Goal: Task Accomplishment & Management: Use online tool/utility

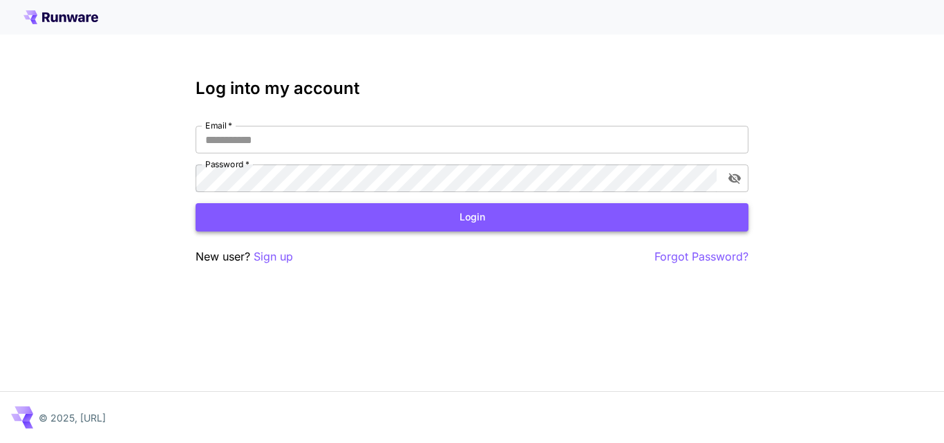
type input "**********"
click at [374, 225] on button "Login" at bounding box center [472, 217] width 553 height 28
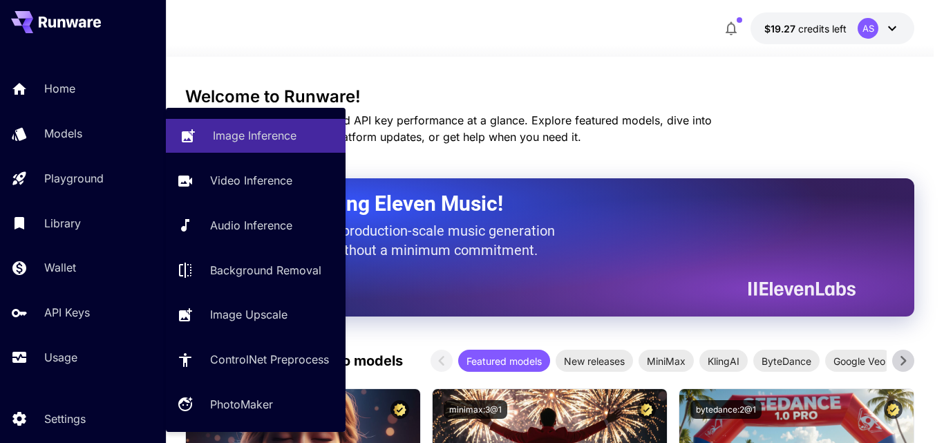
click at [230, 135] on p "Image Inference" at bounding box center [255, 135] width 84 height 17
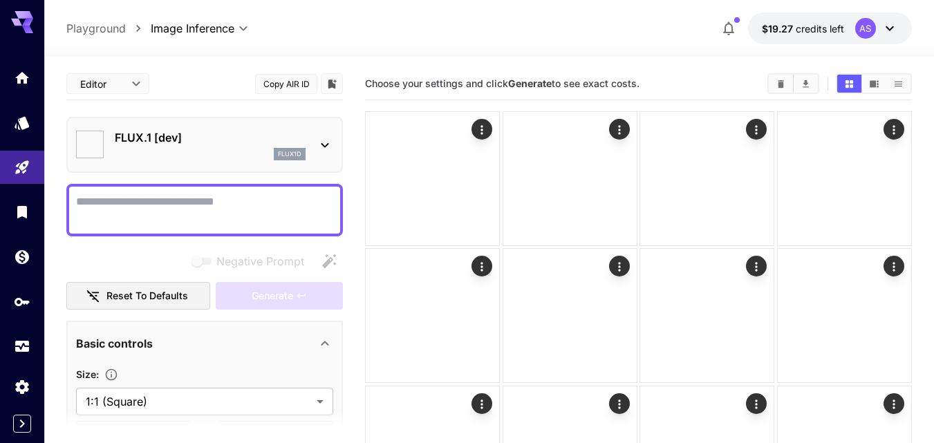
type input "**********"
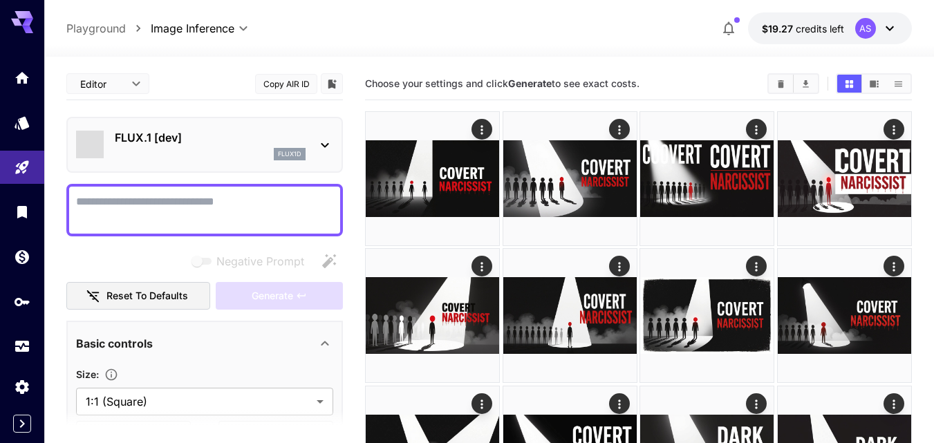
click at [324, 147] on icon at bounding box center [325, 145] width 17 height 17
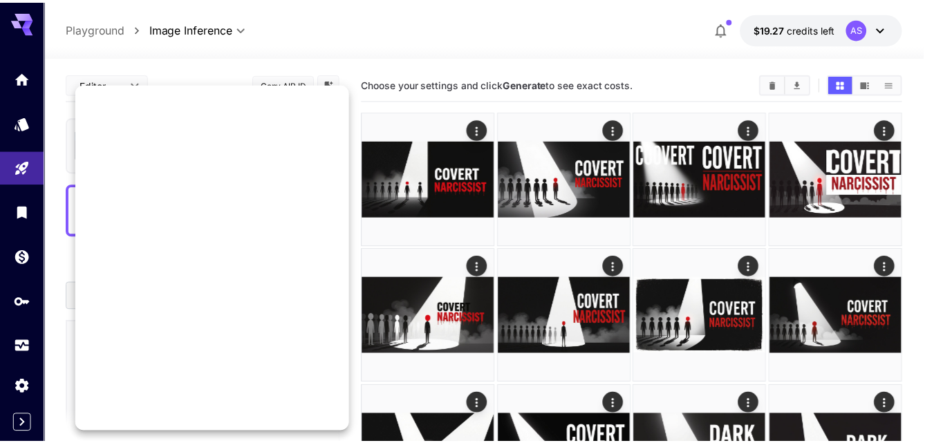
scroll to position [1206, 0]
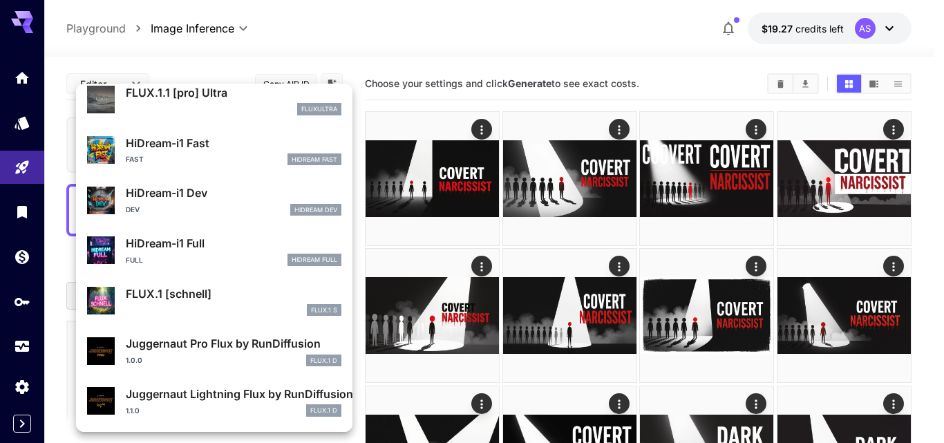
click at [180, 209] on div "Dev HiDream Dev" at bounding box center [234, 210] width 216 height 12
type input "*"
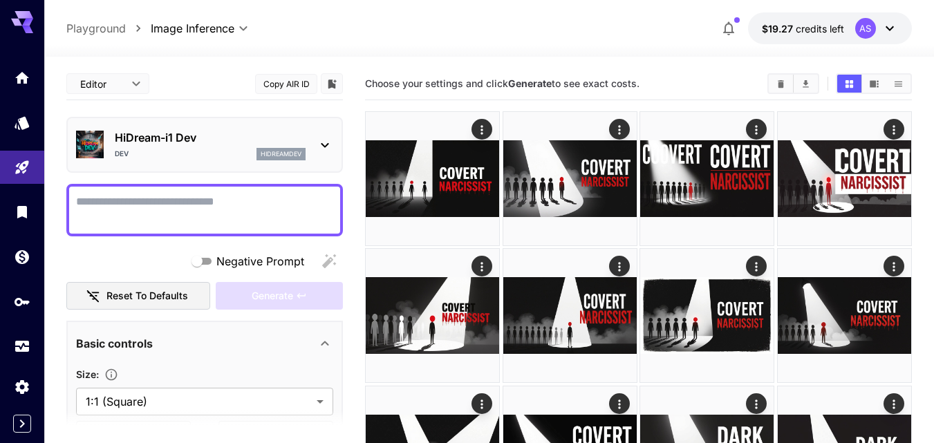
click at [133, 218] on textarea "Negative Prompt" at bounding box center [204, 210] width 257 height 33
paste textarea "**********"
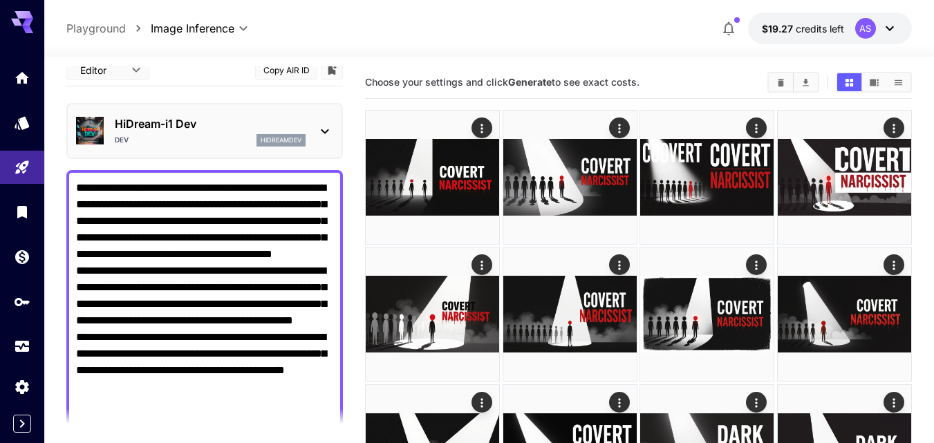
scroll to position [581, 0]
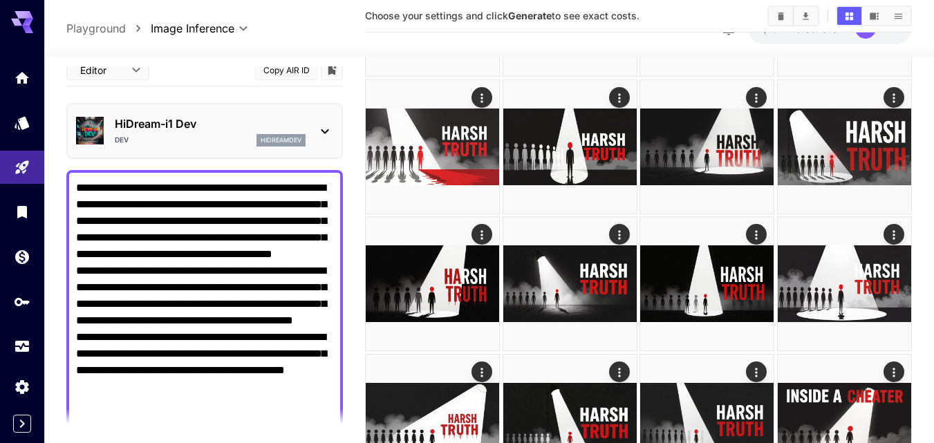
type textarea "**********"
click at [200, 155] on div "HiDream-i1 Dev Dev hidreamdev" at bounding box center [204, 131] width 277 height 56
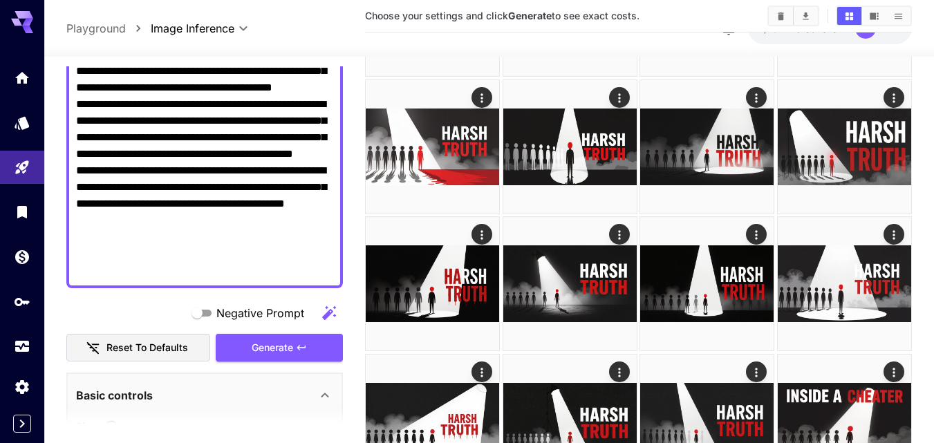
scroll to position [372, 0]
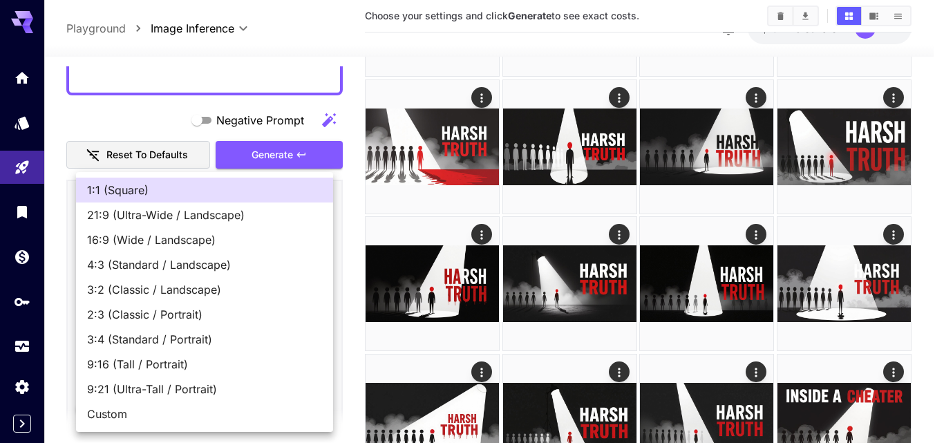
click at [158, 238] on span "16:9 (Wide / Landscape)" at bounding box center [204, 240] width 235 height 17
type input "**********"
type input "****"
type input "***"
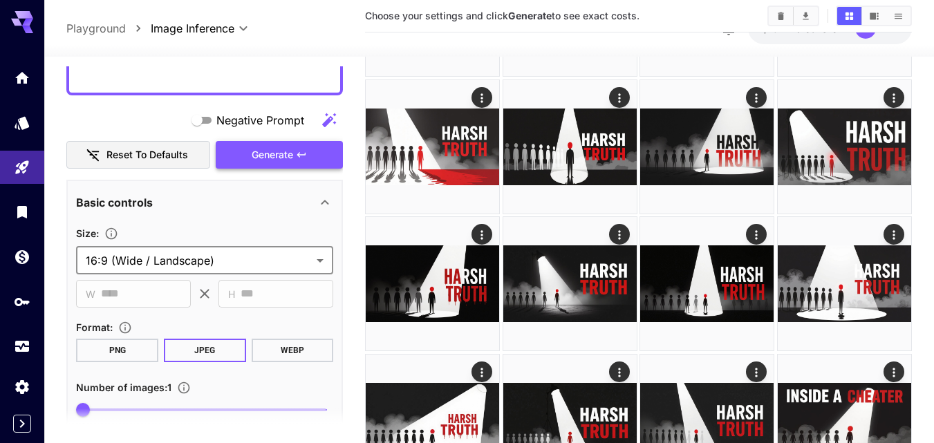
click at [250, 153] on button "Generate" at bounding box center [279, 155] width 127 height 28
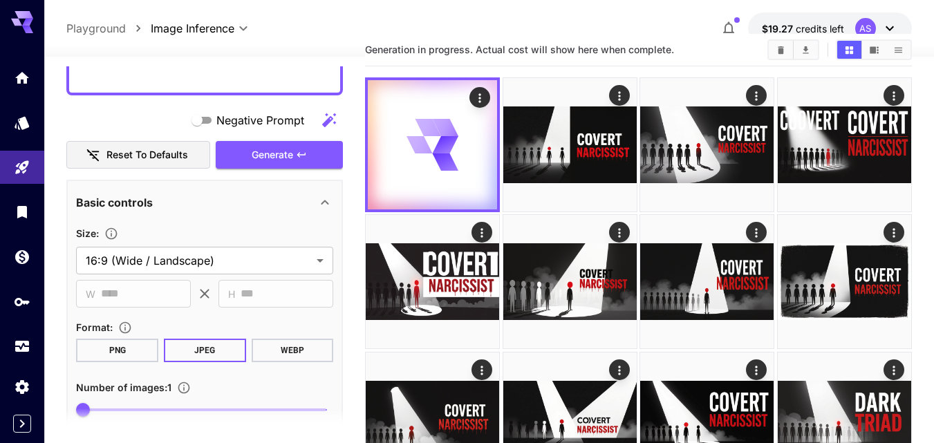
scroll to position [0, 0]
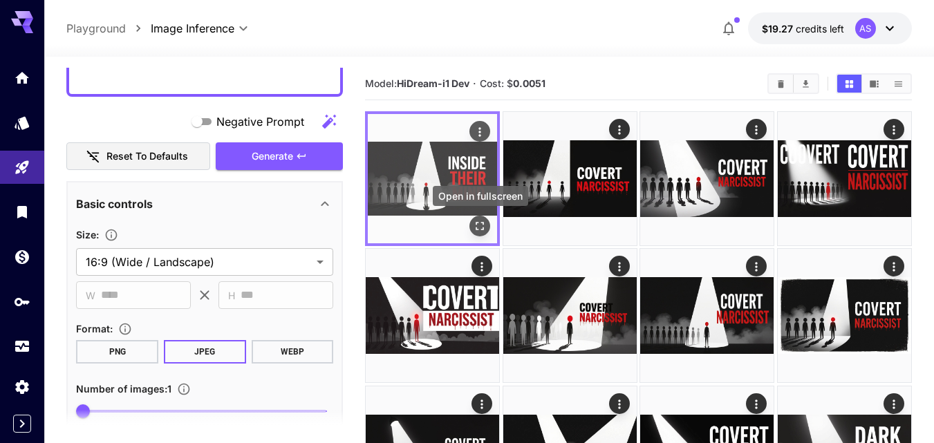
click at [472, 223] on button "Open in fullscreen" at bounding box center [479, 226] width 21 height 21
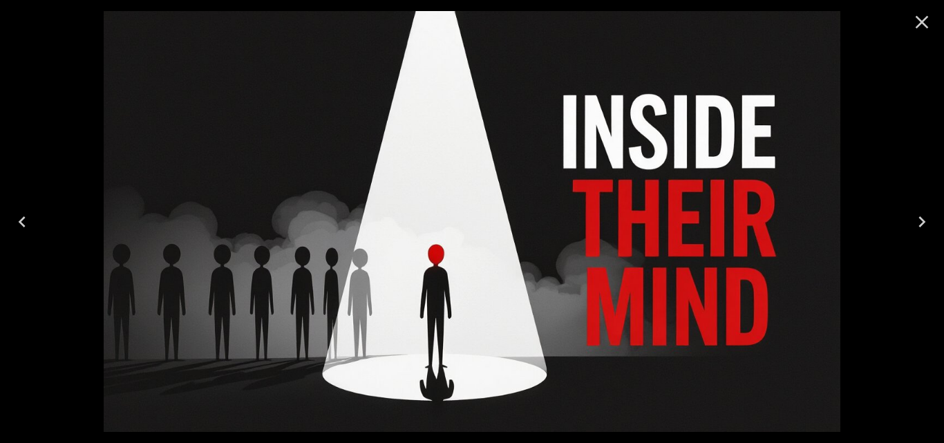
click at [917, 18] on icon "Close" at bounding box center [922, 22] width 22 height 22
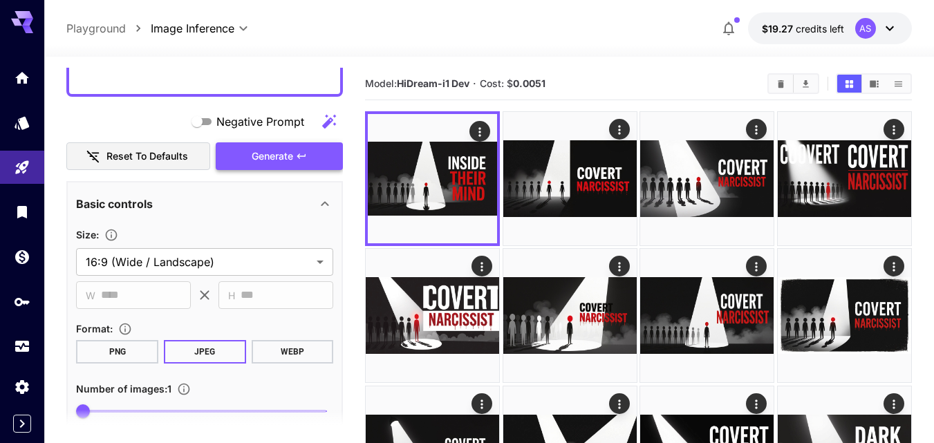
click at [301, 155] on icon "button" at bounding box center [301, 156] width 11 height 11
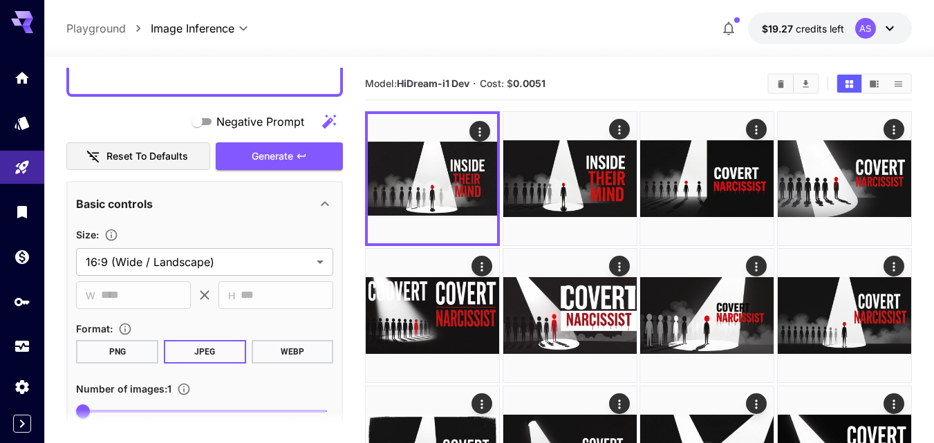
click at [163, 118] on div "Negative Prompt" at bounding box center [204, 122] width 277 height 28
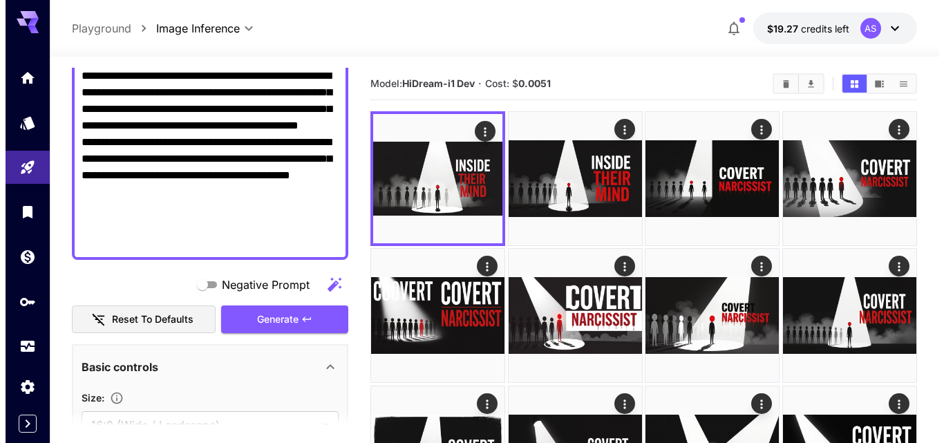
scroll to position [178, 0]
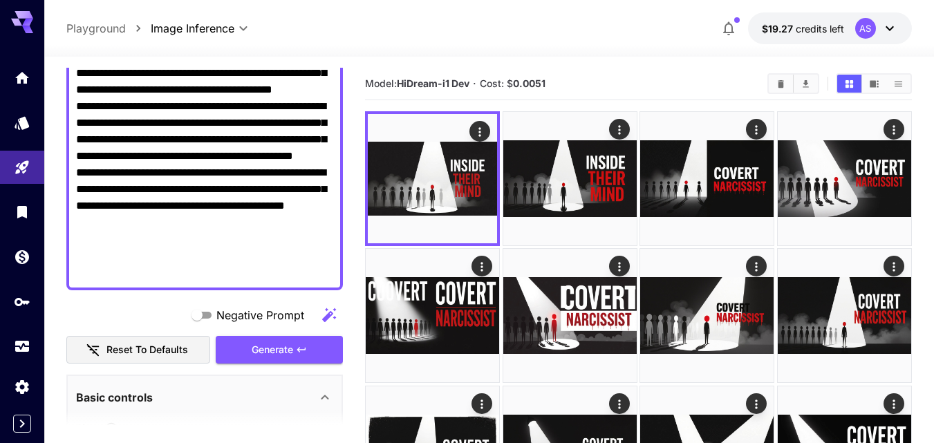
drag, startPoint x: 326, startPoint y: 138, endPoint x: 299, endPoint y: 137, distance: 27.0
click at [299, 137] on textarea "**********" at bounding box center [204, 147] width 257 height 265
click at [163, 139] on textarea "**********" at bounding box center [204, 147] width 257 height 265
paste textarea "*****"
click at [300, 344] on icon "button" at bounding box center [301, 349] width 11 height 11
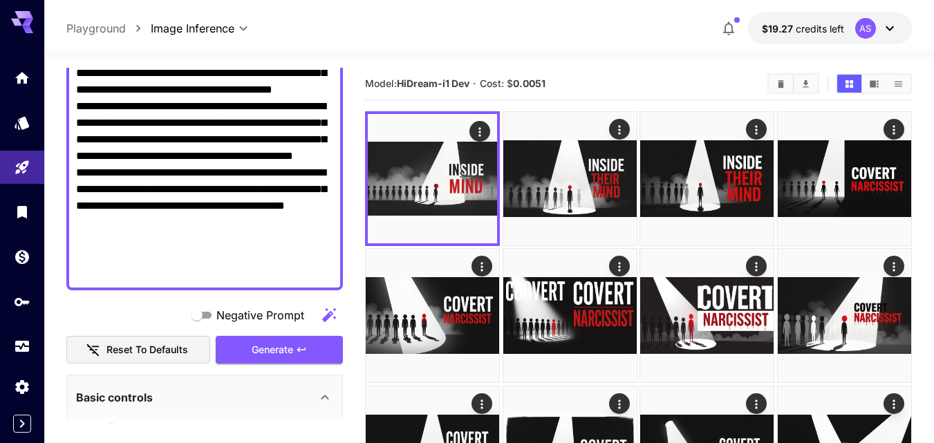
drag, startPoint x: 196, startPoint y: 140, endPoint x: 131, endPoint y: 140, distance: 65.0
click at [131, 140] on textarea "**********" at bounding box center [204, 147] width 257 height 265
drag, startPoint x: 104, startPoint y: 156, endPoint x: 80, endPoint y: 156, distance: 24.2
click at [80, 156] on textarea "**********" at bounding box center [204, 147] width 257 height 265
paste textarea "**********"
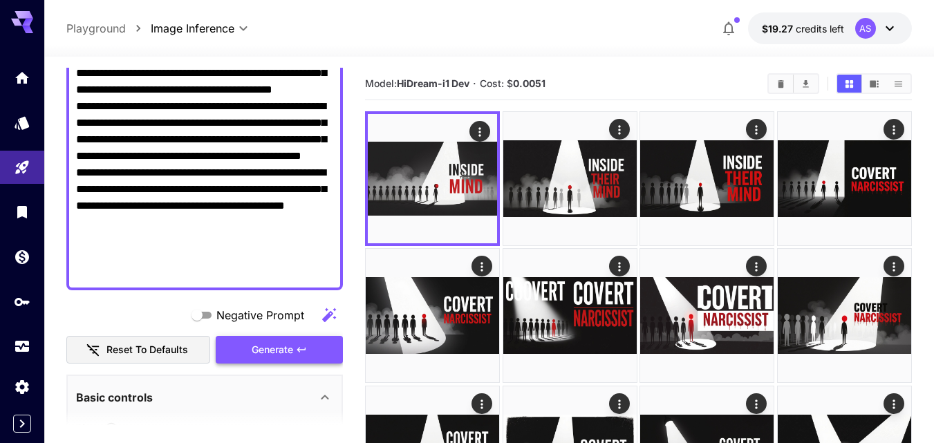
type textarea "**********"
click at [301, 359] on button "Generate" at bounding box center [279, 350] width 127 height 28
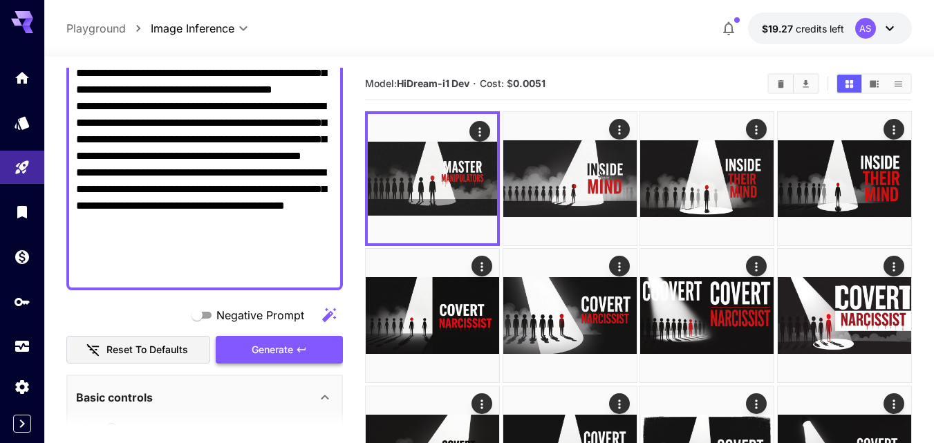
click at [301, 352] on icon "button" at bounding box center [301, 349] width 11 height 11
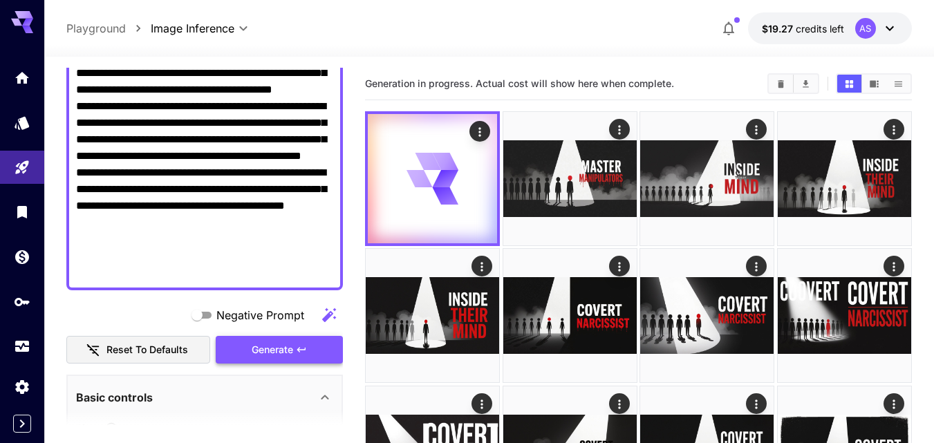
click at [301, 352] on icon "button" at bounding box center [301, 349] width 11 height 11
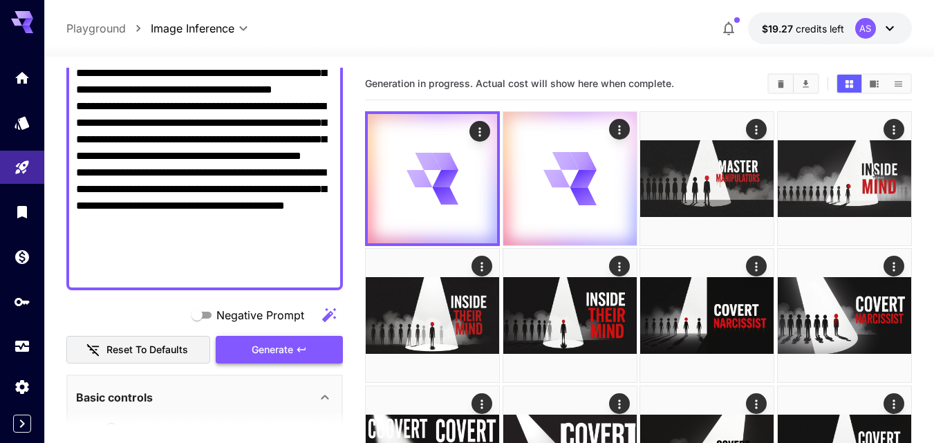
click at [301, 352] on icon "button" at bounding box center [301, 349] width 11 height 11
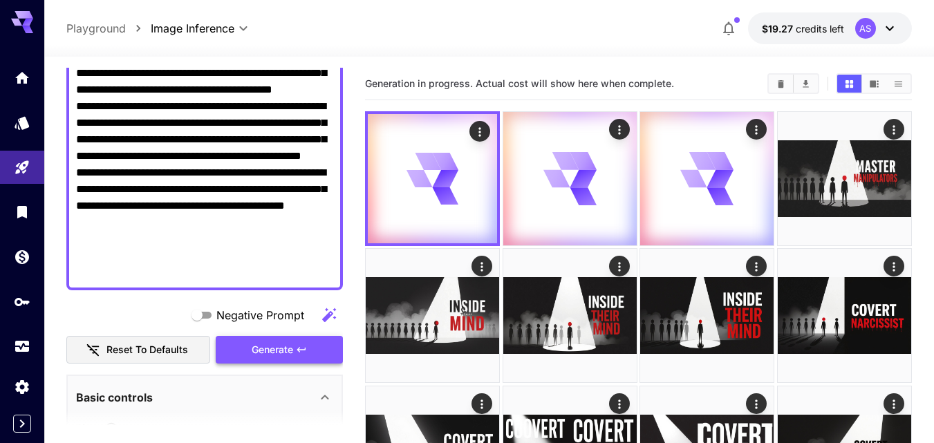
click at [301, 352] on icon "button" at bounding box center [301, 349] width 11 height 11
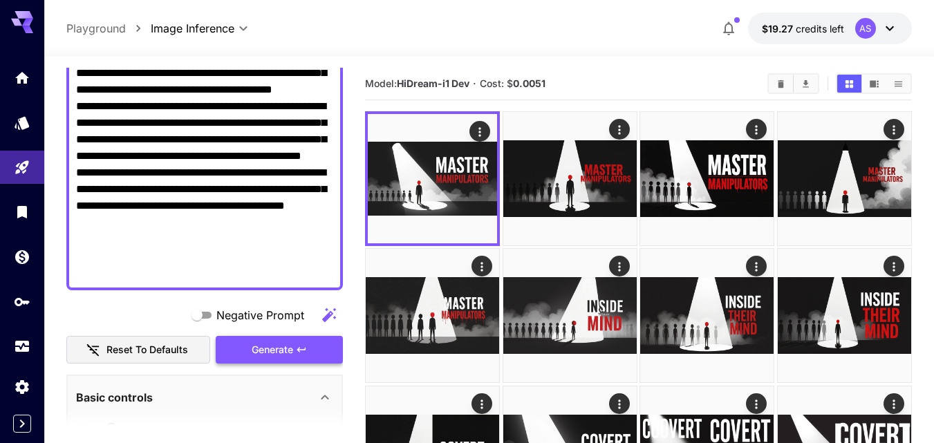
click at [301, 352] on icon "button" at bounding box center [301, 349] width 11 height 11
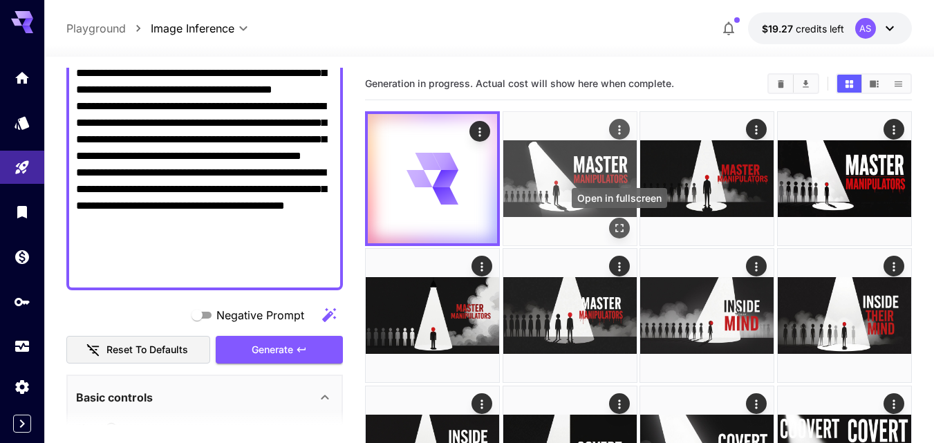
click at [621, 229] on icon "Open in fullscreen" at bounding box center [619, 228] width 14 height 14
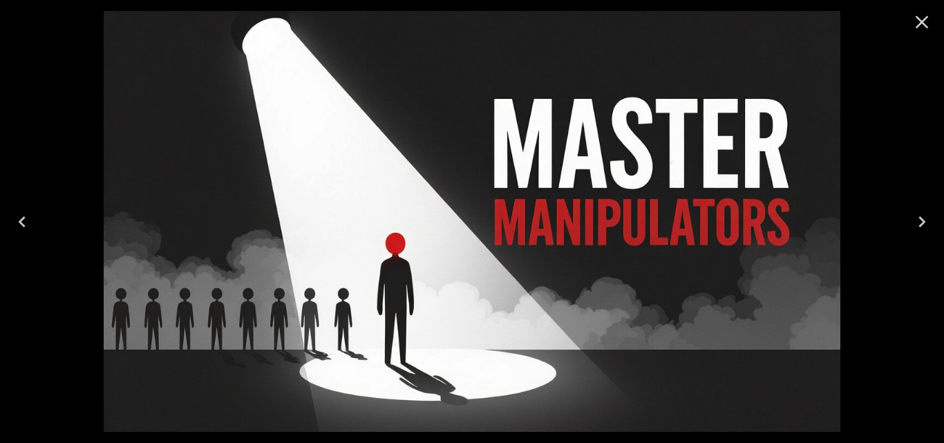
drag, startPoint x: 926, startPoint y: 226, endPoint x: 900, endPoint y: 100, distance: 129.2
click at [900, 100] on div at bounding box center [472, 221] width 944 height 443
click at [922, 227] on icon "Next" at bounding box center [922, 222] width 22 height 22
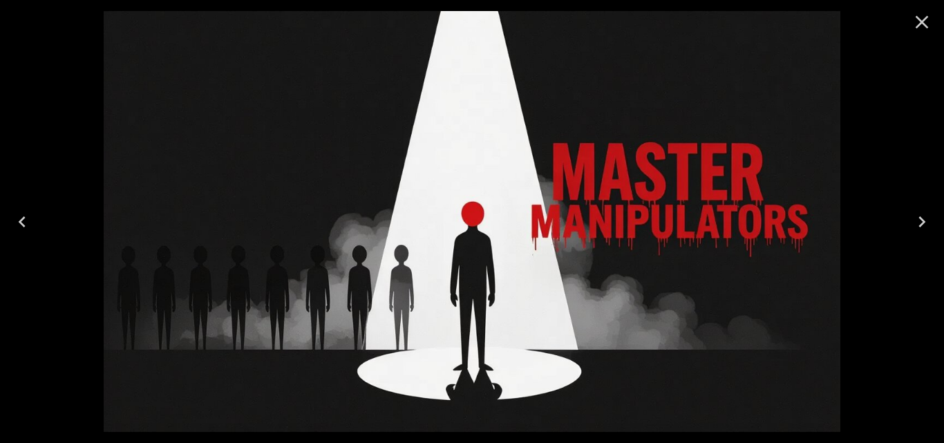
click at [922, 227] on icon "Next" at bounding box center [922, 222] width 22 height 22
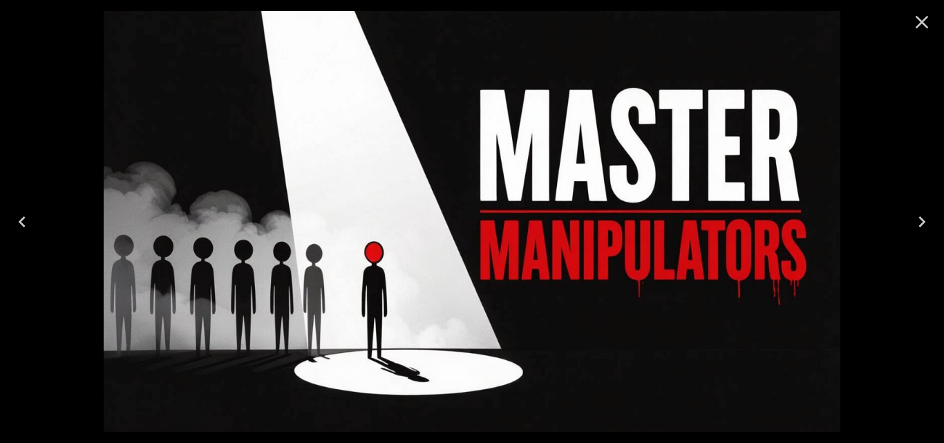
click at [928, 28] on icon "Close" at bounding box center [922, 22] width 22 height 22
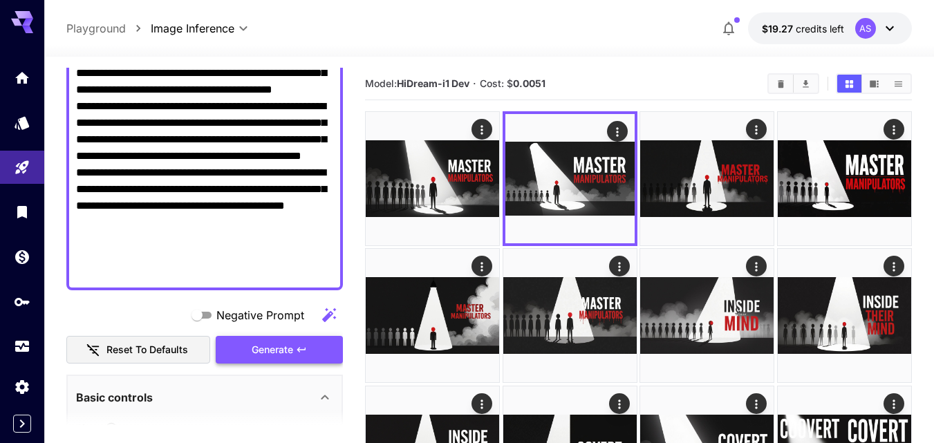
click at [294, 345] on button "Generate" at bounding box center [279, 350] width 127 height 28
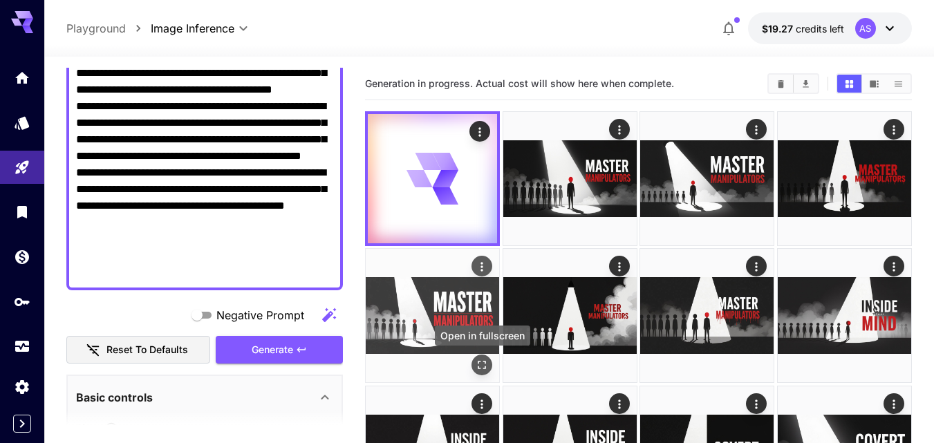
click at [476, 368] on icon "Open in fullscreen" at bounding box center [482, 366] width 14 height 14
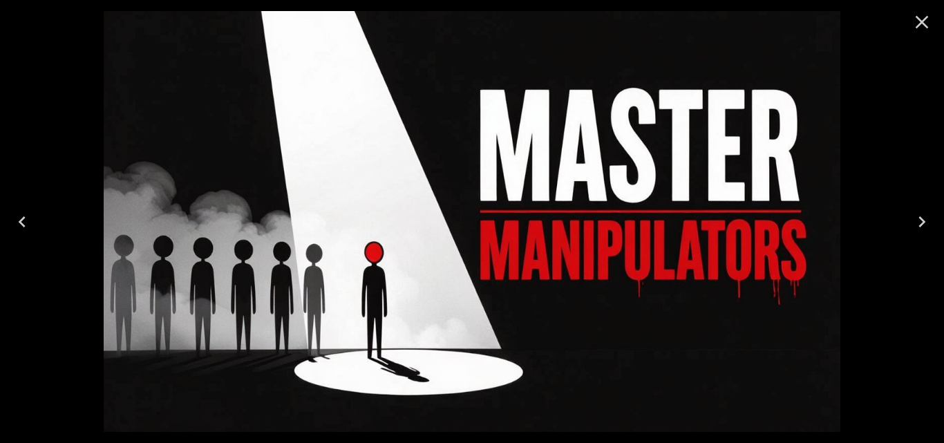
click at [930, 27] on icon "Close" at bounding box center [922, 22] width 22 height 22
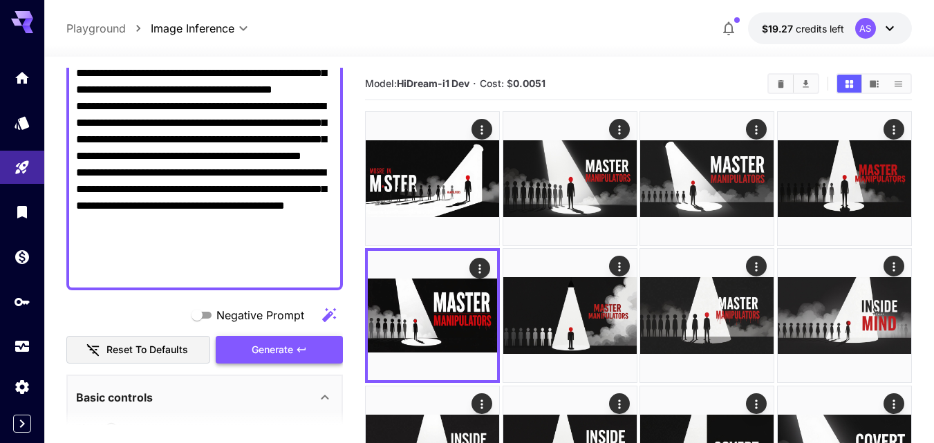
click at [281, 348] on span "Generate" at bounding box center [272, 349] width 41 height 17
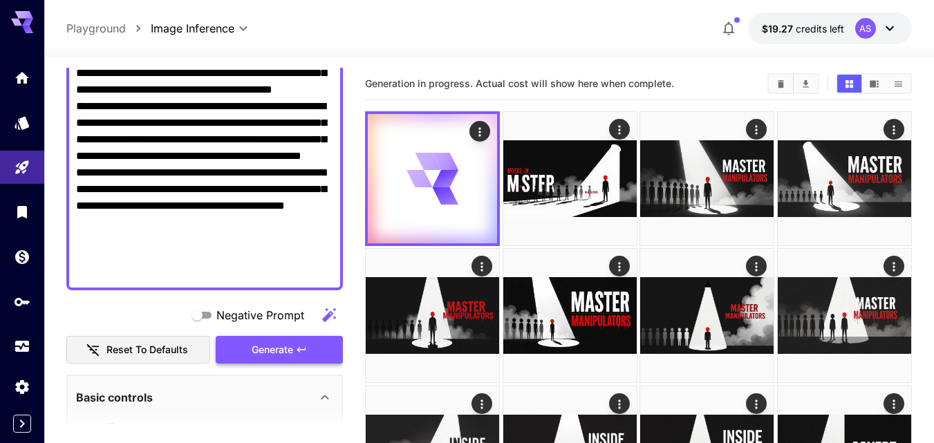
click at [281, 348] on span "Generate" at bounding box center [272, 349] width 41 height 17
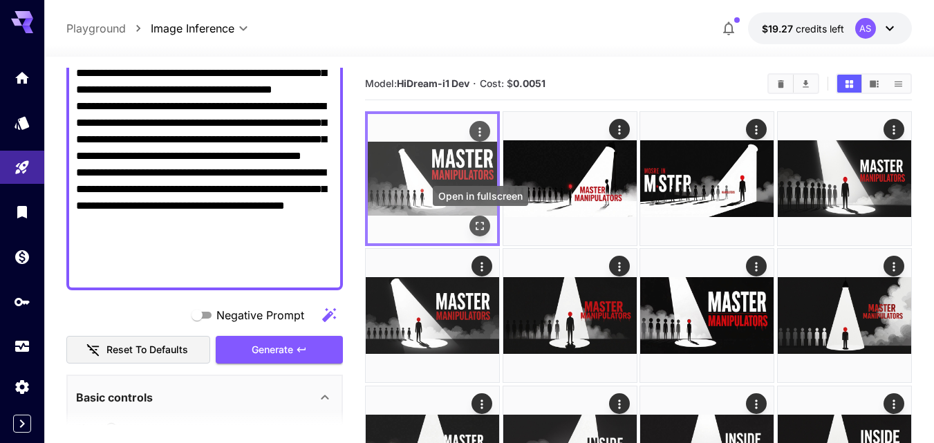
click at [474, 223] on icon "Open in fullscreen" at bounding box center [480, 226] width 14 height 14
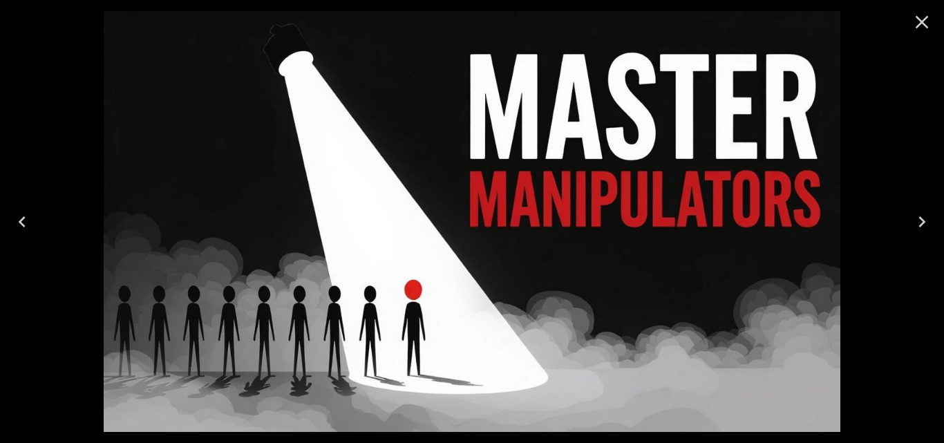
drag, startPoint x: 934, startPoint y: 10, endPoint x: 590, endPoint y: 95, distance: 353.9
click at [590, 95] on img at bounding box center [472, 221] width 737 height 421
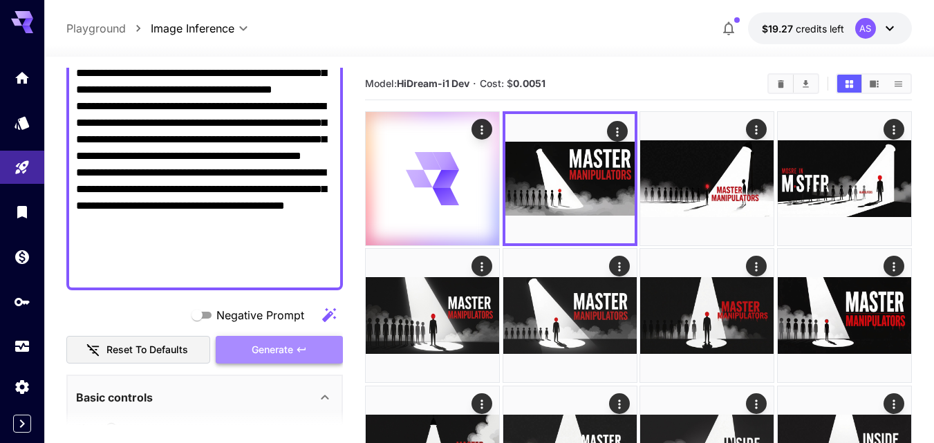
click at [317, 336] on button "Generate" at bounding box center [279, 350] width 127 height 28
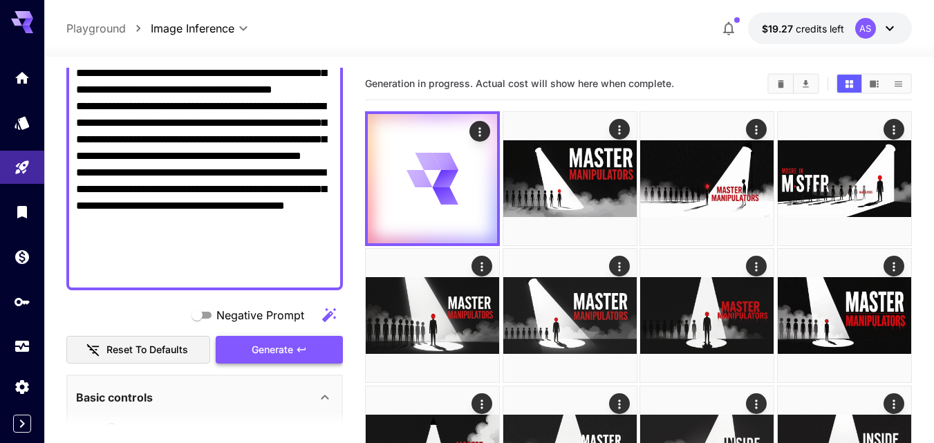
click at [317, 336] on button "Generate" at bounding box center [279, 350] width 127 height 28
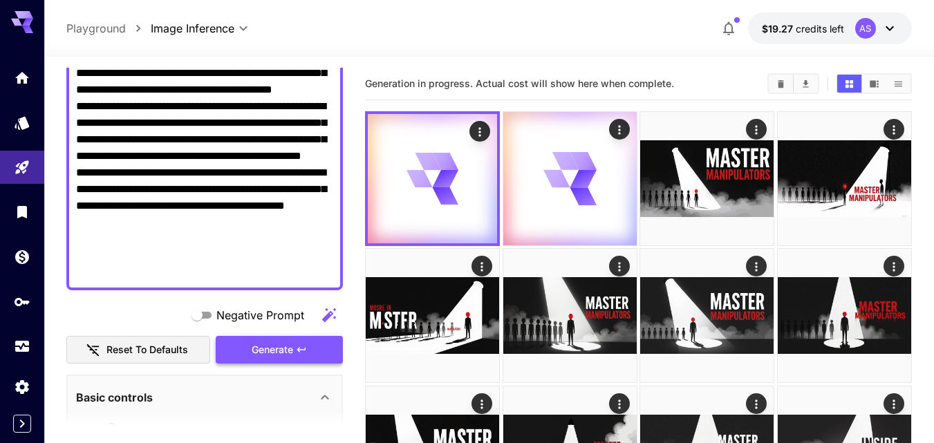
click at [317, 336] on button "Generate" at bounding box center [279, 350] width 127 height 28
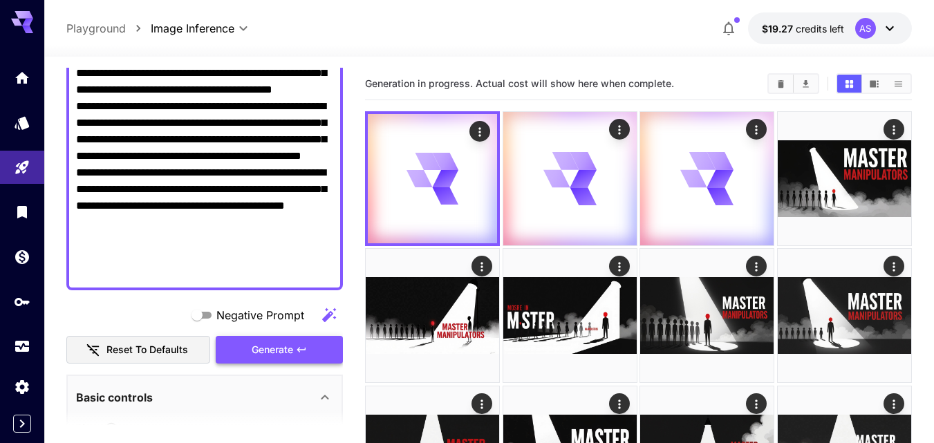
click at [317, 336] on button "Generate" at bounding box center [279, 350] width 127 height 28
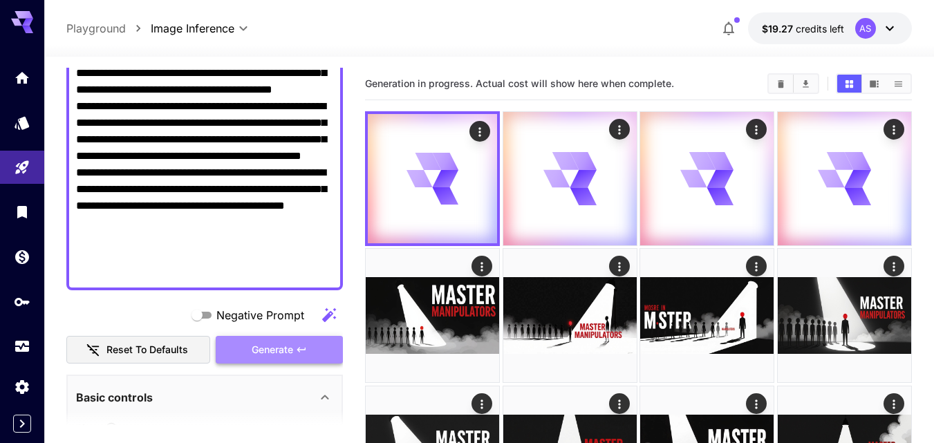
click at [317, 336] on button "Generate" at bounding box center [279, 350] width 127 height 28
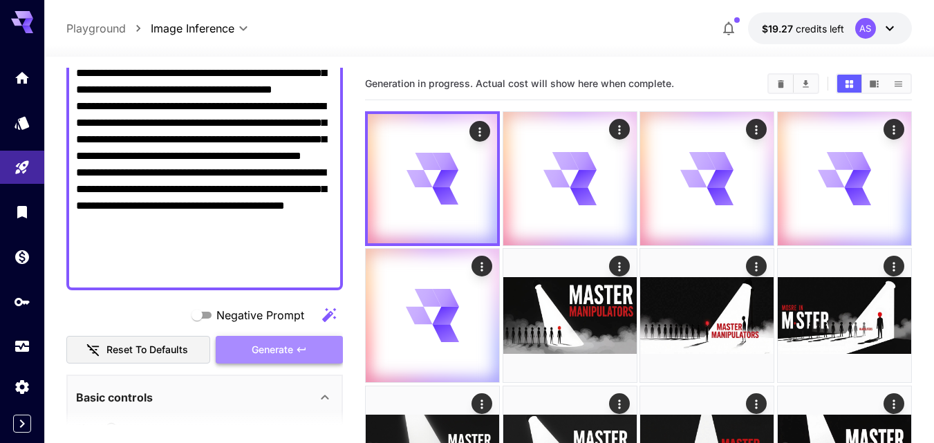
click at [317, 336] on button "Generate" at bounding box center [279, 350] width 127 height 28
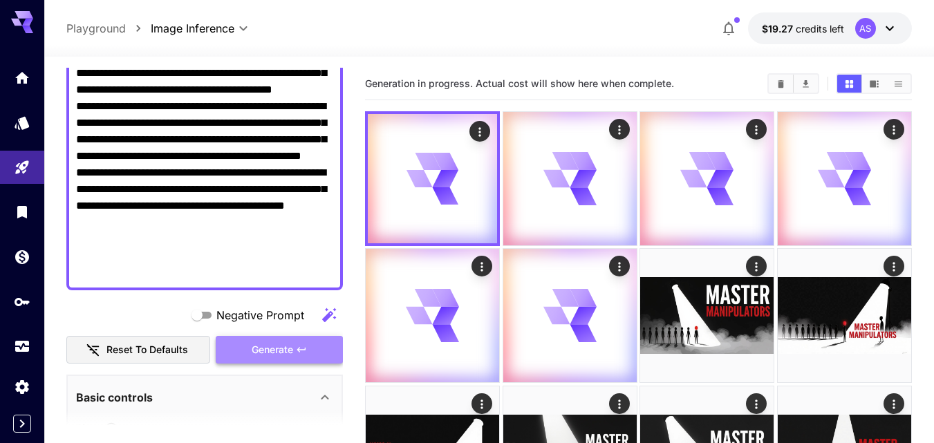
click at [317, 336] on button "Generate" at bounding box center [279, 350] width 127 height 28
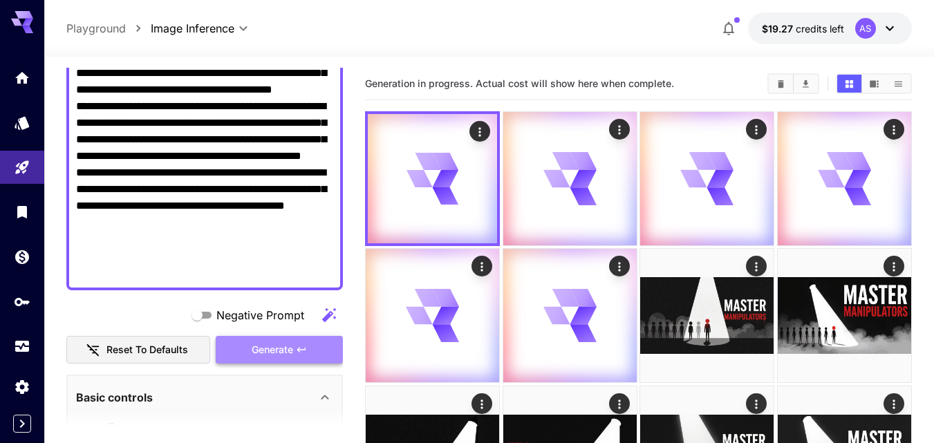
click at [317, 336] on button "Generate" at bounding box center [279, 350] width 127 height 28
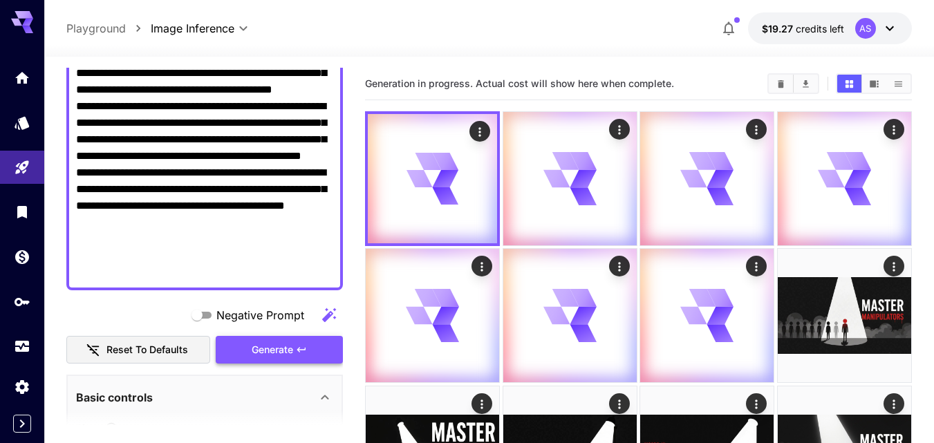
click at [317, 336] on button "Generate" at bounding box center [279, 350] width 127 height 28
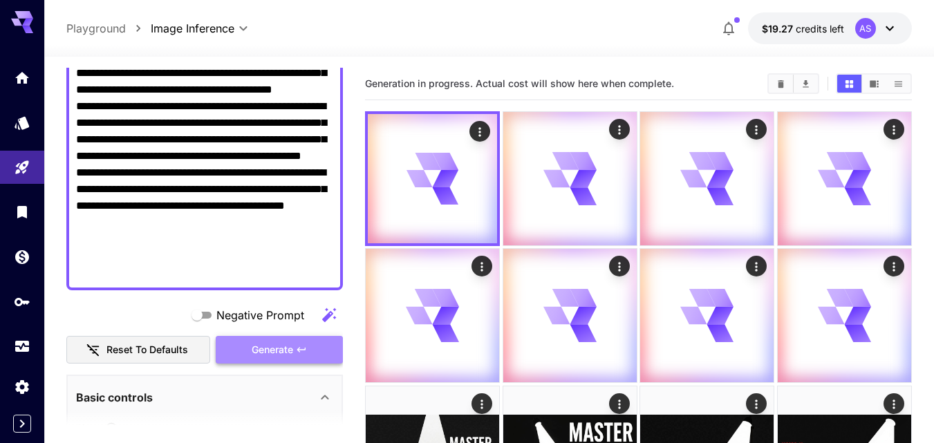
click at [317, 336] on button "Generate" at bounding box center [279, 350] width 127 height 28
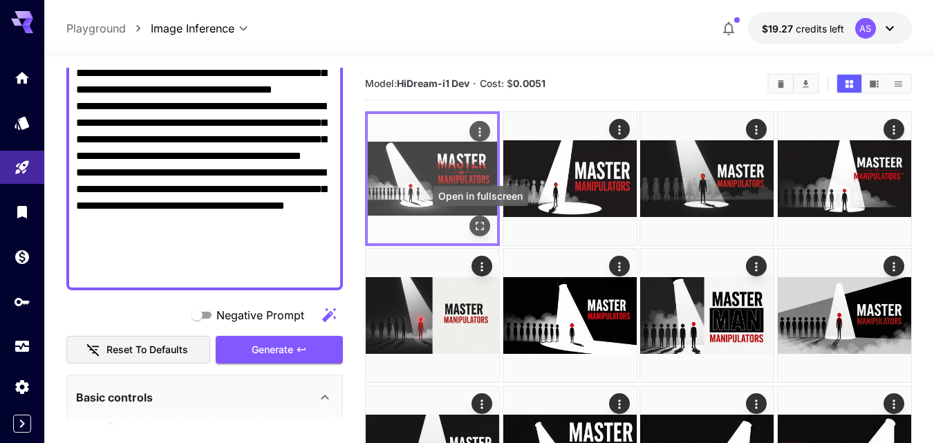
click at [480, 221] on icon "Open in fullscreen" at bounding box center [480, 226] width 14 height 14
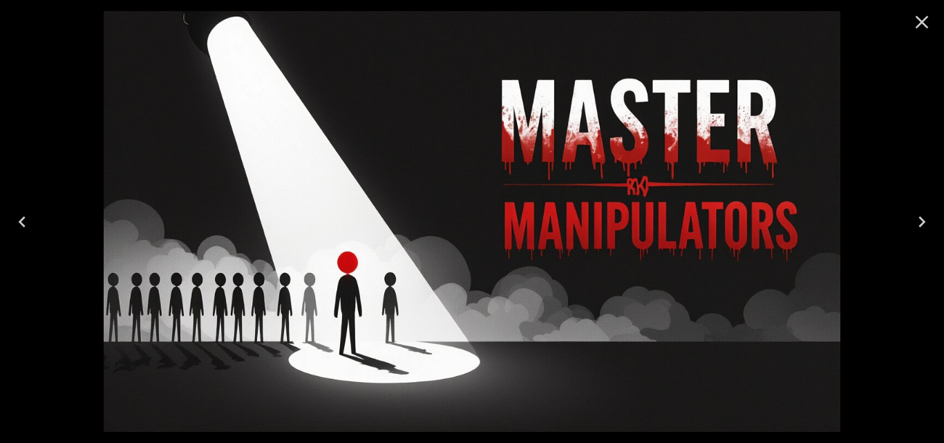
click at [932, 216] on icon "Next" at bounding box center [922, 222] width 22 height 22
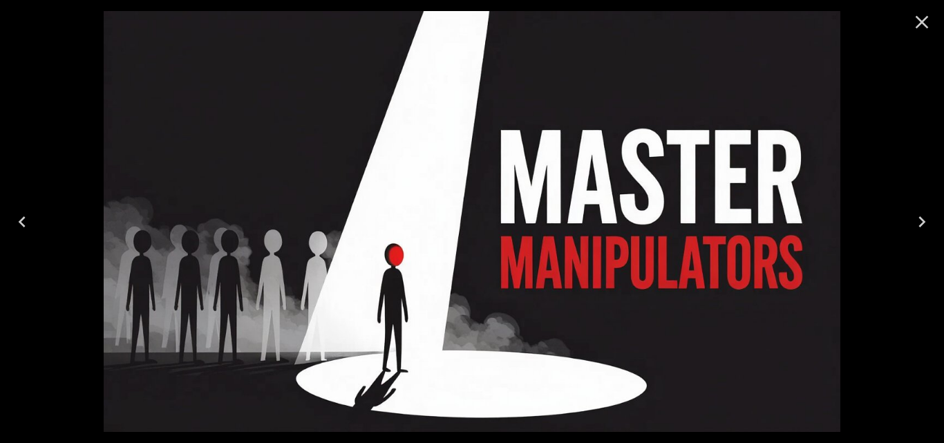
click at [932, 216] on icon "Next" at bounding box center [922, 222] width 22 height 22
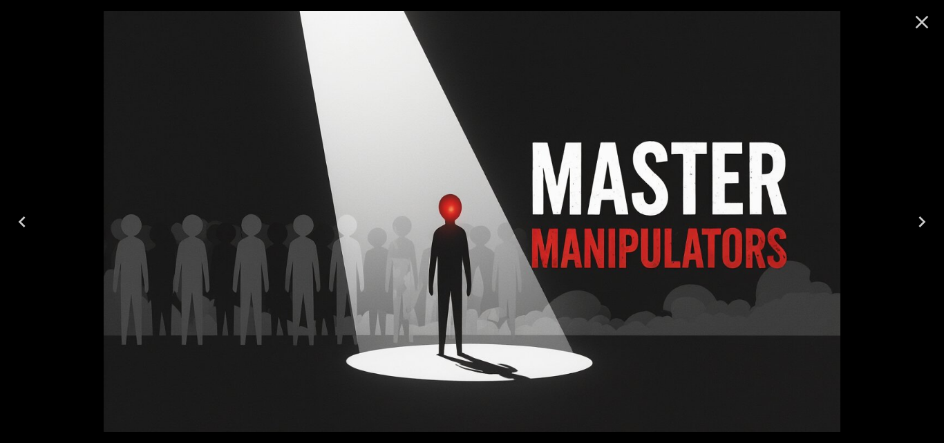
click at [932, 216] on icon "Next" at bounding box center [922, 222] width 22 height 22
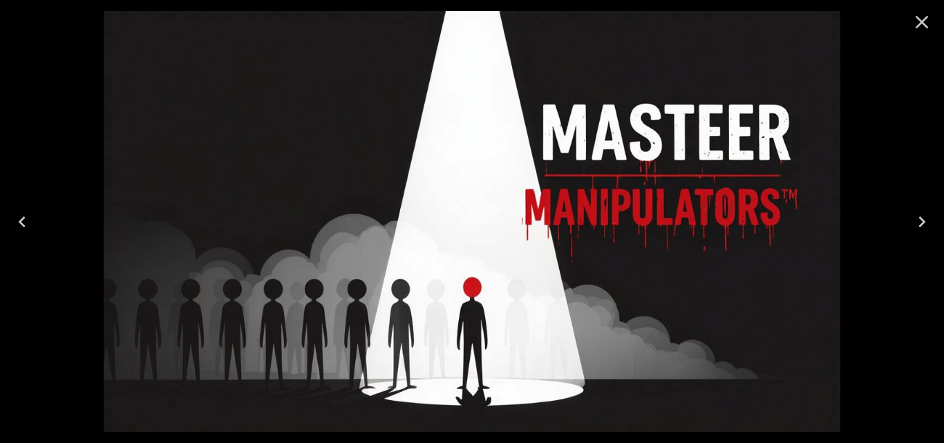
click at [932, 216] on icon "Next" at bounding box center [922, 222] width 22 height 22
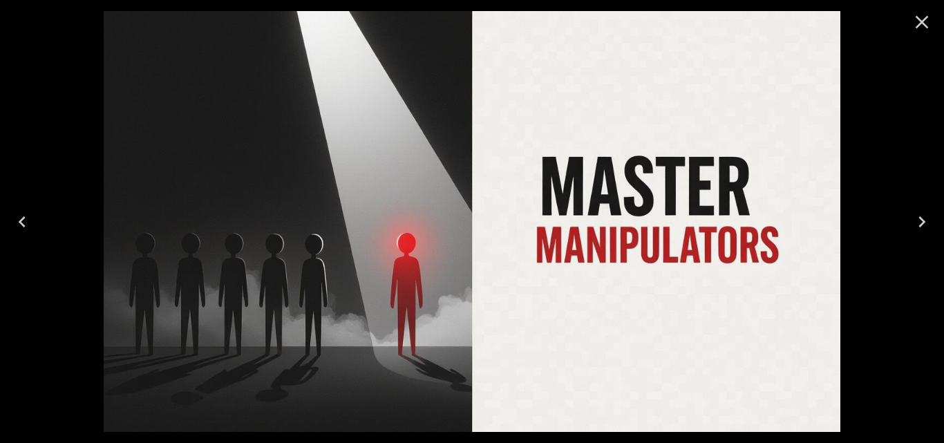
click at [932, 216] on icon "Next" at bounding box center [922, 222] width 22 height 22
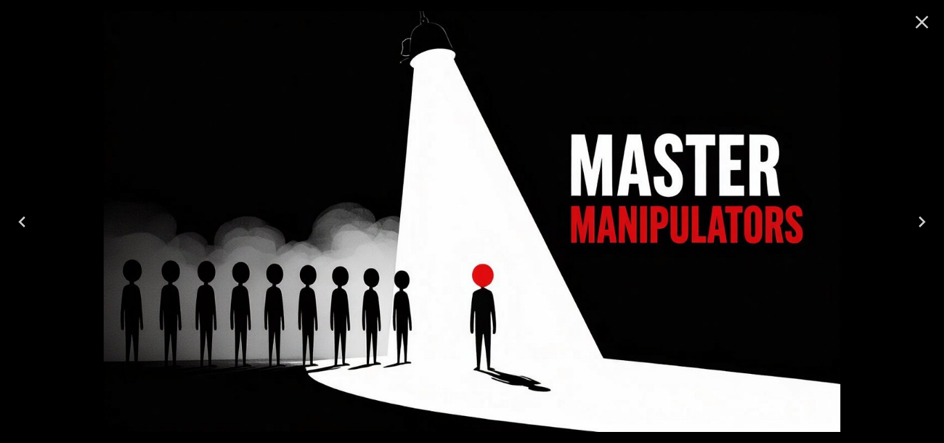
click at [932, 216] on icon "Next" at bounding box center [922, 222] width 22 height 22
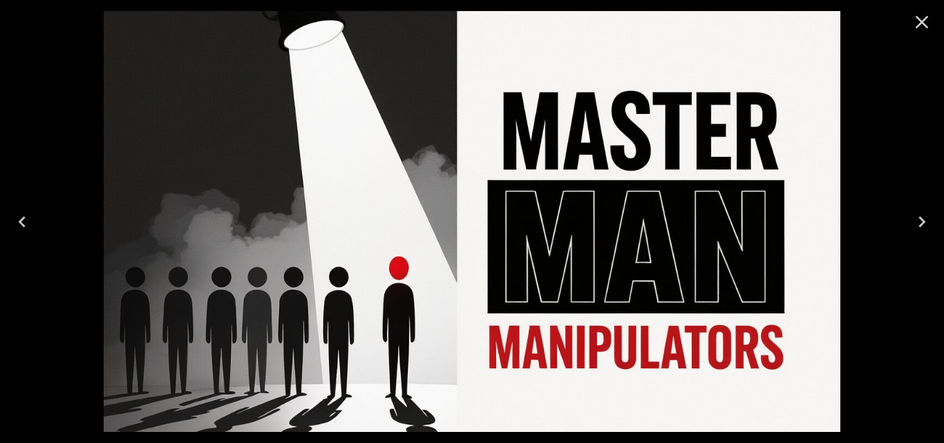
click at [932, 216] on icon "Next" at bounding box center [922, 222] width 22 height 22
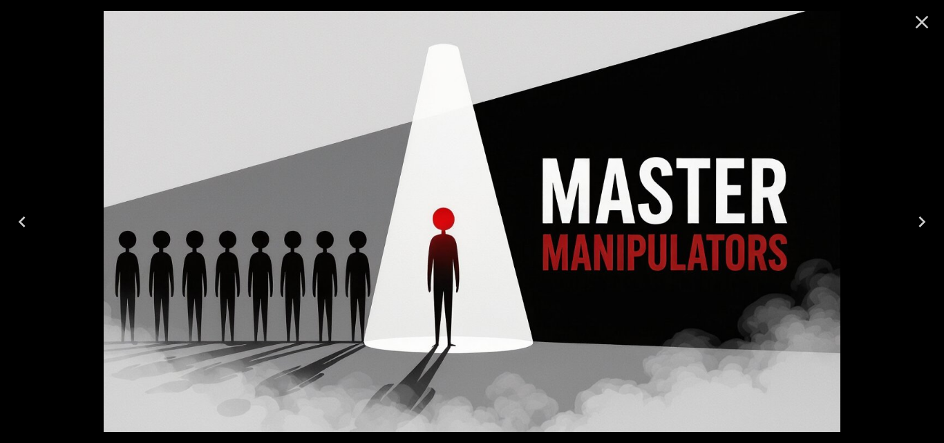
click at [924, 16] on icon "Close" at bounding box center [922, 22] width 22 height 22
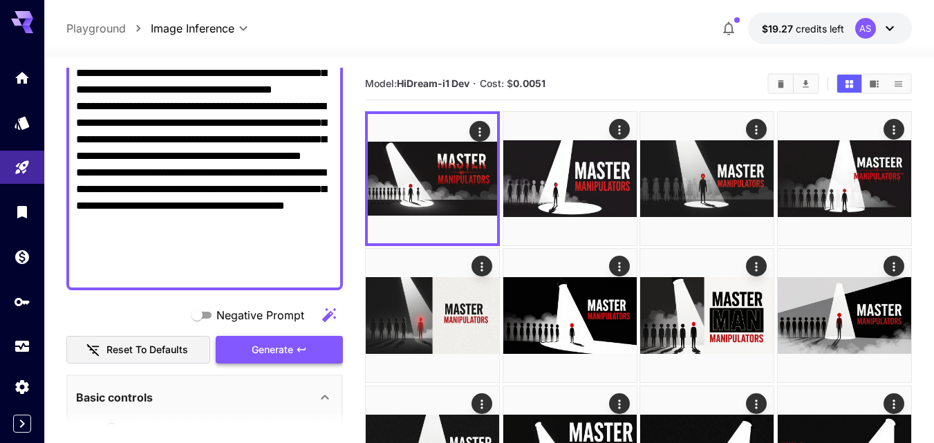
click at [292, 354] on span "Generate" at bounding box center [272, 349] width 41 height 17
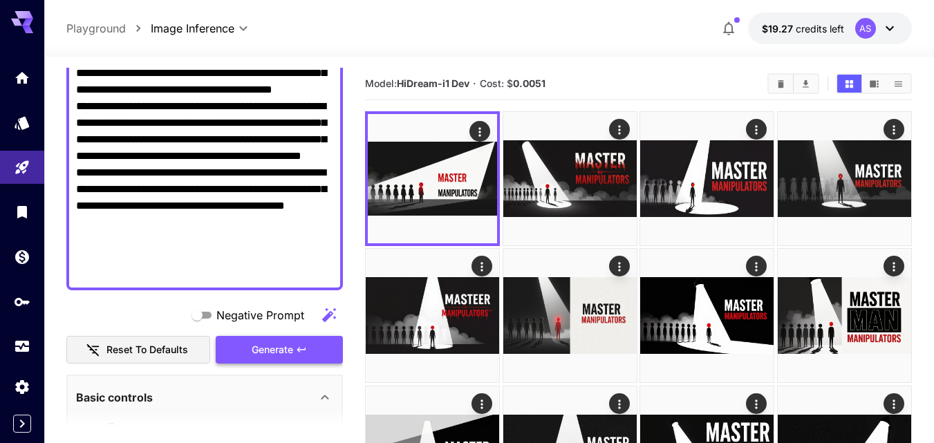
click at [308, 341] on button "Generate" at bounding box center [279, 350] width 127 height 28
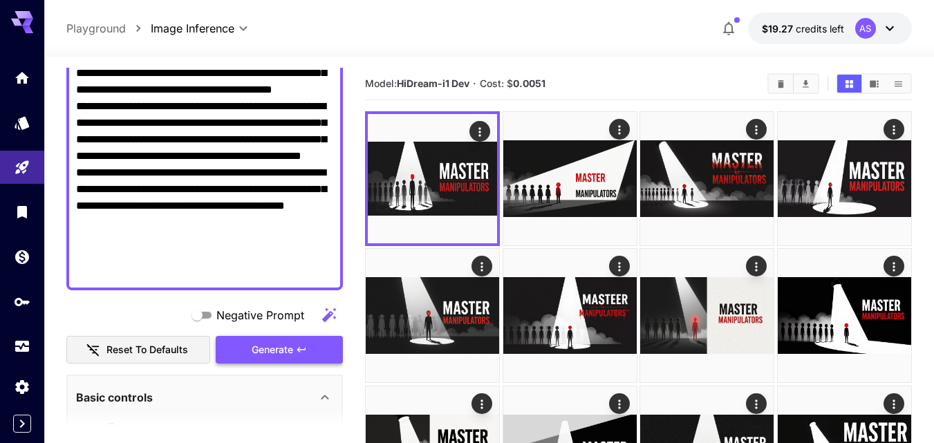
click at [303, 350] on icon "button" at bounding box center [301, 349] width 11 height 11
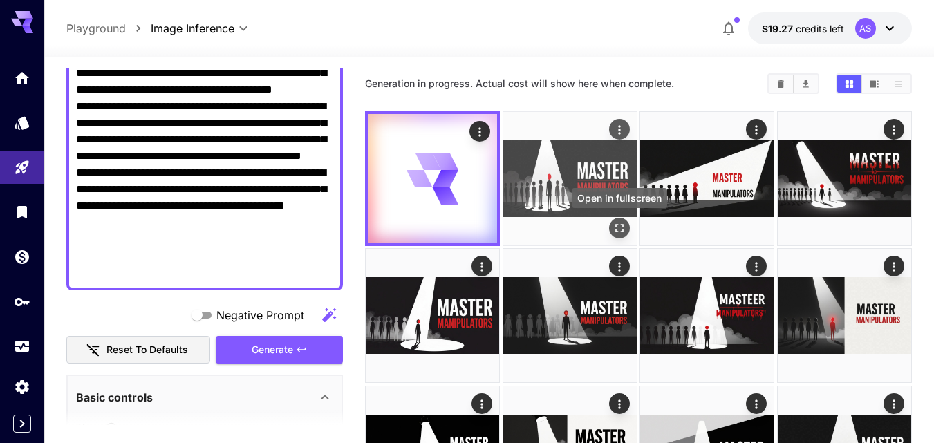
click at [619, 225] on icon "Open in fullscreen" at bounding box center [619, 228] width 14 height 14
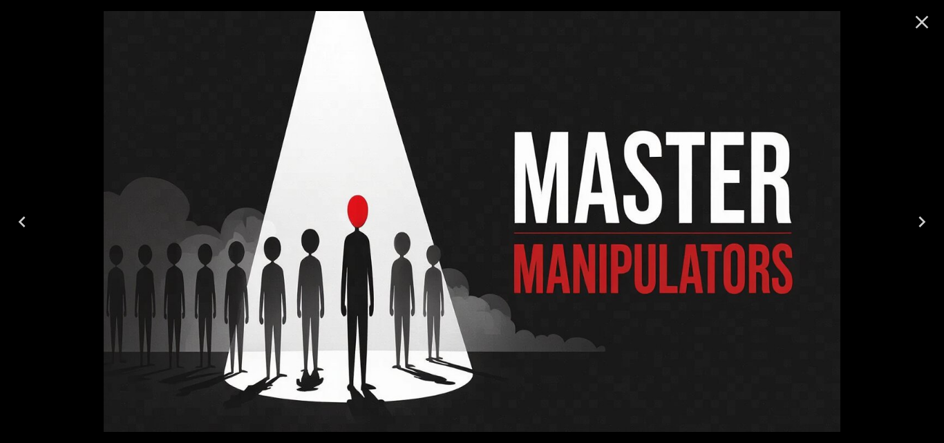
click at [919, 20] on icon "Close" at bounding box center [922, 22] width 22 height 22
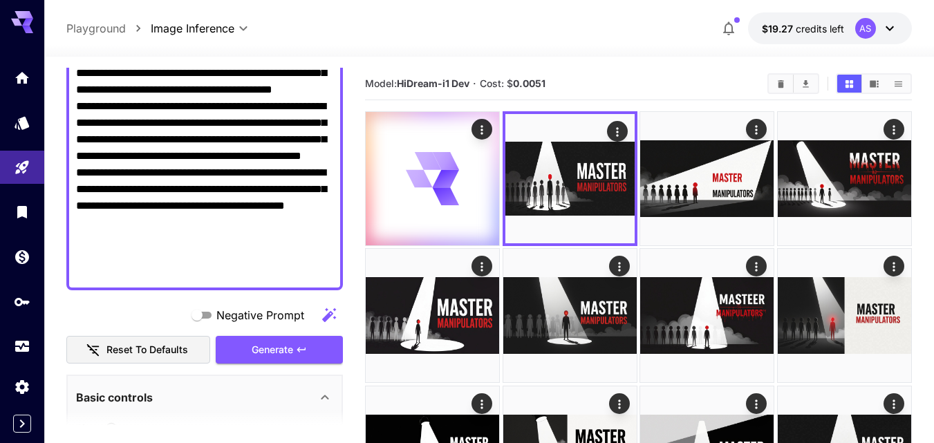
click at [320, 174] on textarea "**********" at bounding box center [204, 147] width 257 height 265
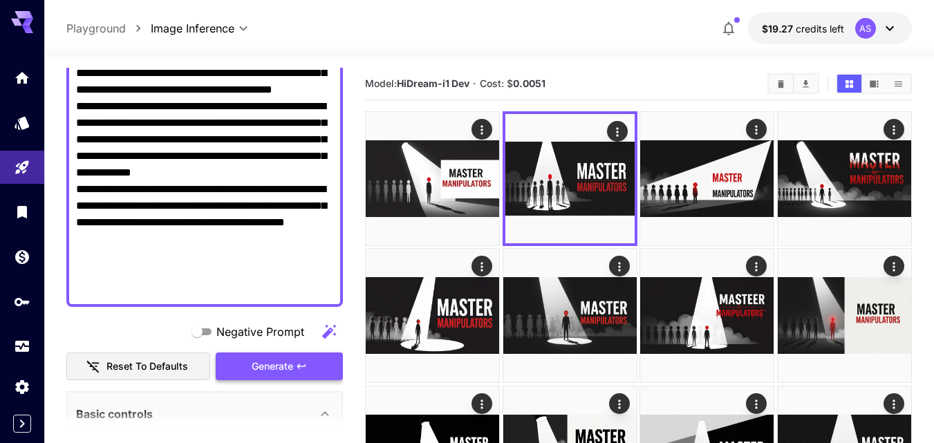
click at [305, 377] on button "Generate" at bounding box center [279, 367] width 127 height 28
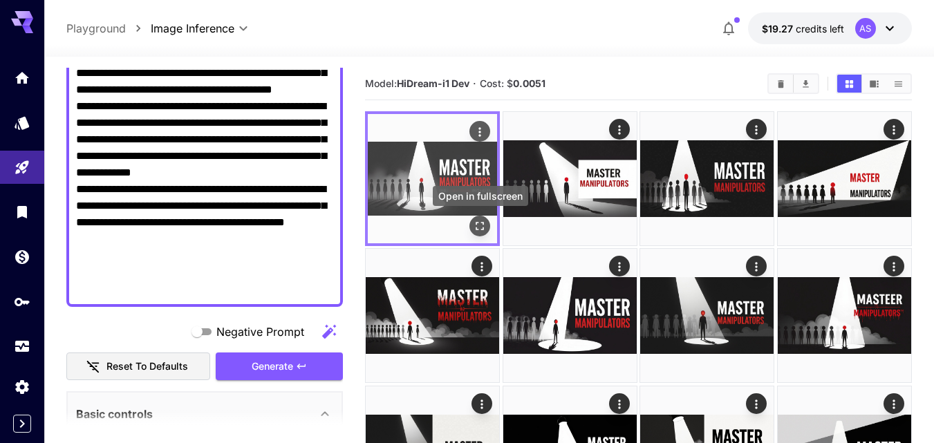
click at [474, 220] on icon "Open in fullscreen" at bounding box center [480, 226] width 14 height 14
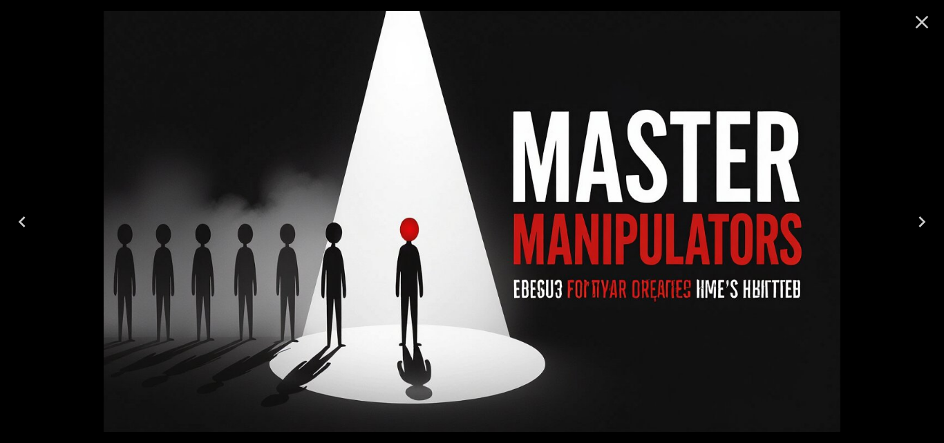
click at [923, 10] on button "Close" at bounding box center [922, 22] width 33 height 33
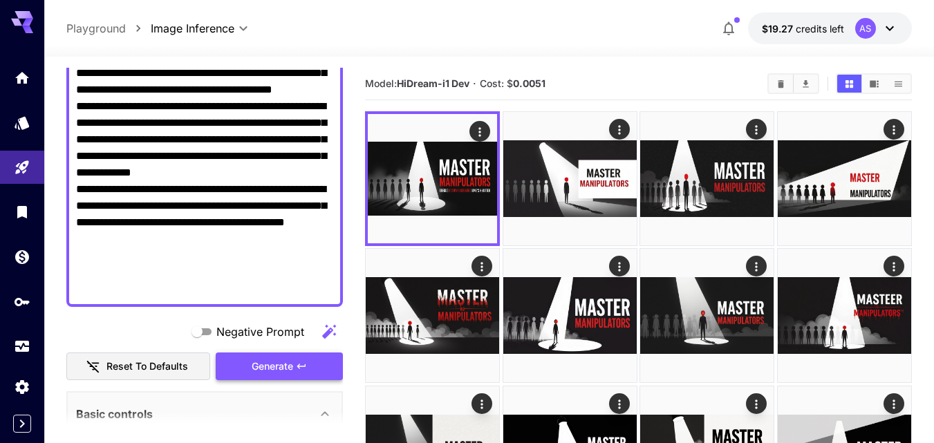
click at [300, 371] on icon "button" at bounding box center [301, 366] width 11 height 11
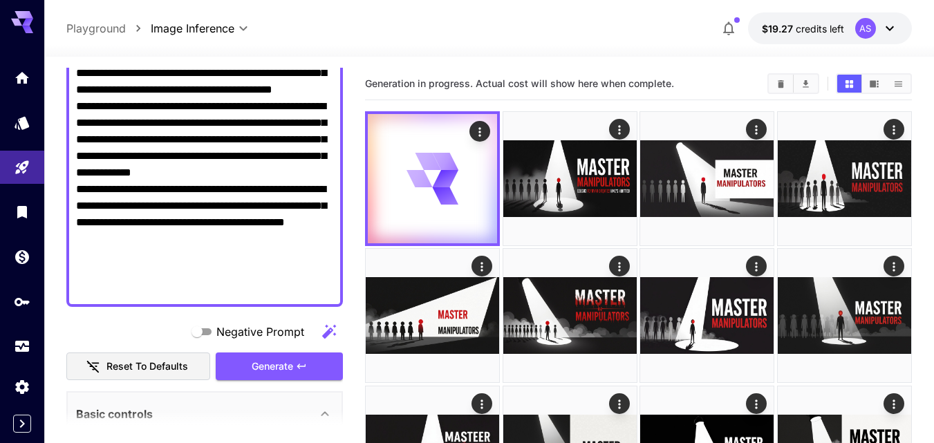
drag, startPoint x: 166, startPoint y: 196, endPoint x: 73, endPoint y: 194, distance: 92.6
click at [73, 194] on div "**********" at bounding box center [204, 156] width 277 height 301
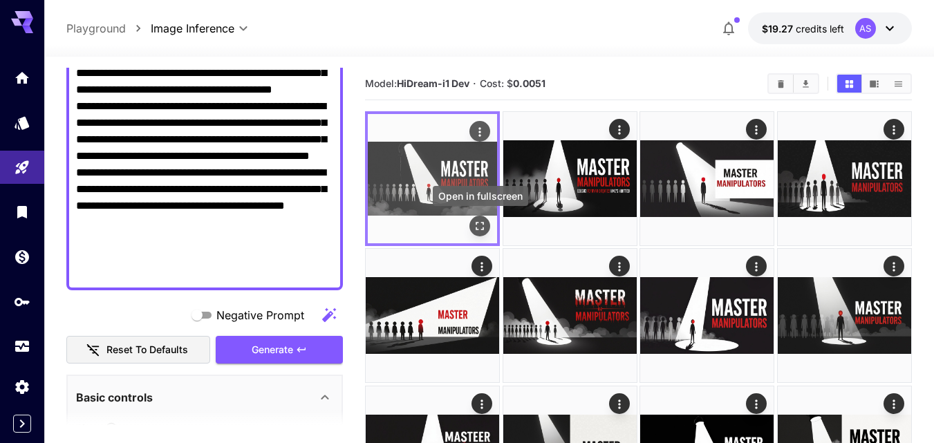
type textarea "**********"
click at [470, 223] on button "Open in fullscreen" at bounding box center [479, 226] width 21 height 21
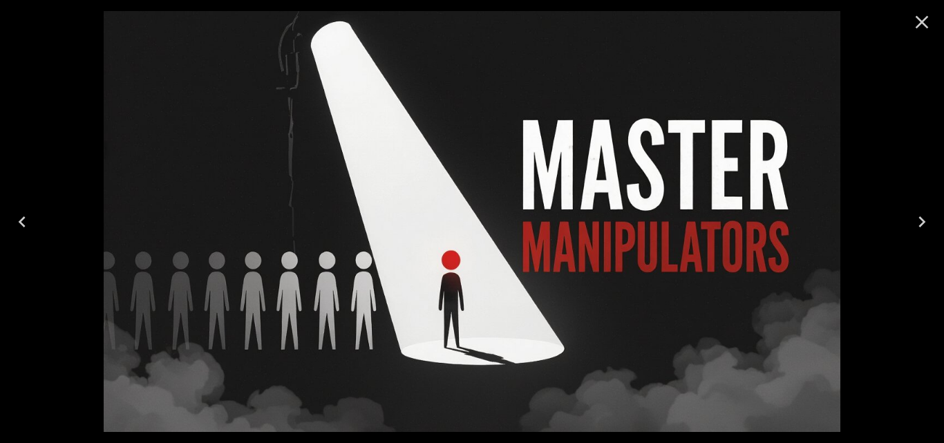
click at [929, 14] on icon "Close" at bounding box center [922, 22] width 22 height 22
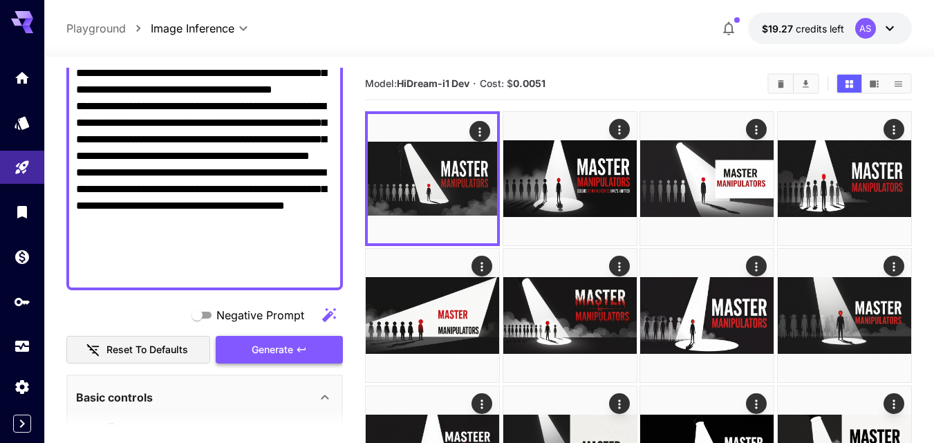
click at [293, 346] on span "Generate" at bounding box center [272, 349] width 41 height 17
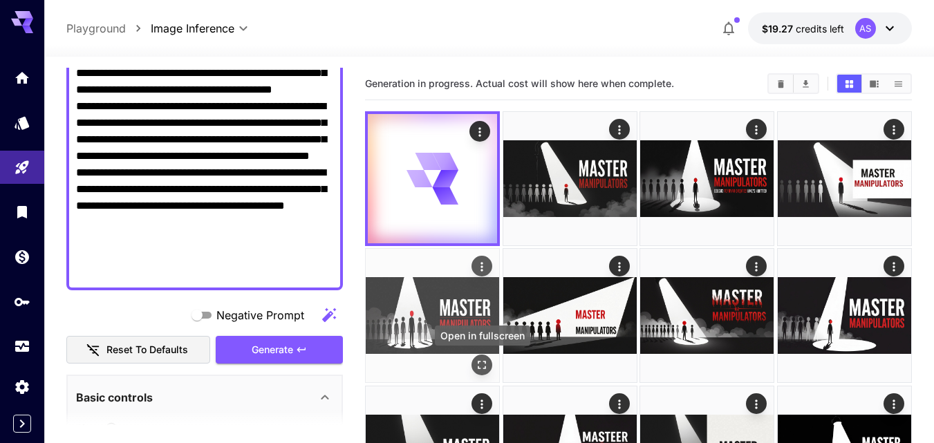
click at [485, 364] on icon "Open in fullscreen" at bounding box center [482, 366] width 14 height 14
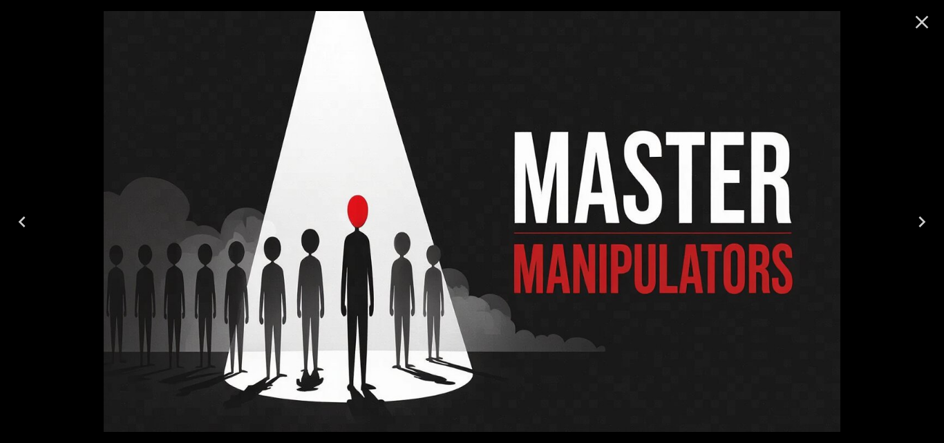
click at [929, 5] on div at bounding box center [922, 22] width 44 height 44
click at [929, 11] on icon "Close" at bounding box center [922, 22] width 22 height 22
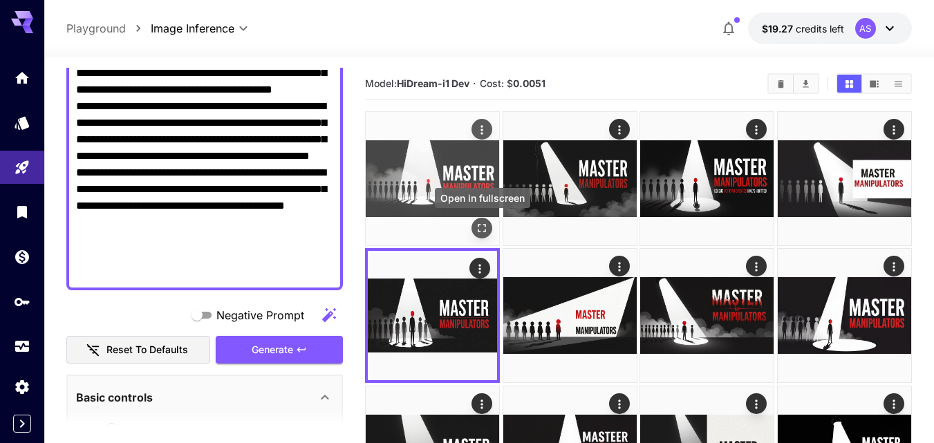
click at [481, 226] on icon "Open in fullscreen" at bounding box center [482, 228] width 14 height 14
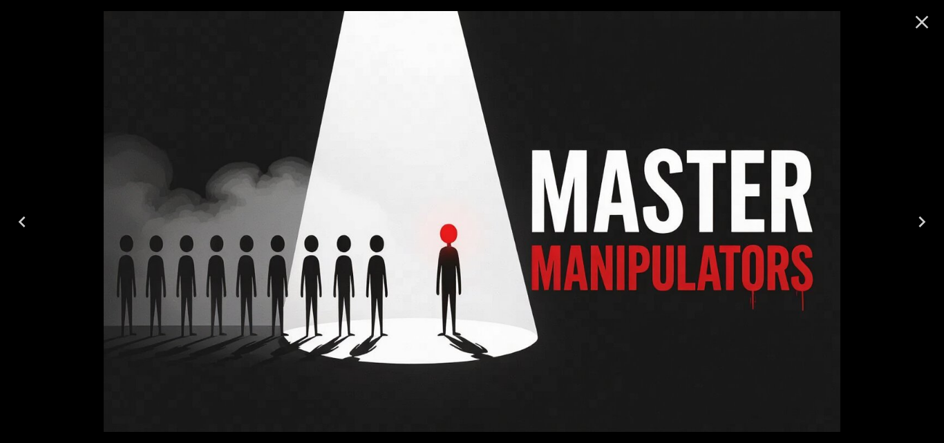
click at [917, 21] on icon "Close" at bounding box center [922, 22] width 22 height 22
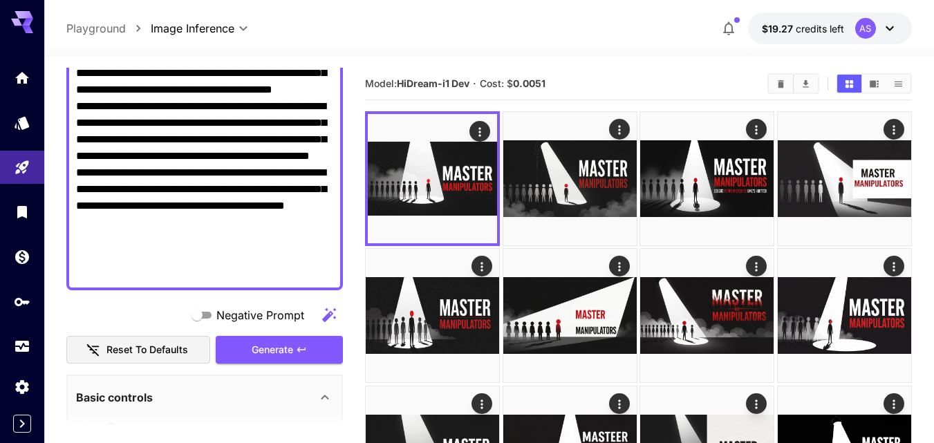
click at [326, 333] on div "Negative Prompt Reset to defaults Generate" at bounding box center [204, 332] width 277 height 63
click at [319, 342] on button "Generate" at bounding box center [279, 350] width 127 height 28
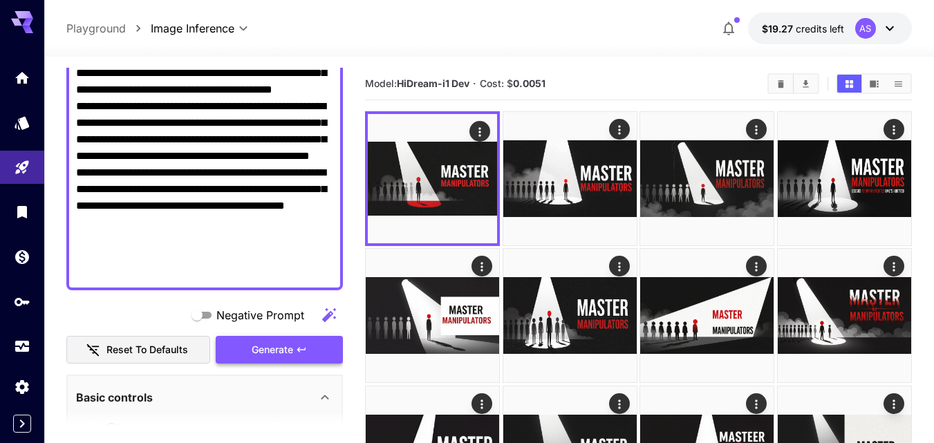
click at [319, 342] on button "Generate" at bounding box center [279, 350] width 127 height 28
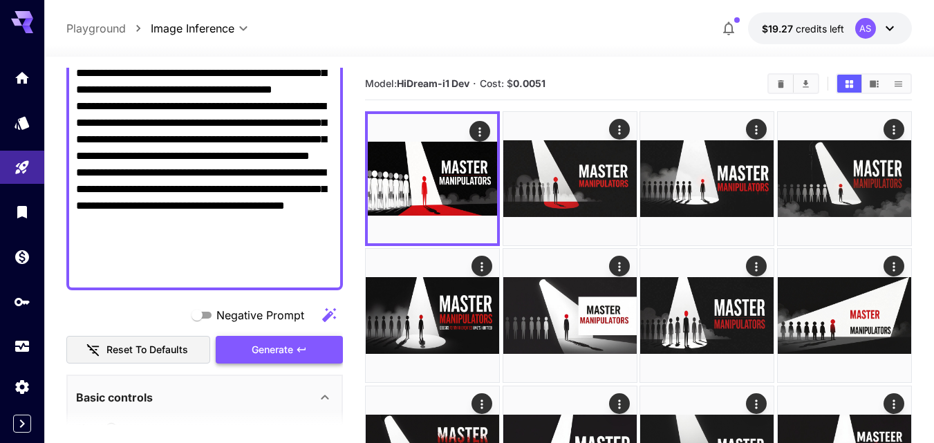
click at [319, 342] on button "Generate" at bounding box center [279, 350] width 127 height 28
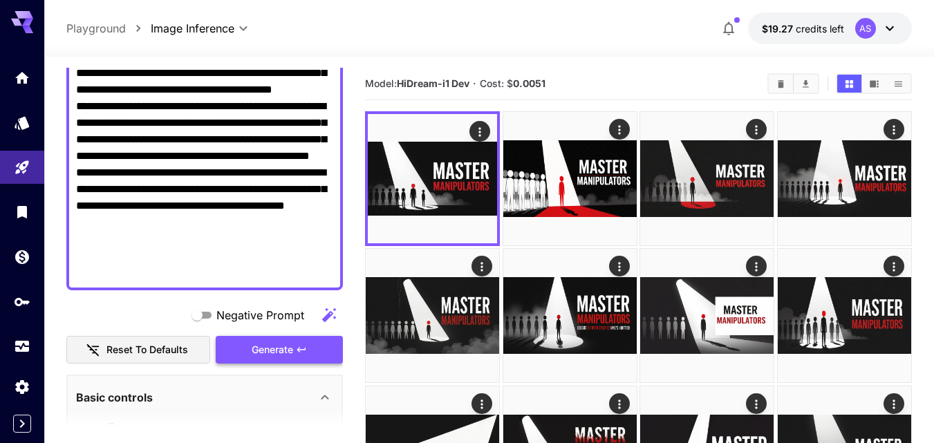
click at [314, 341] on button "Generate" at bounding box center [279, 350] width 127 height 28
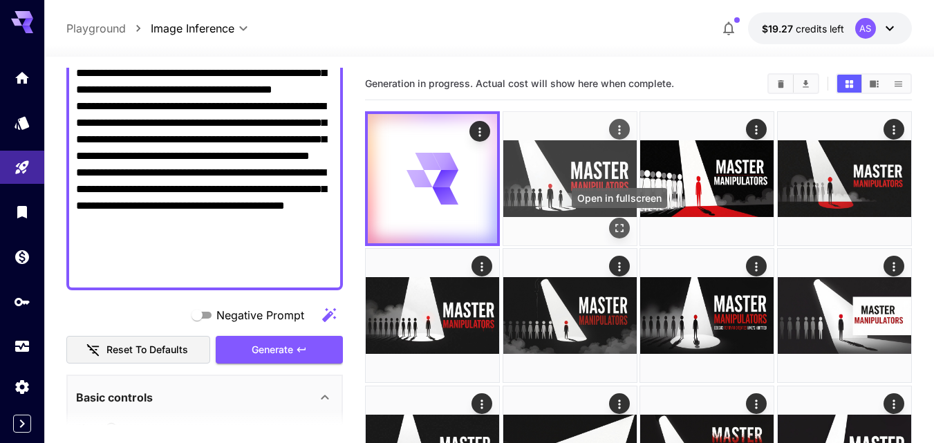
click at [627, 226] on button "Open in fullscreen" at bounding box center [619, 228] width 21 height 21
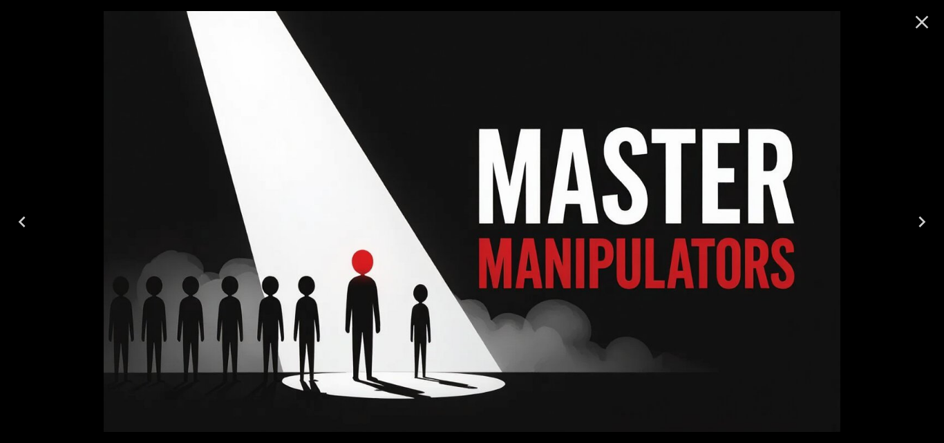
click at [38, 229] on button "Previous" at bounding box center [22, 221] width 44 height 55
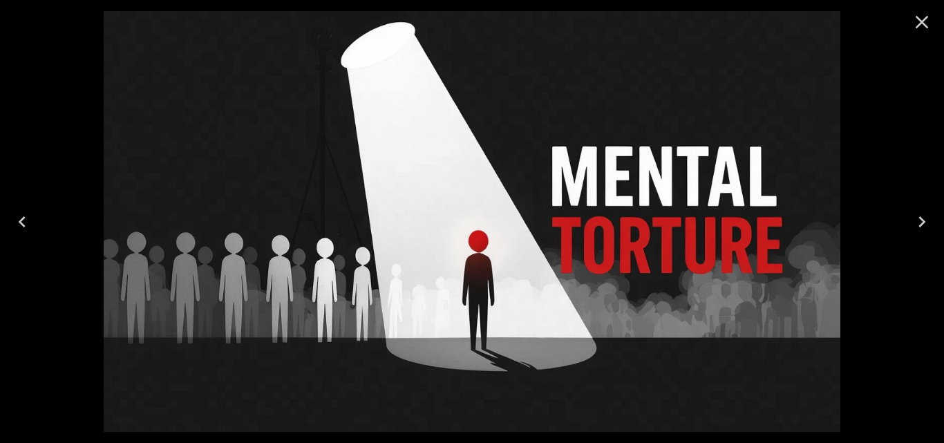
click at [918, 24] on icon "Close" at bounding box center [922, 22] width 22 height 22
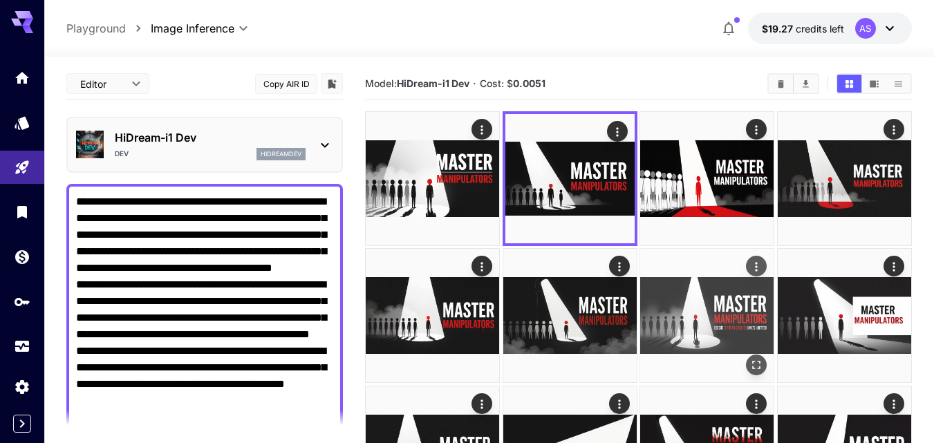
scroll to position [178, 0]
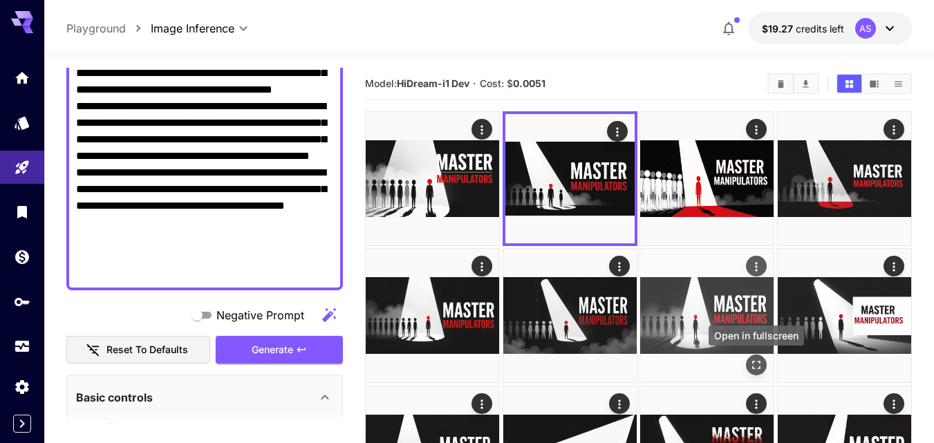
click at [749, 359] on button "Open in fullscreen" at bounding box center [756, 365] width 21 height 21
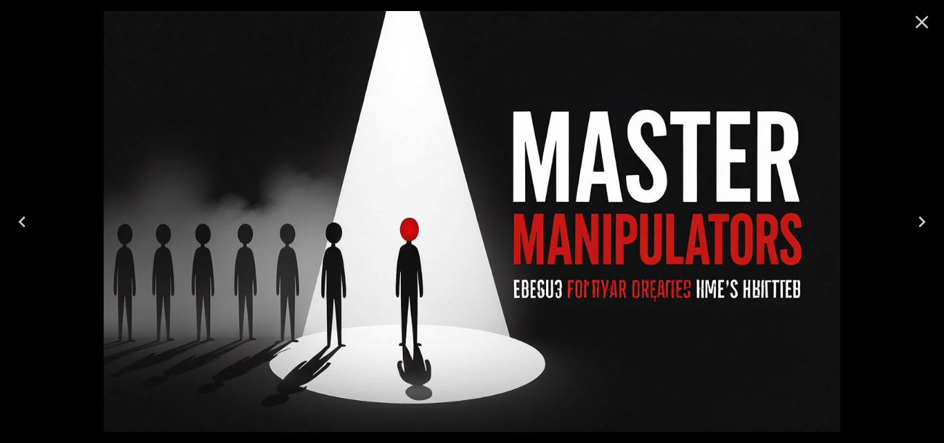
click at [924, 18] on icon "Close" at bounding box center [922, 22] width 22 height 22
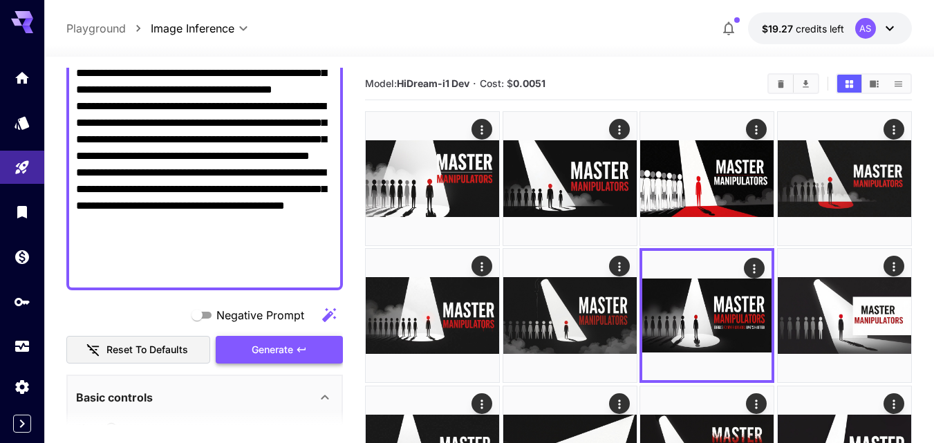
click at [277, 351] on span "Generate" at bounding box center [272, 349] width 41 height 17
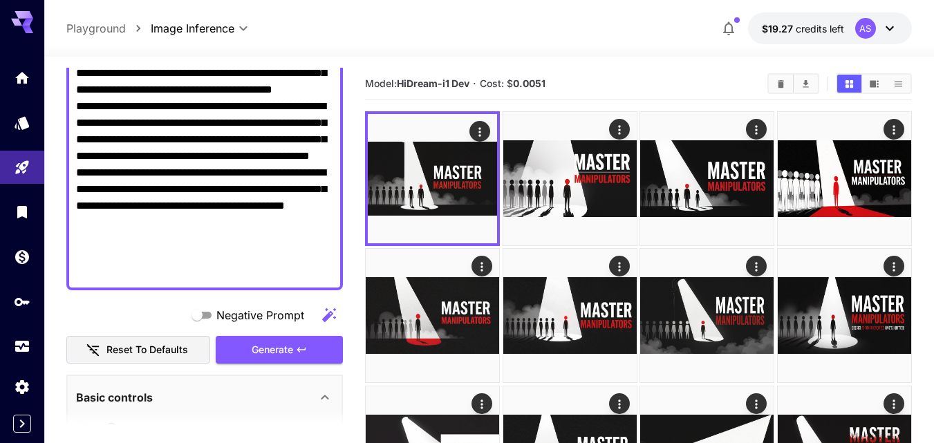
drag, startPoint x: 285, startPoint y: 153, endPoint x: 231, endPoint y: 154, distance: 53.9
click at [231, 154] on textarea "**********" at bounding box center [204, 147] width 257 height 265
drag, startPoint x: 303, startPoint y: 139, endPoint x: 245, endPoint y: 140, distance: 58.8
click at [245, 140] on textarea "**********" at bounding box center [204, 147] width 257 height 265
click at [263, 352] on span "Generate" at bounding box center [272, 349] width 41 height 17
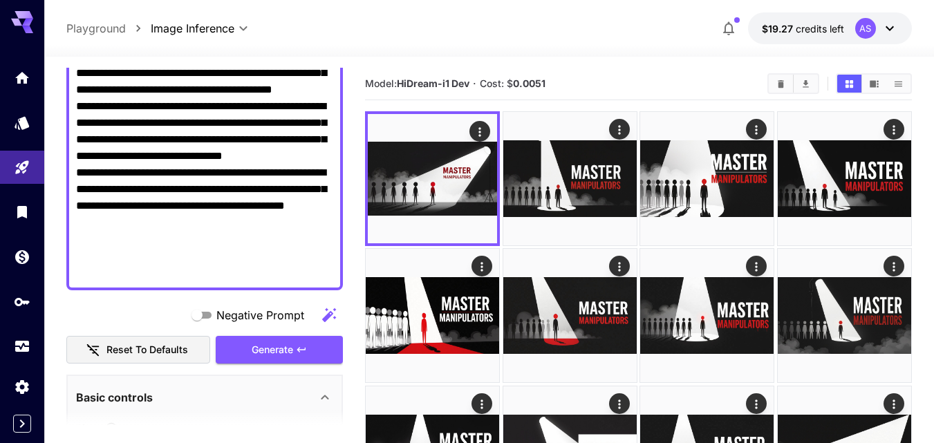
drag, startPoint x: 257, startPoint y: 124, endPoint x: 326, endPoint y: 118, distance: 69.4
click at [326, 118] on textarea "**********" at bounding box center [204, 147] width 257 height 265
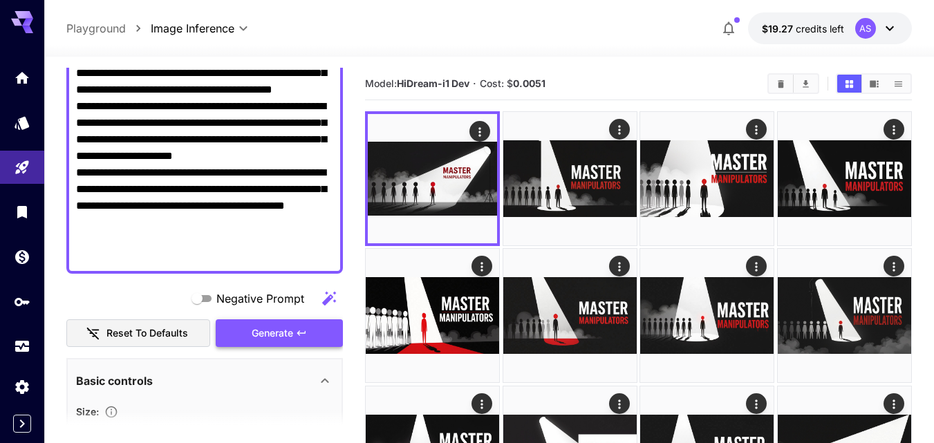
click at [260, 325] on span "Generate" at bounding box center [272, 333] width 41 height 17
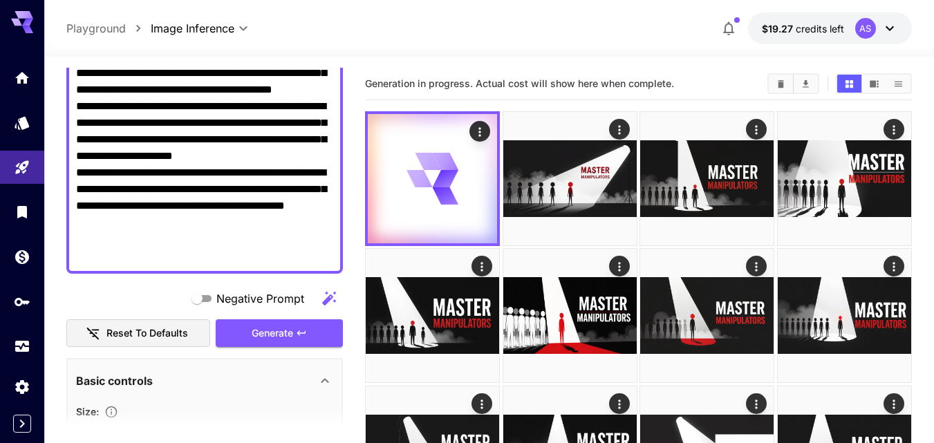
click at [256, 129] on textarea "**********" at bounding box center [204, 139] width 257 height 249
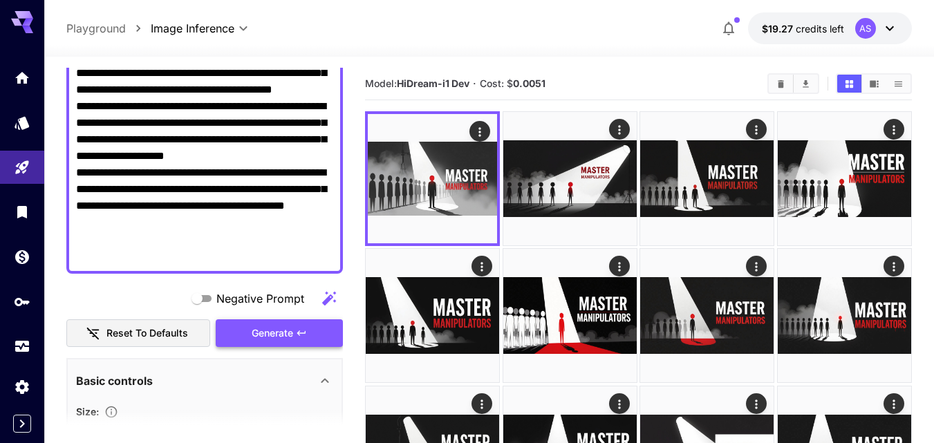
click at [295, 332] on button "Generate" at bounding box center [279, 333] width 127 height 28
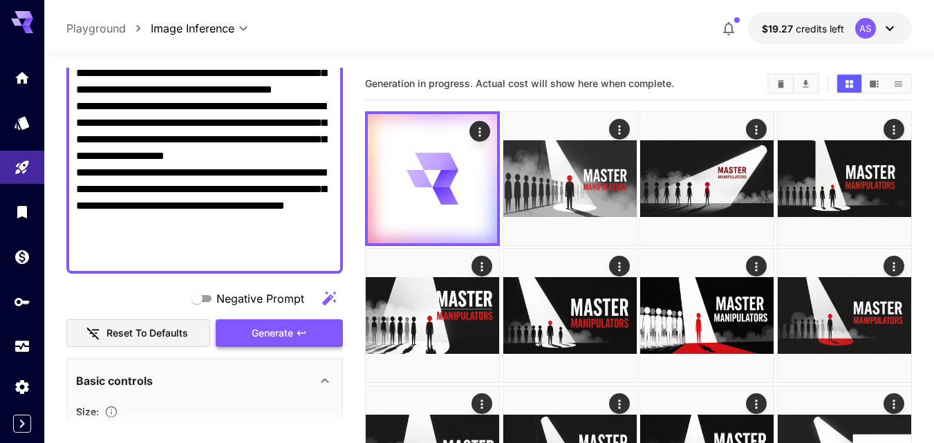
click at [295, 332] on button "Generate" at bounding box center [279, 333] width 127 height 28
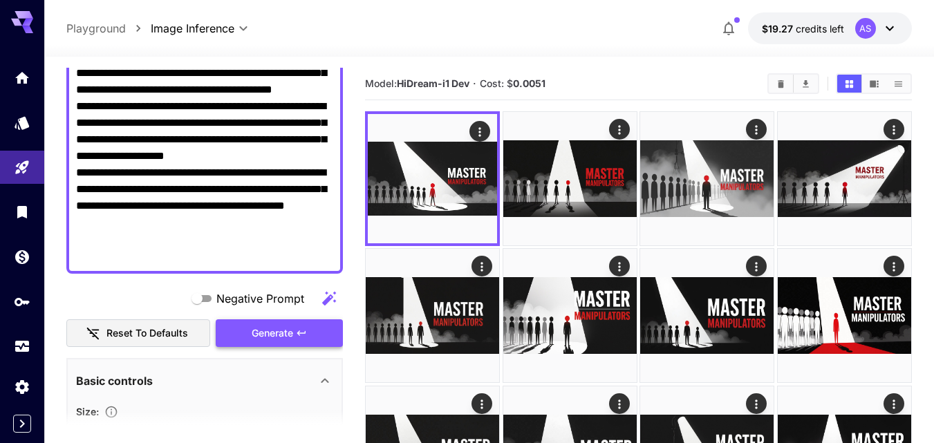
click at [295, 332] on button "Generate" at bounding box center [279, 333] width 127 height 28
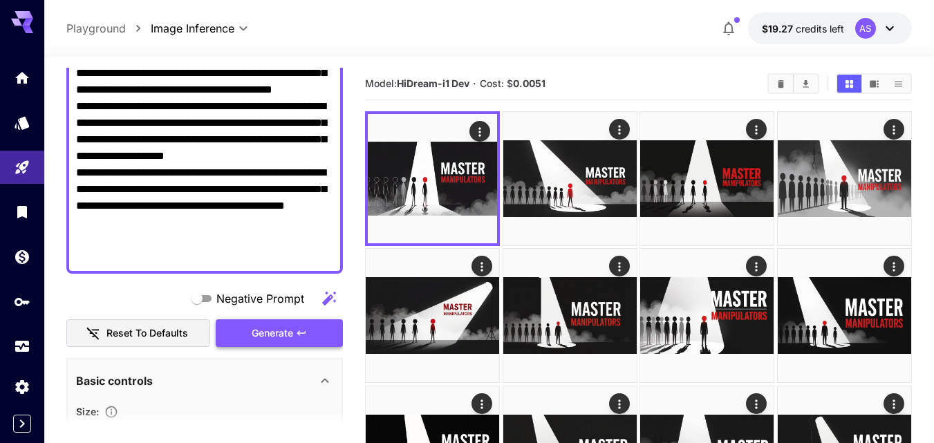
click at [306, 335] on icon "button" at bounding box center [301, 333] width 11 height 11
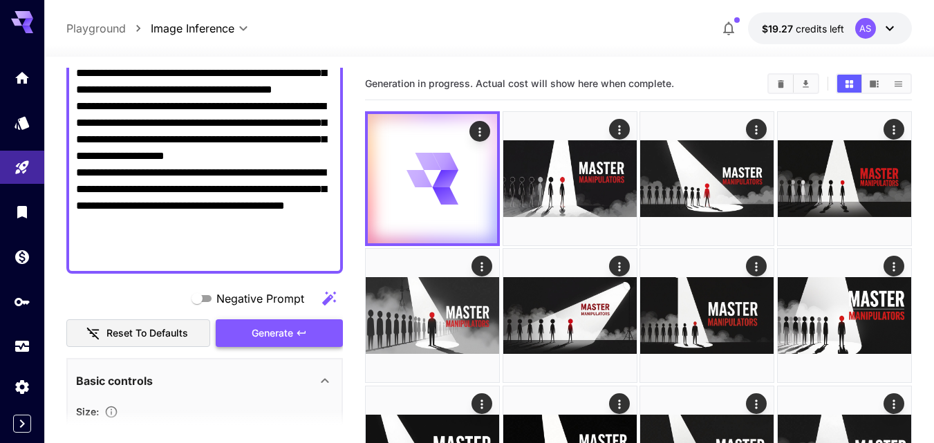
click at [306, 335] on icon "button" at bounding box center [301, 333] width 11 height 11
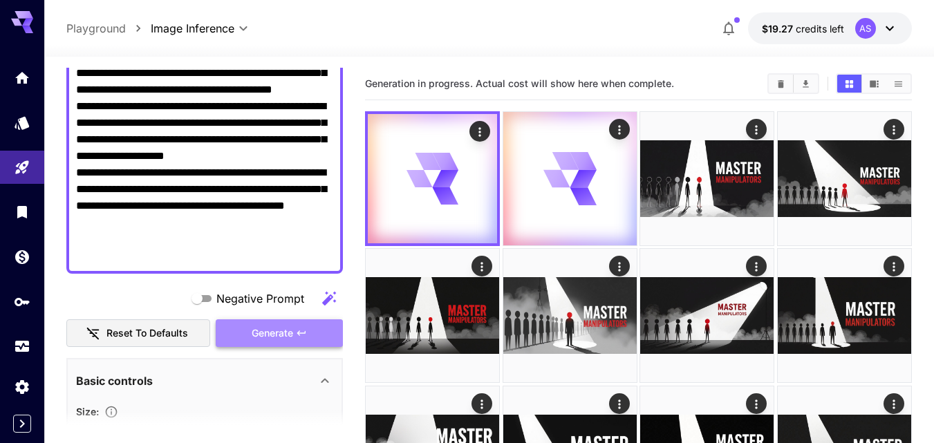
click at [306, 335] on icon "button" at bounding box center [301, 333] width 11 height 11
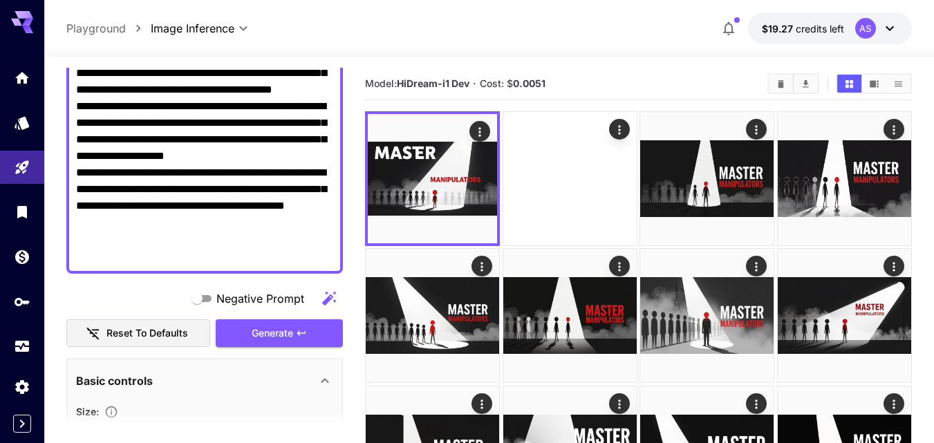
click at [97, 158] on textarea "**********" at bounding box center [204, 139] width 257 height 249
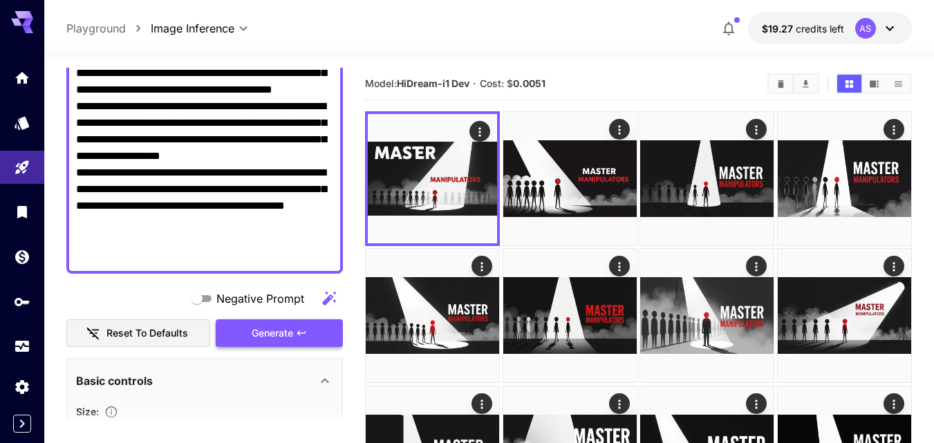
type textarea "**********"
click at [284, 325] on span "Generate" at bounding box center [272, 333] width 41 height 17
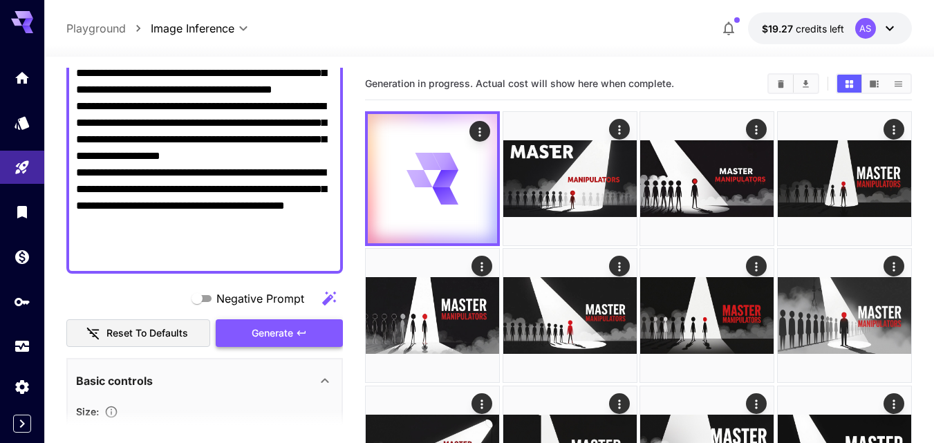
click at [284, 325] on span "Generate" at bounding box center [272, 333] width 41 height 17
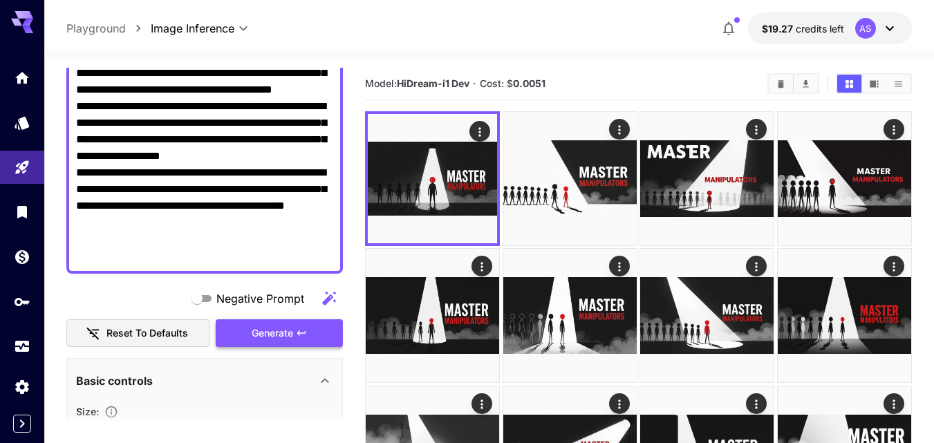
click at [284, 325] on span "Generate" at bounding box center [272, 333] width 41 height 17
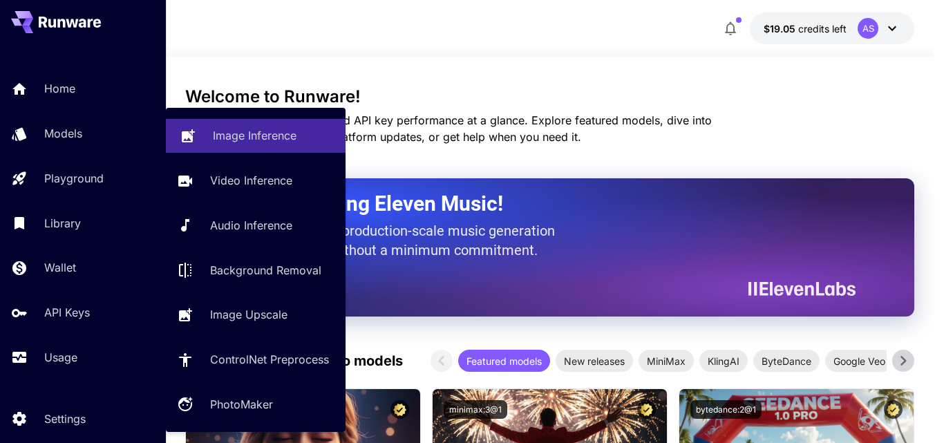
click at [239, 131] on p "Image Inference" at bounding box center [255, 135] width 84 height 17
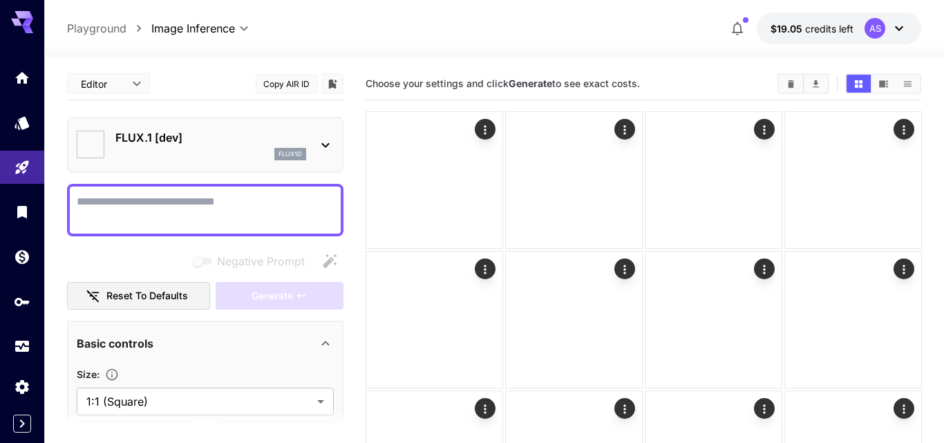
type input "**********"
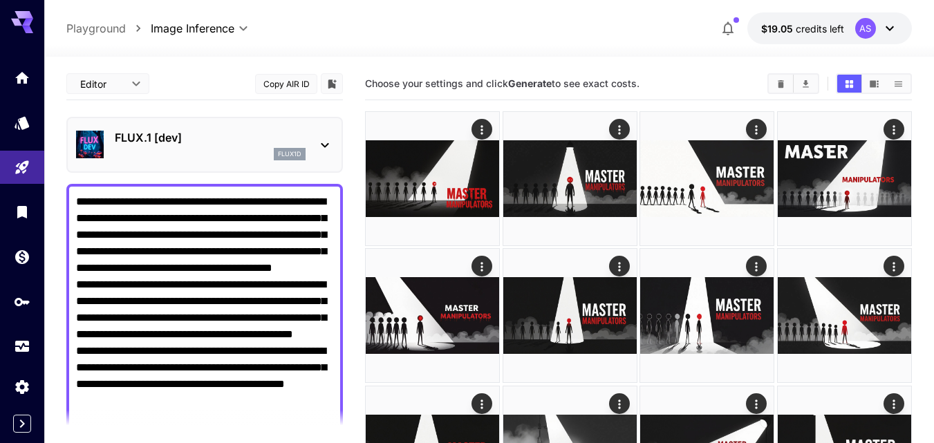
scroll to position [12, 0]
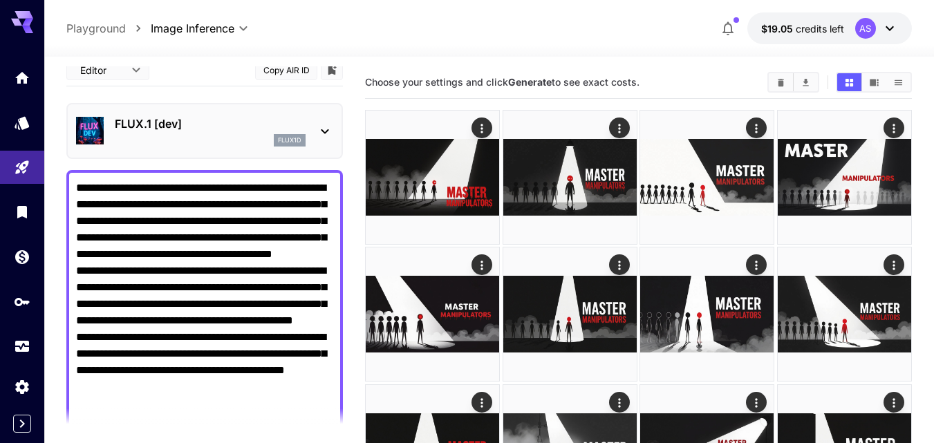
drag, startPoint x: 167, startPoint y: 301, endPoint x: 163, endPoint y: 312, distance: 11.6
click at [163, 312] on textarea "**********" at bounding box center [204, 312] width 257 height 265
click at [169, 307] on textarea "**********" at bounding box center [204, 312] width 257 height 265
drag, startPoint x: 168, startPoint y: 307, endPoint x: 130, endPoint y: 309, distance: 38.1
click at [130, 309] on textarea "**********" at bounding box center [204, 312] width 257 height 265
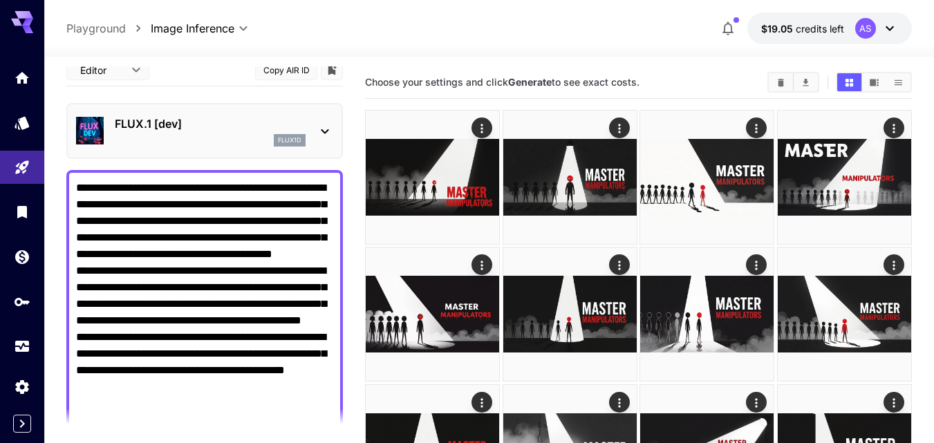
drag, startPoint x: 139, startPoint y: 325, endPoint x: 81, endPoint y: 325, distance: 58.1
click at [81, 325] on textarea "**********" at bounding box center [204, 312] width 257 height 265
type textarea "**********"
click at [520, 51] on div at bounding box center [489, 48] width 890 height 17
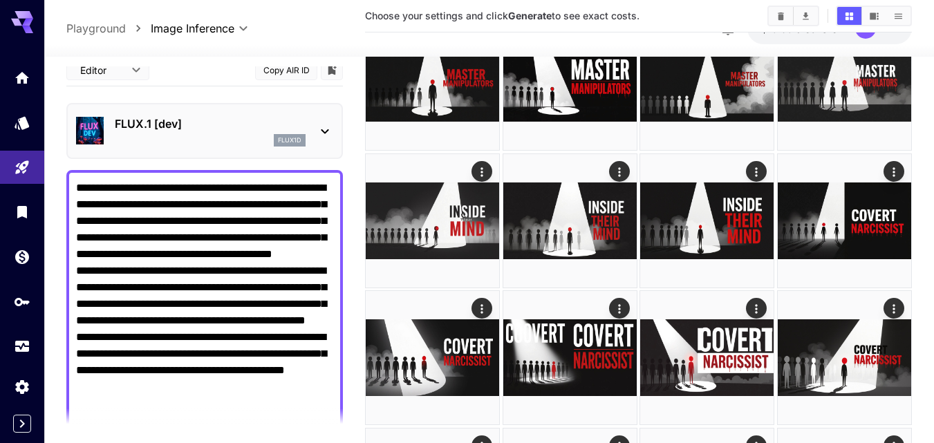
scroll to position [1329, 0]
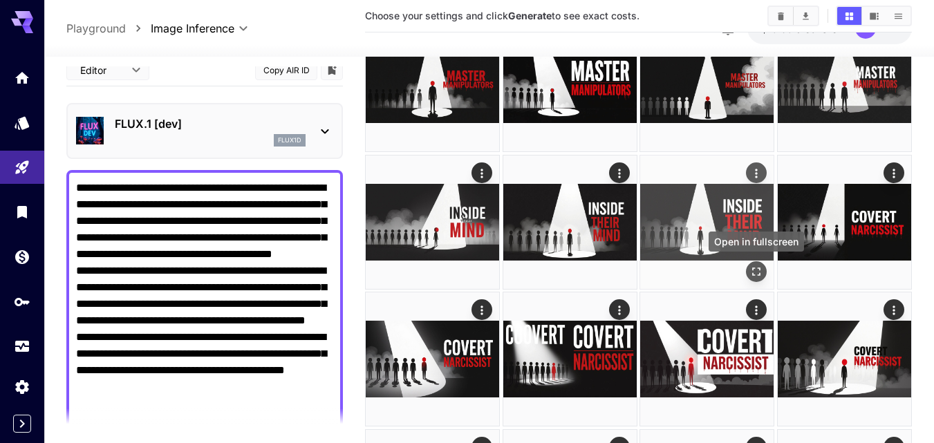
click at [756, 272] on icon "Open in fullscreen" at bounding box center [756, 272] width 14 height 14
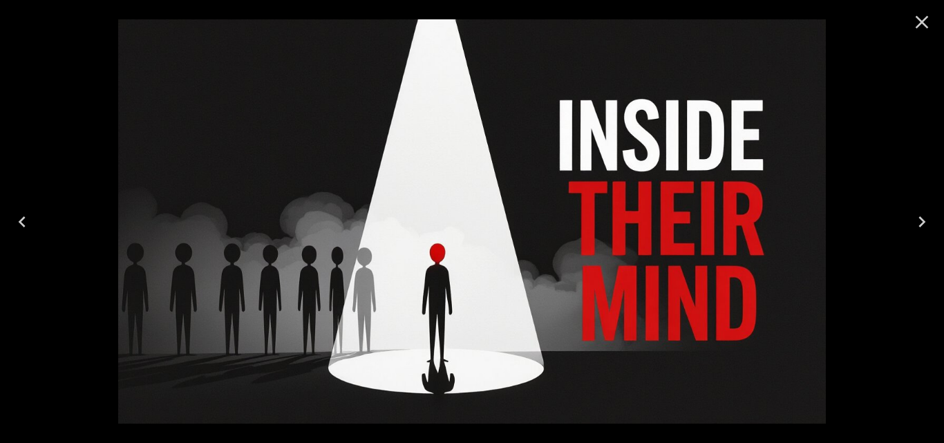
click at [923, 9] on button "Close" at bounding box center [922, 22] width 33 height 33
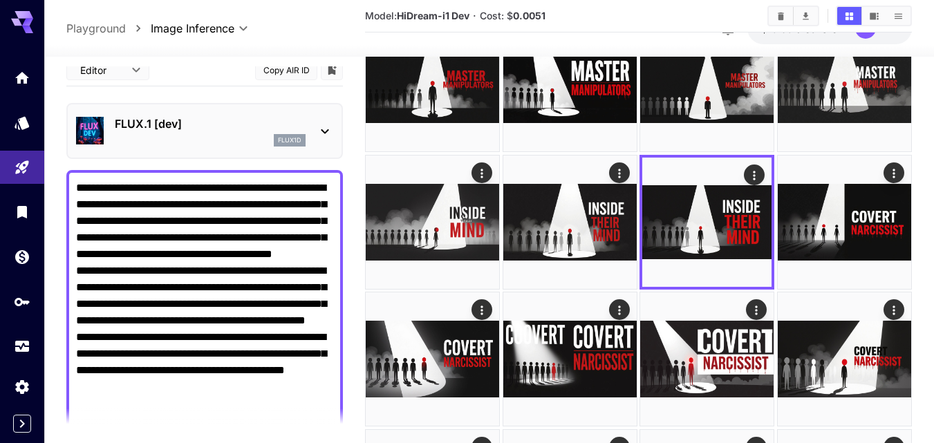
click at [203, 157] on div "FLUX.1 [dev] flux1d" at bounding box center [204, 131] width 277 height 56
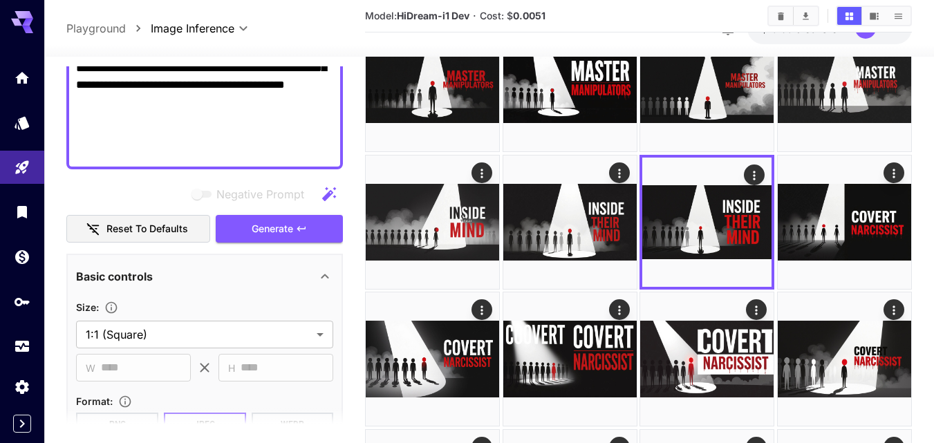
scroll to position [317, 0]
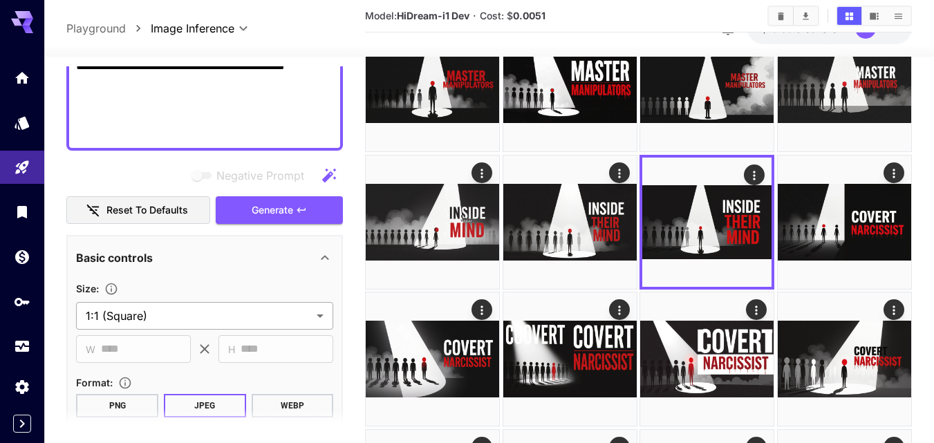
click at [322, 313] on body "**********" at bounding box center [467, 324] width 934 height 3306
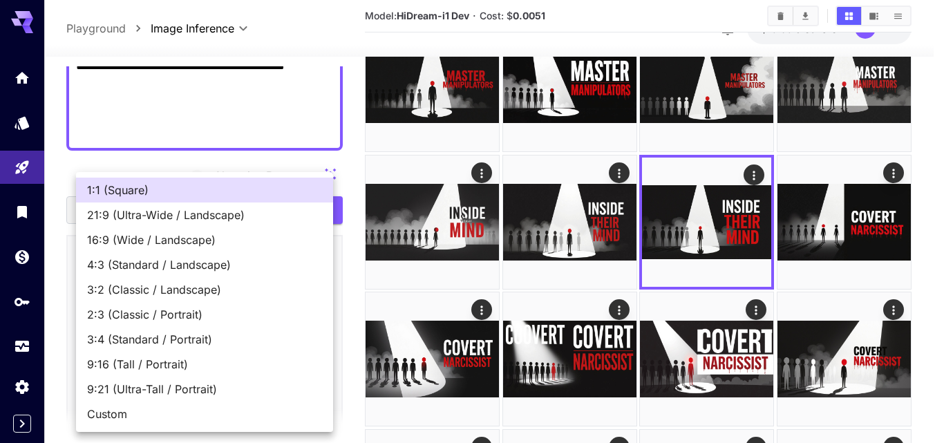
click at [161, 241] on span "16:9 (Wide / Landscape)" at bounding box center [204, 240] width 235 height 17
type input "**********"
type input "****"
type input "***"
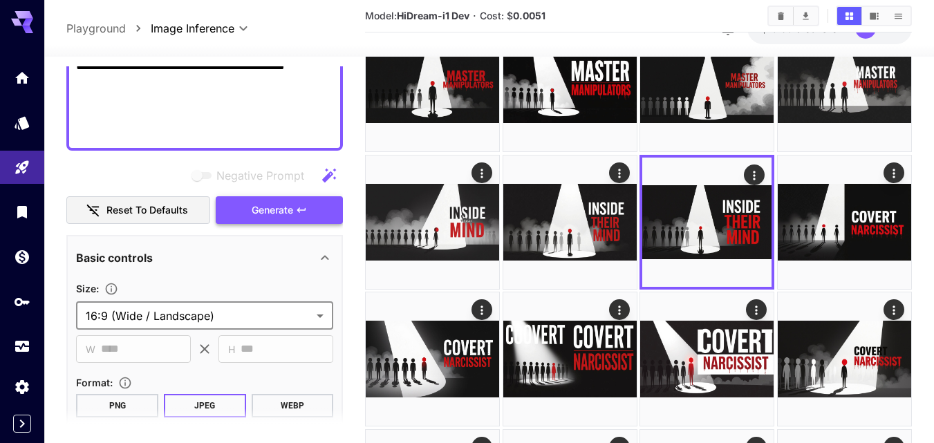
click at [247, 202] on button "Generate" at bounding box center [279, 210] width 127 height 28
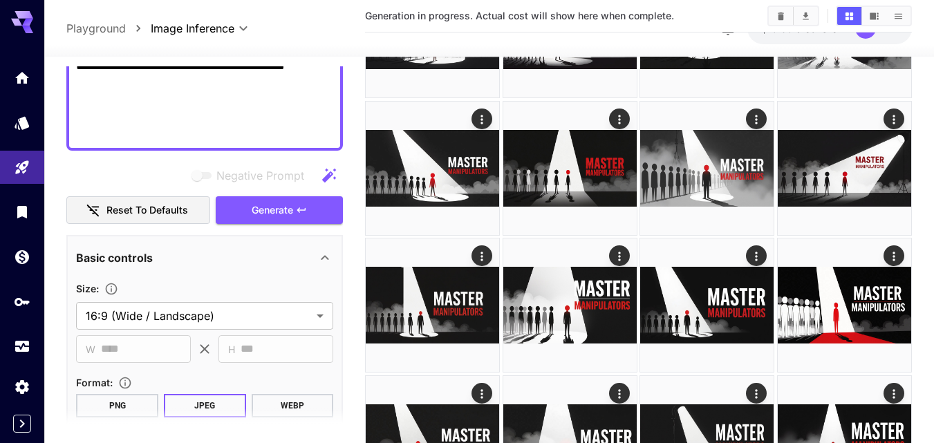
scroll to position [236, 0]
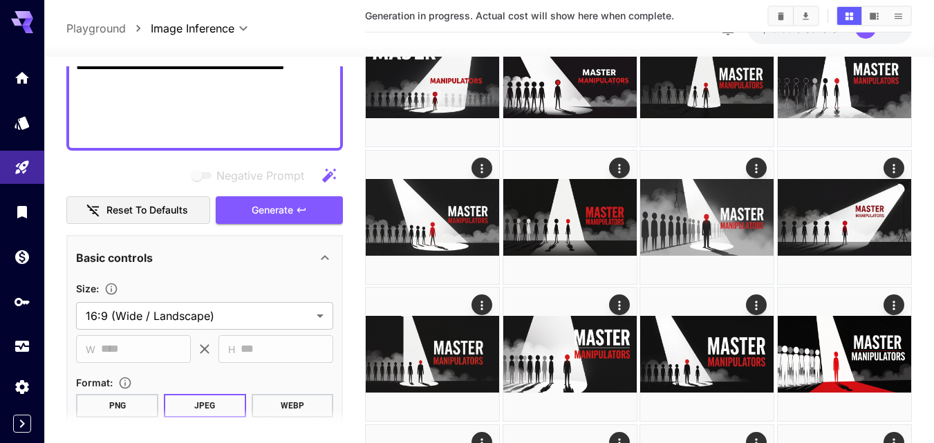
click at [152, 189] on div "Negative Prompt Reset to defaults Generate" at bounding box center [204, 193] width 277 height 63
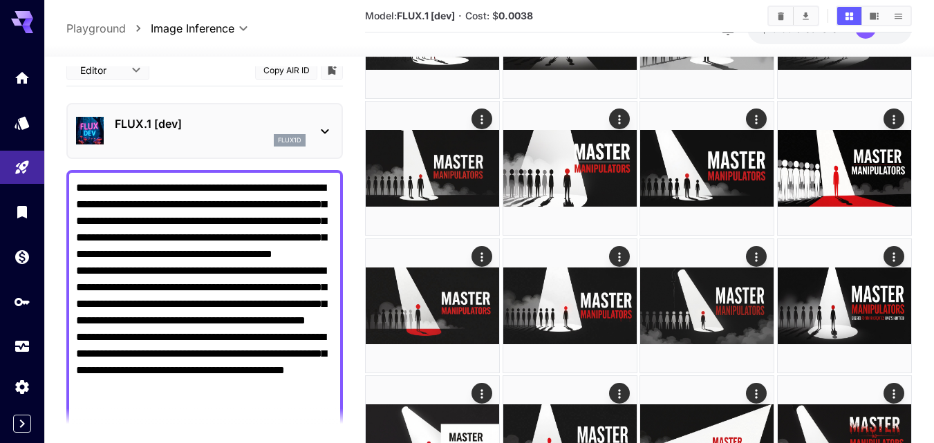
scroll to position [449, 0]
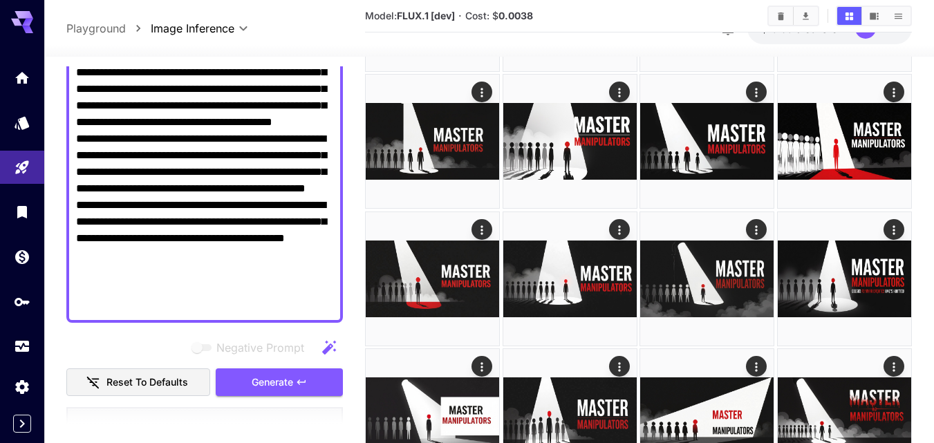
scroll to position [178, 0]
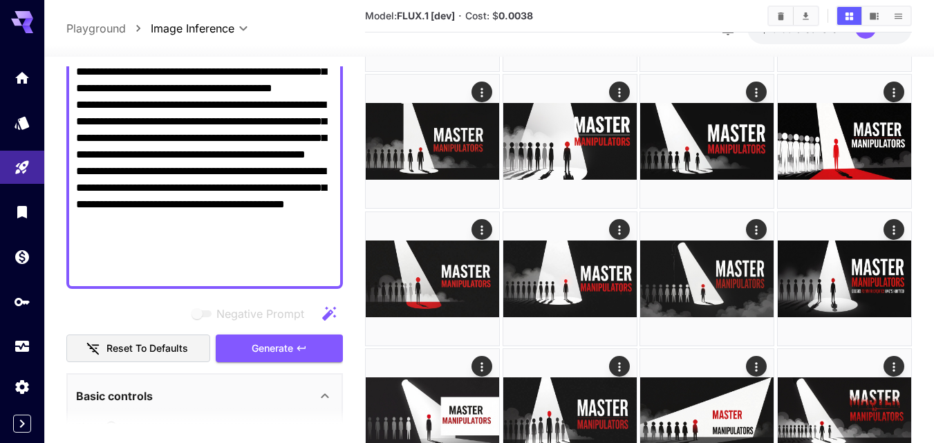
click at [169, 163] on textarea "**********" at bounding box center [204, 146] width 257 height 265
click at [263, 353] on span "Generate" at bounding box center [272, 348] width 41 height 17
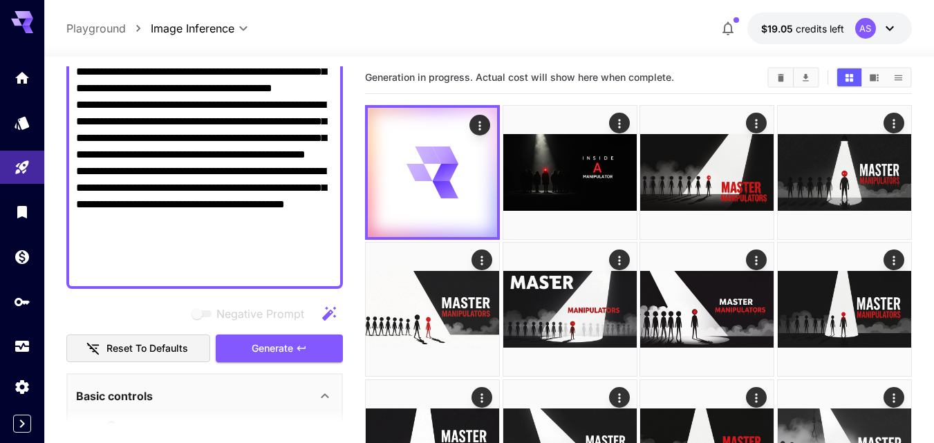
scroll to position [0, 0]
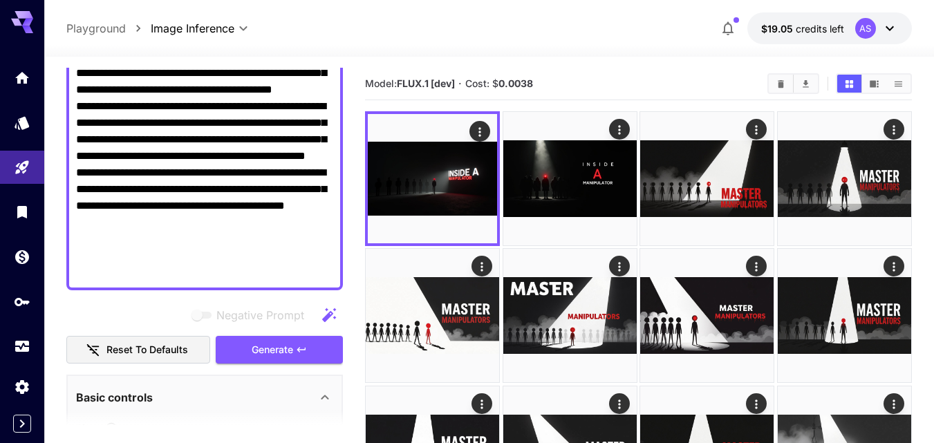
click at [126, 324] on div "Negative Prompt" at bounding box center [204, 315] width 277 height 28
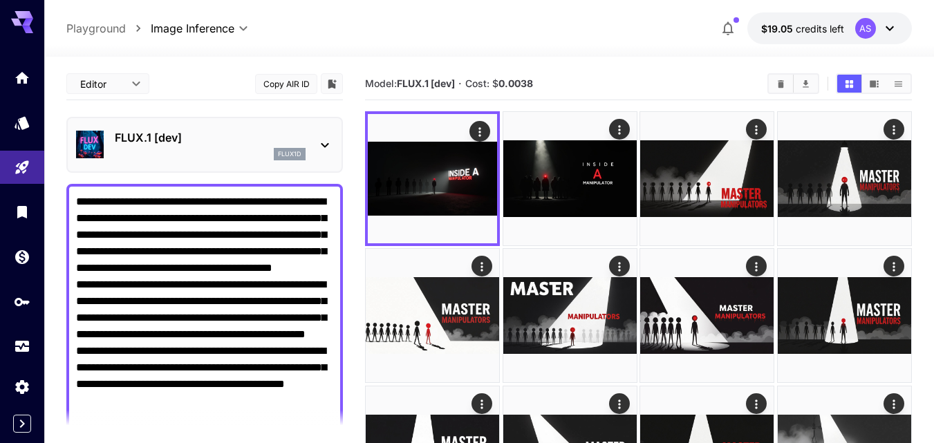
click at [326, 138] on icon at bounding box center [325, 145] width 17 height 17
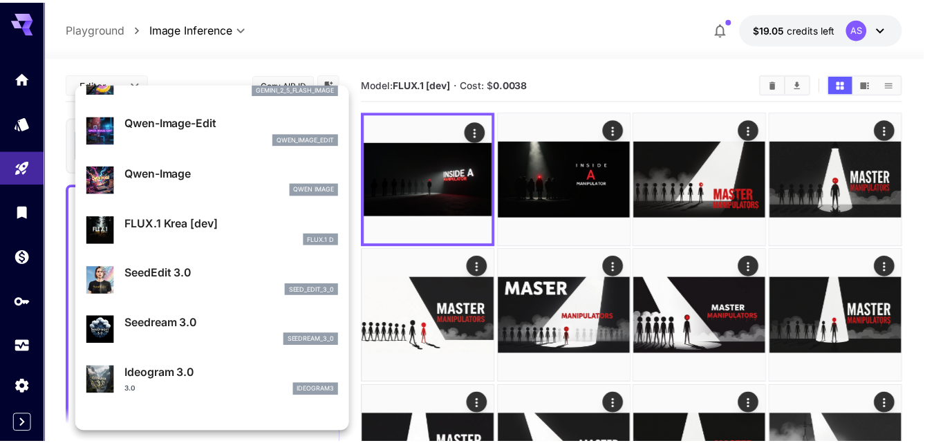
scroll to position [236, 0]
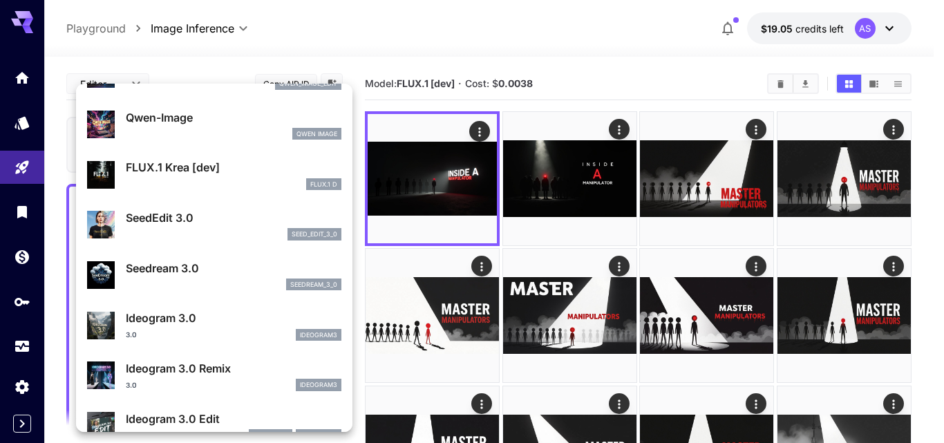
click at [212, 183] on div "FLUX.1 D" at bounding box center [234, 184] width 216 height 12
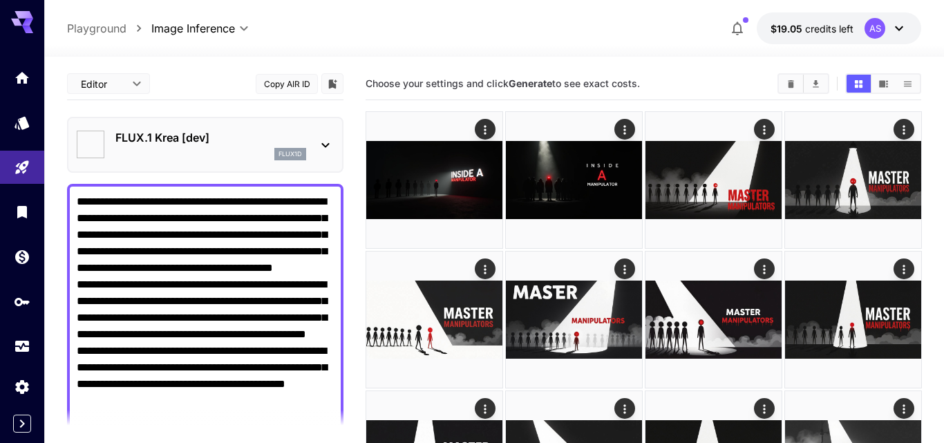
type input "*******"
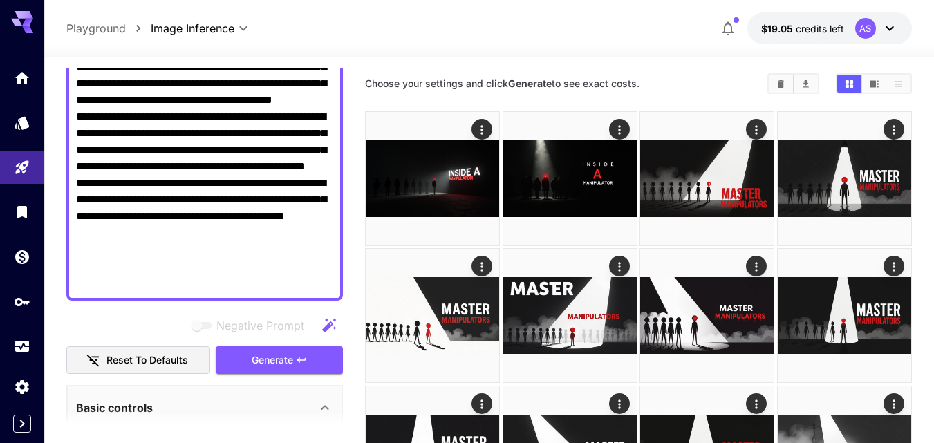
scroll to position [194, 0]
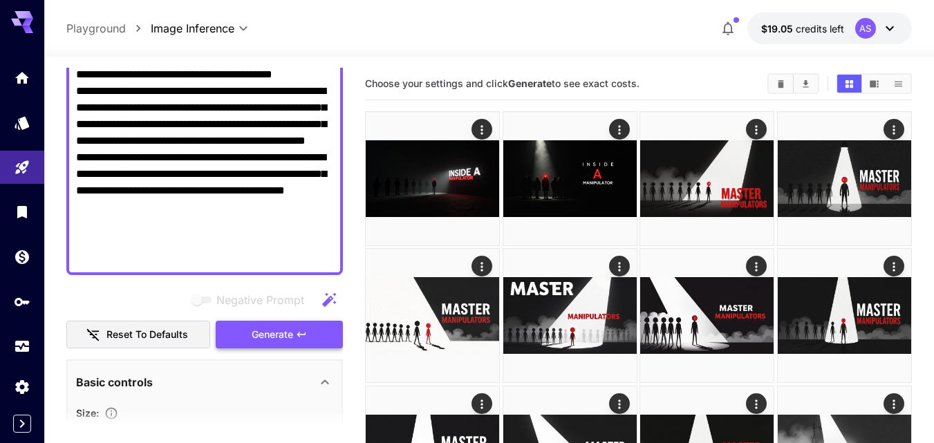
click at [272, 348] on button "Generate" at bounding box center [279, 335] width 127 height 28
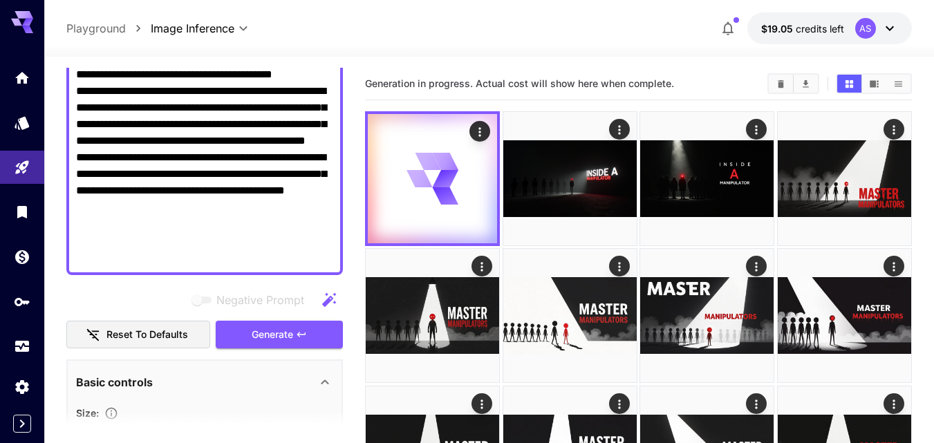
click at [129, 301] on div "Negative Prompt" at bounding box center [204, 300] width 277 height 28
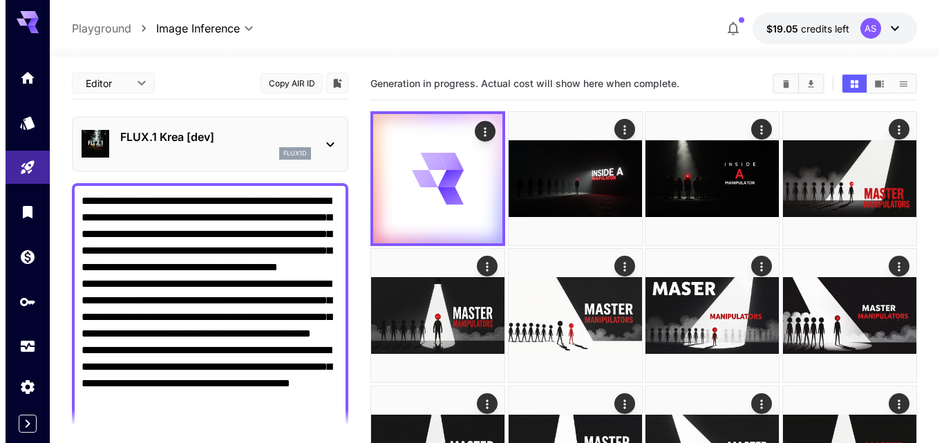
scroll to position [0, 0]
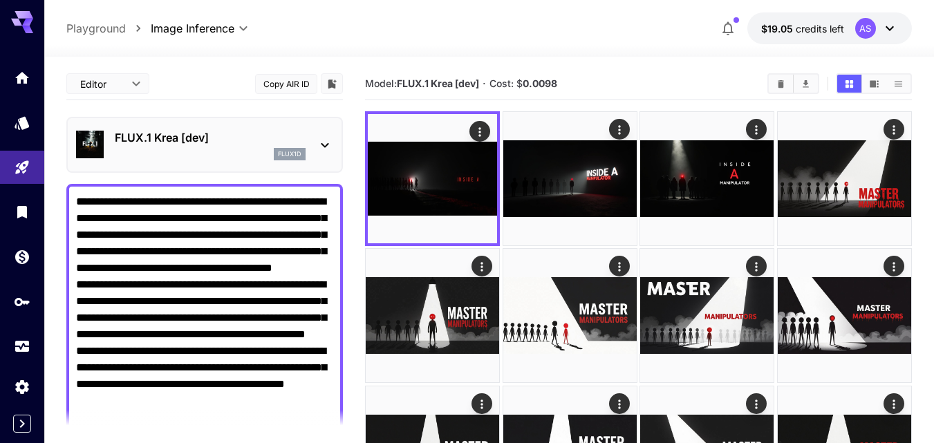
click at [330, 153] on div "FLUX.1 Krea [dev] flux1d" at bounding box center [204, 145] width 257 height 42
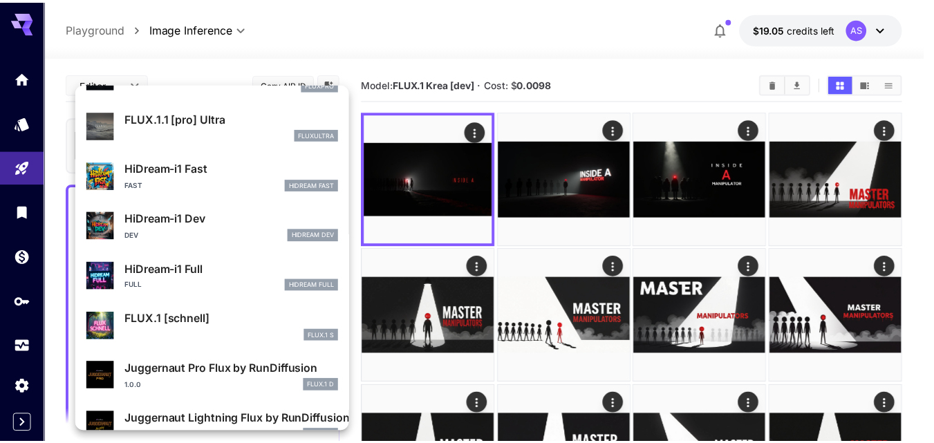
scroll to position [1052, 0]
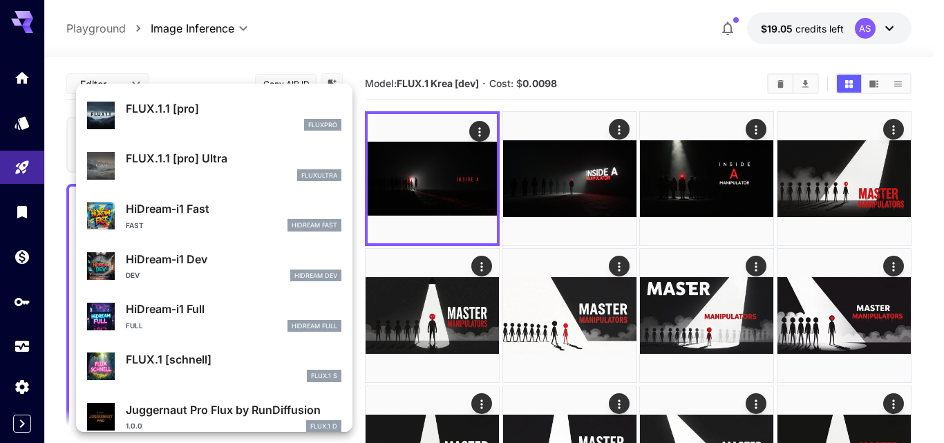
click at [138, 282] on div "HiDream-i1 Dev Dev HiDream Dev" at bounding box center [214, 266] width 254 height 42
type input "*"
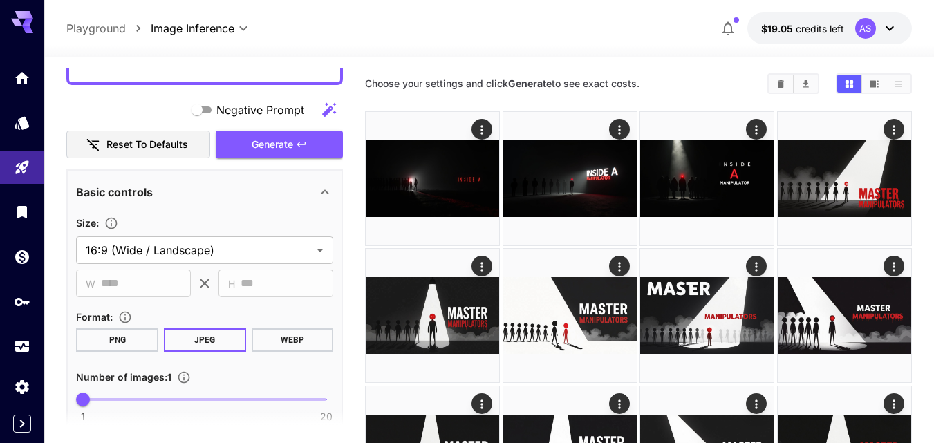
scroll to position [387, 0]
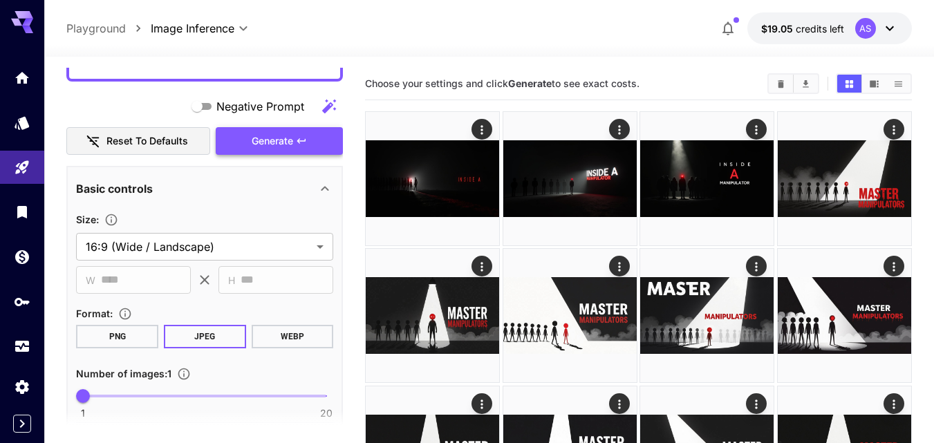
click at [268, 131] on button "Generate" at bounding box center [279, 141] width 127 height 28
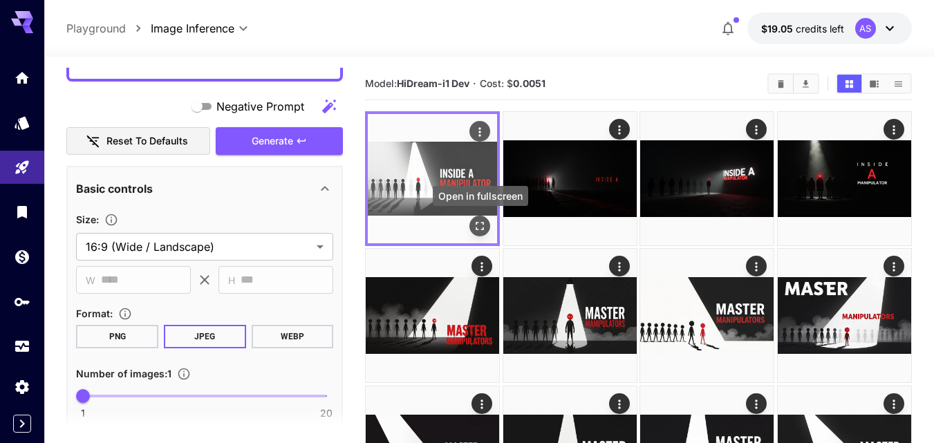
click at [485, 227] on icon "Open in fullscreen" at bounding box center [480, 226] width 14 height 14
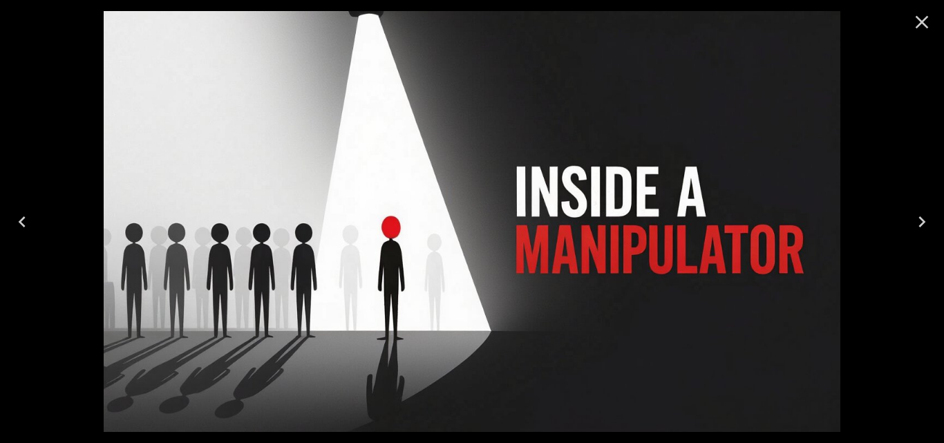
click at [926, 30] on icon "Close" at bounding box center [922, 22] width 22 height 22
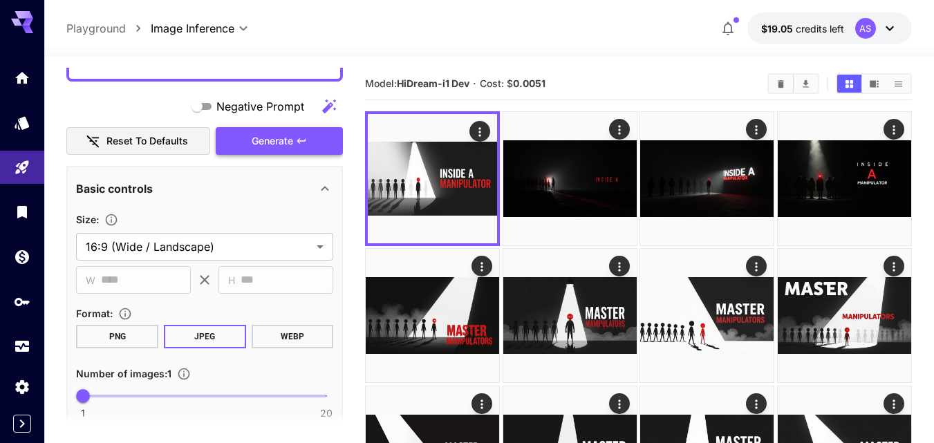
click at [312, 144] on button "Generate" at bounding box center [279, 141] width 127 height 28
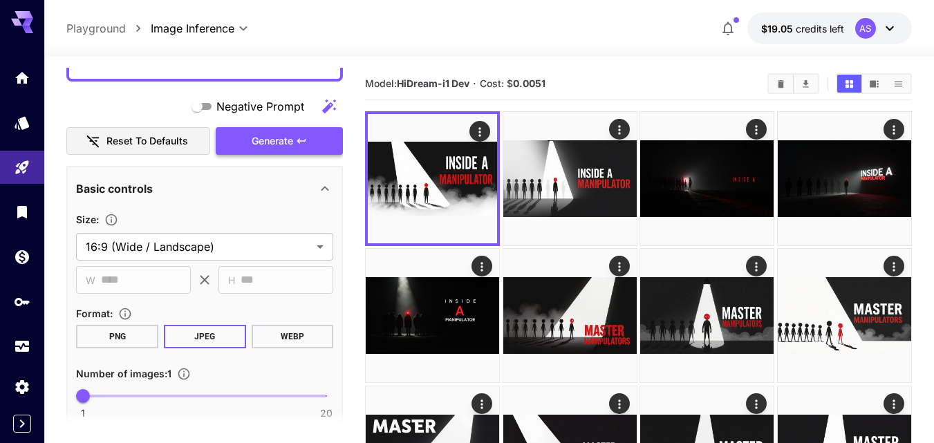
click at [300, 135] on icon "button" at bounding box center [301, 140] width 11 height 11
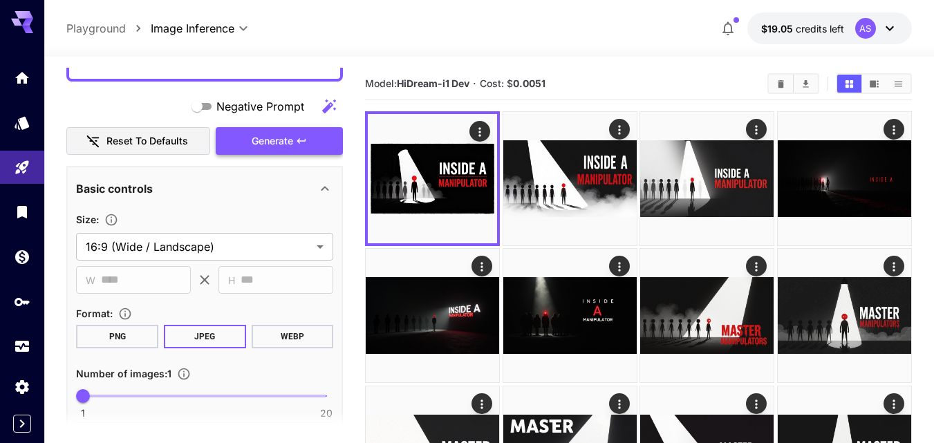
click at [300, 135] on icon "button" at bounding box center [301, 140] width 11 height 11
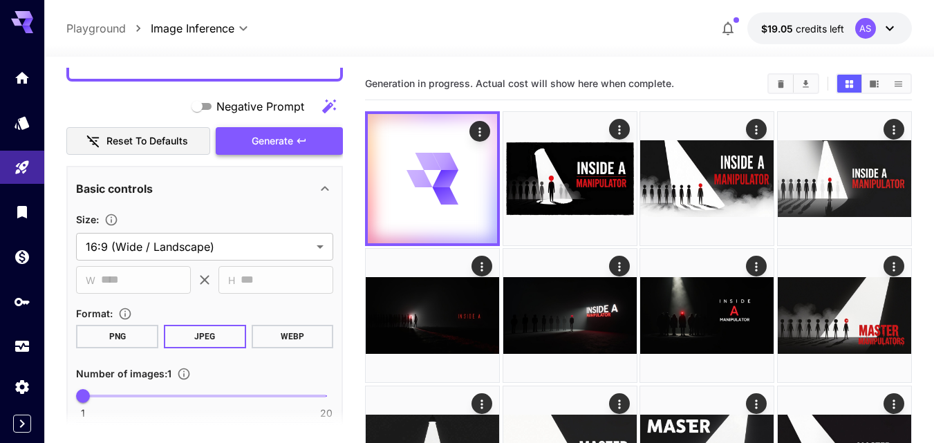
click at [300, 135] on icon "button" at bounding box center [301, 140] width 11 height 11
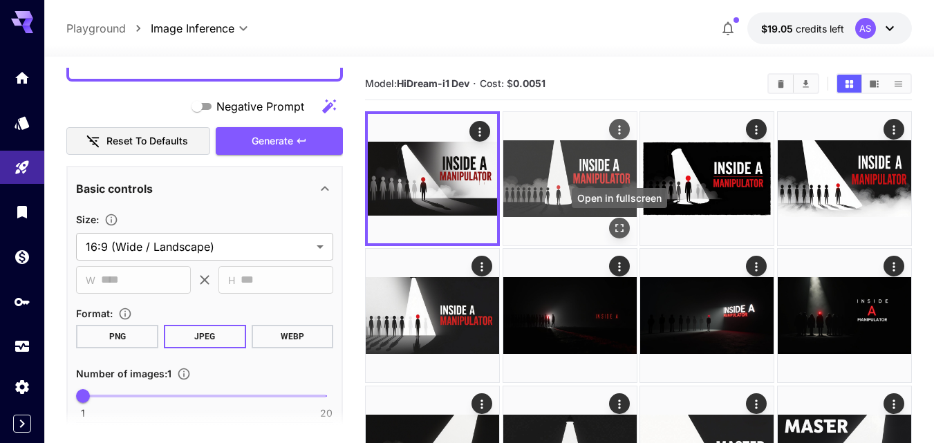
click at [614, 234] on icon "Open in fullscreen" at bounding box center [619, 228] width 14 height 14
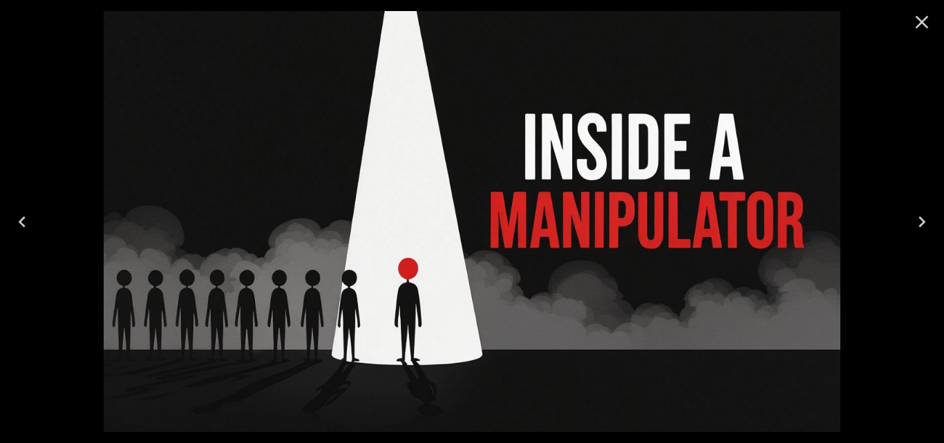
click at [930, 214] on icon "Next" at bounding box center [922, 222] width 22 height 22
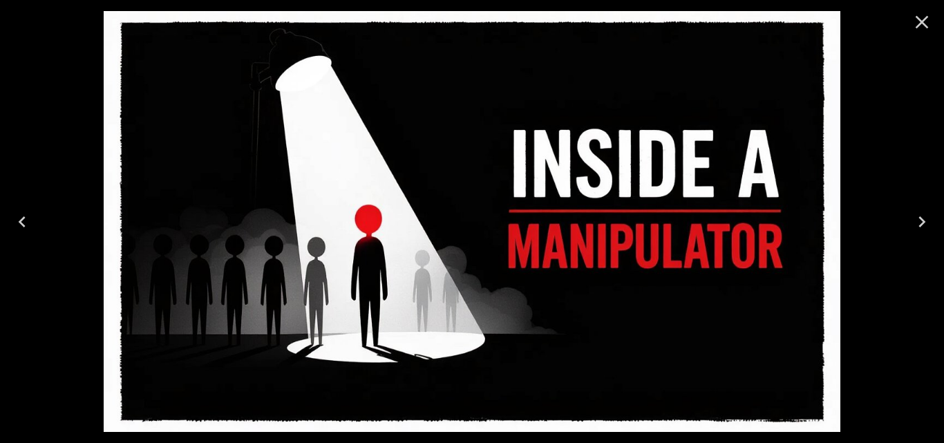
click at [930, 214] on icon "Next" at bounding box center [922, 222] width 22 height 22
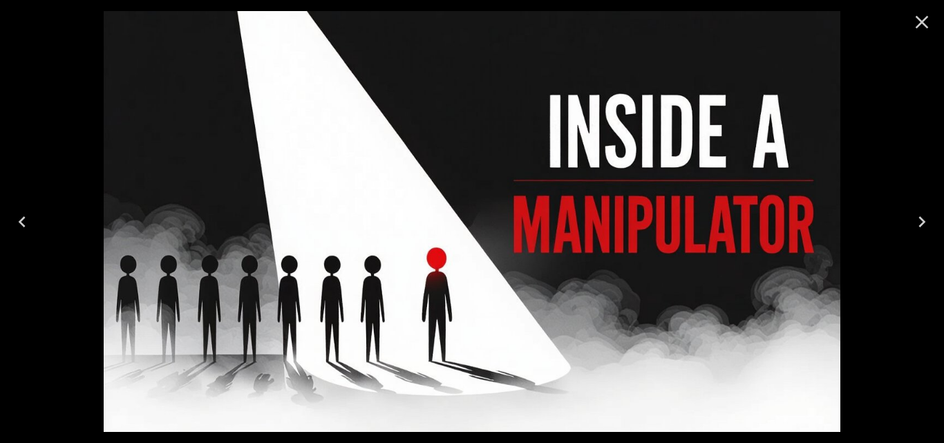
click at [917, 23] on icon "Close" at bounding box center [922, 22] width 22 height 22
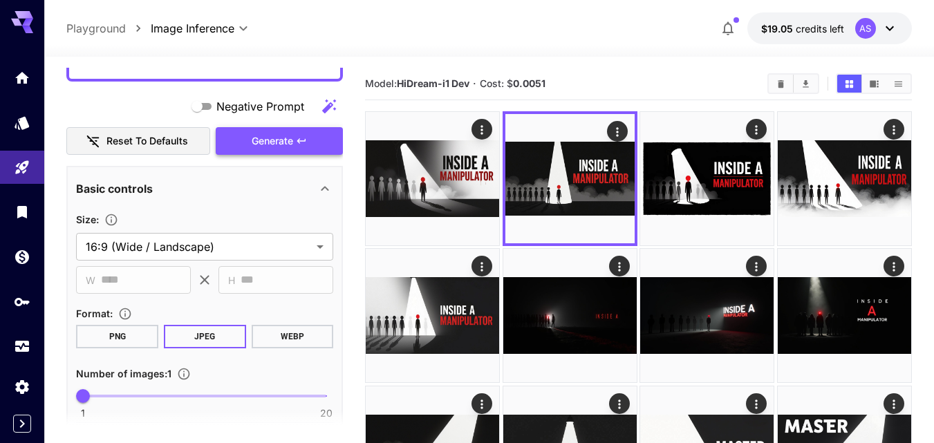
click at [265, 147] on span "Generate" at bounding box center [272, 141] width 41 height 17
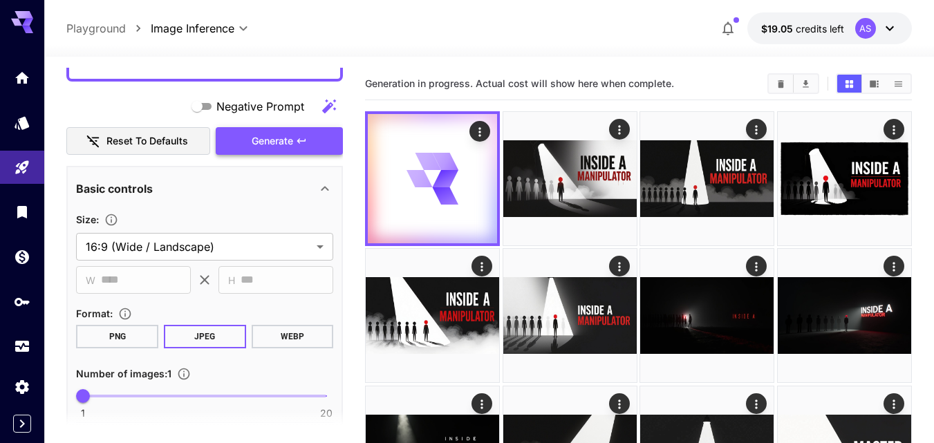
click at [265, 147] on span "Generate" at bounding box center [272, 141] width 41 height 17
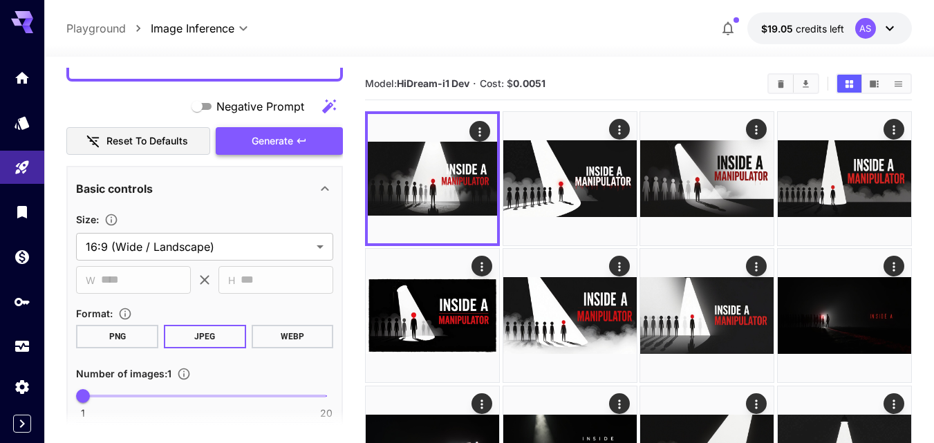
click at [265, 147] on span "Generate" at bounding box center [272, 141] width 41 height 17
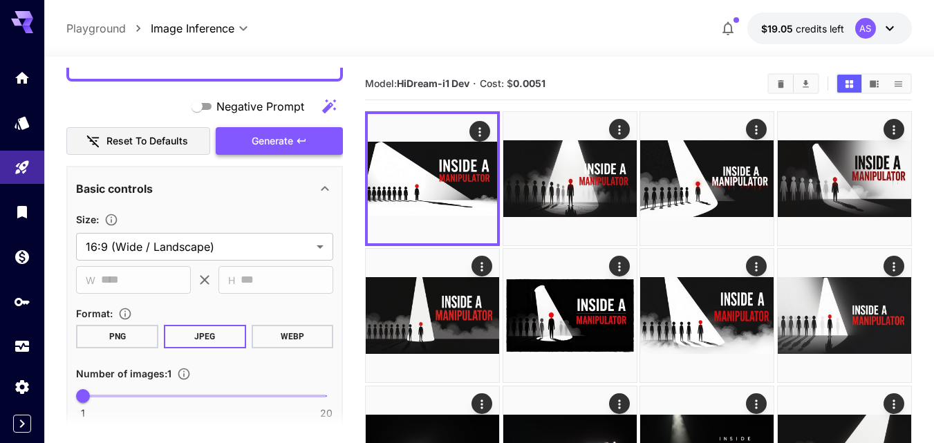
click at [265, 147] on span "Generate" at bounding box center [272, 141] width 41 height 17
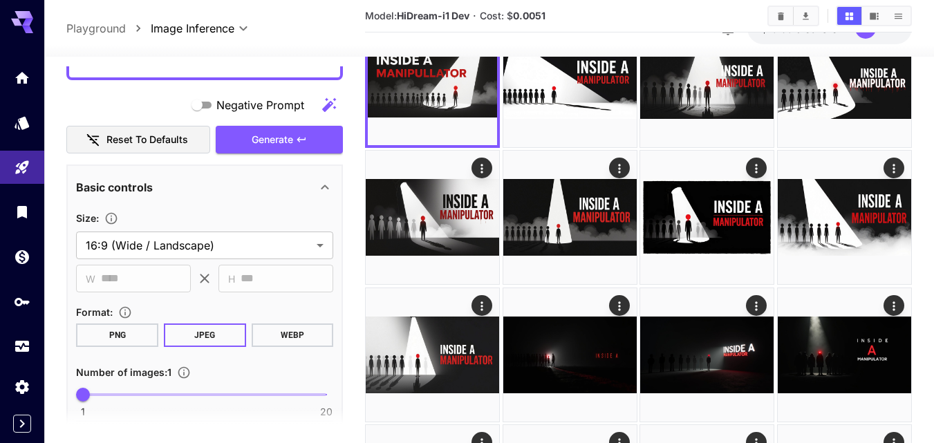
scroll to position [0, 0]
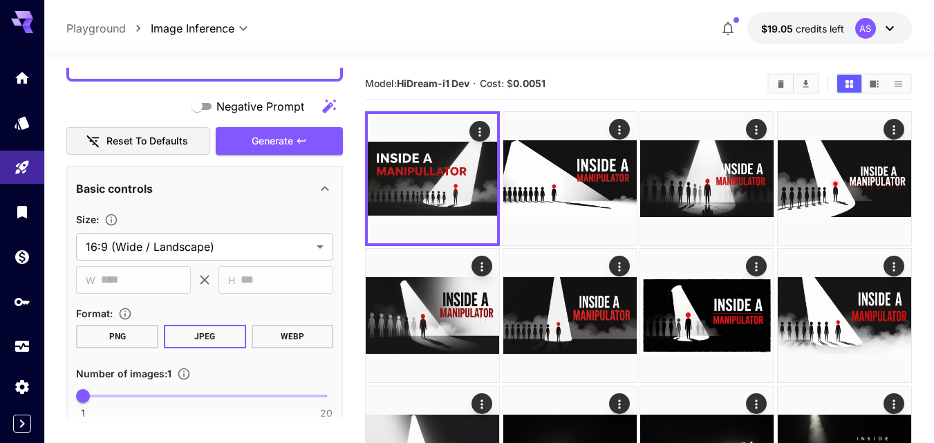
click at [169, 96] on div "Negative Prompt" at bounding box center [204, 107] width 277 height 28
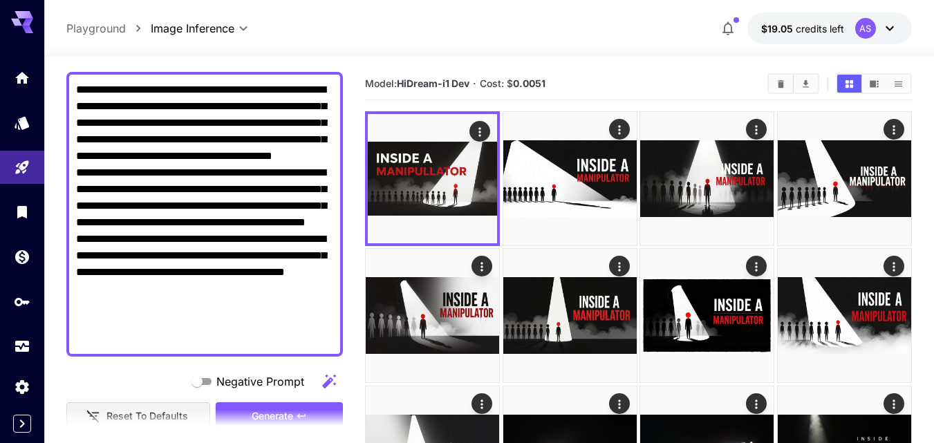
scroll to position [83, 0]
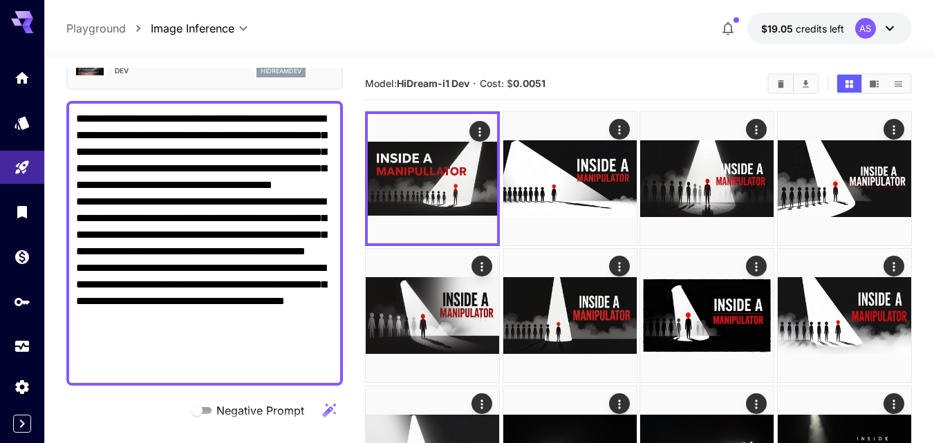
drag, startPoint x: 185, startPoint y: 346, endPoint x: 72, endPoint y: 120, distance: 252.9
click at [72, 120] on div "**********" at bounding box center [204, 243] width 277 height 285
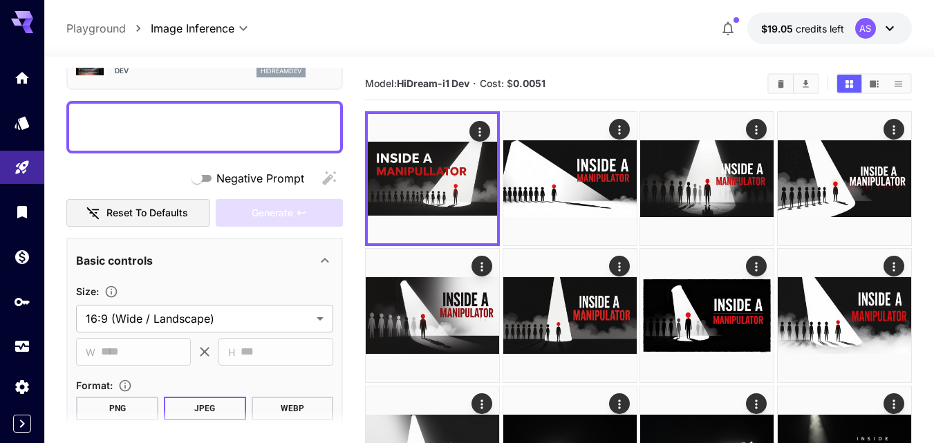
paste textarea "**********"
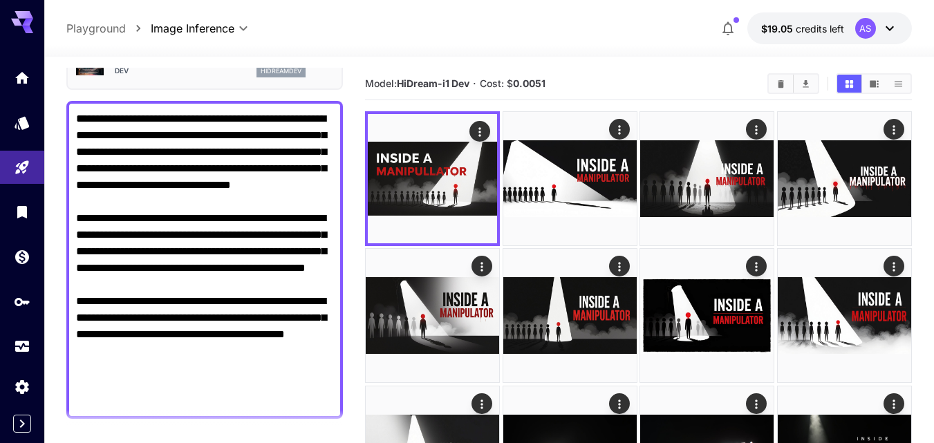
click at [91, 214] on textarea "**********" at bounding box center [204, 260] width 257 height 299
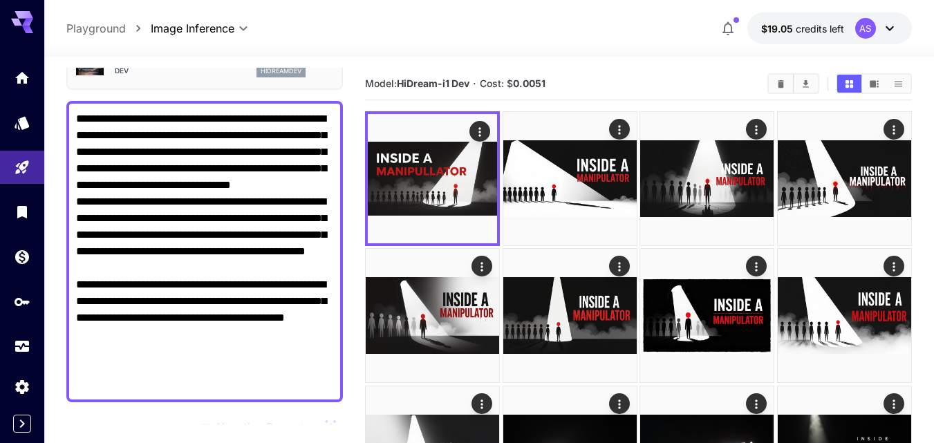
click at [83, 306] on textarea "**********" at bounding box center [204, 252] width 257 height 282
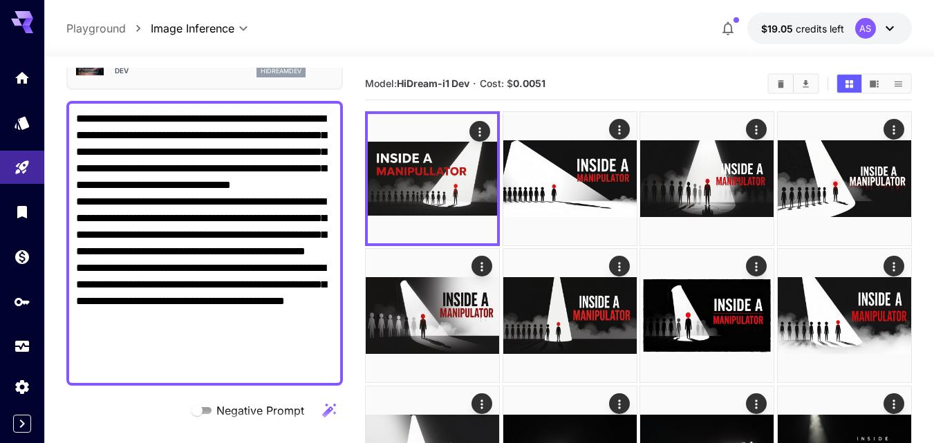
type textarea "**********"
click at [124, 402] on div "Negative Prompt" at bounding box center [204, 411] width 277 height 28
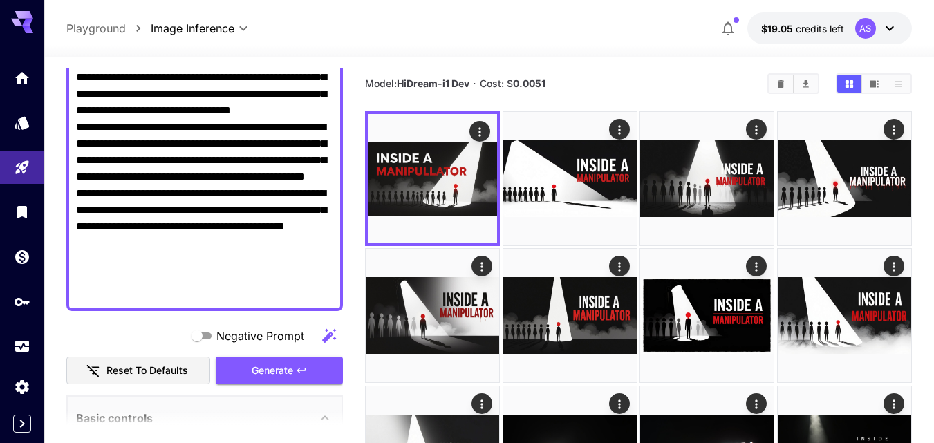
scroll to position [166, 0]
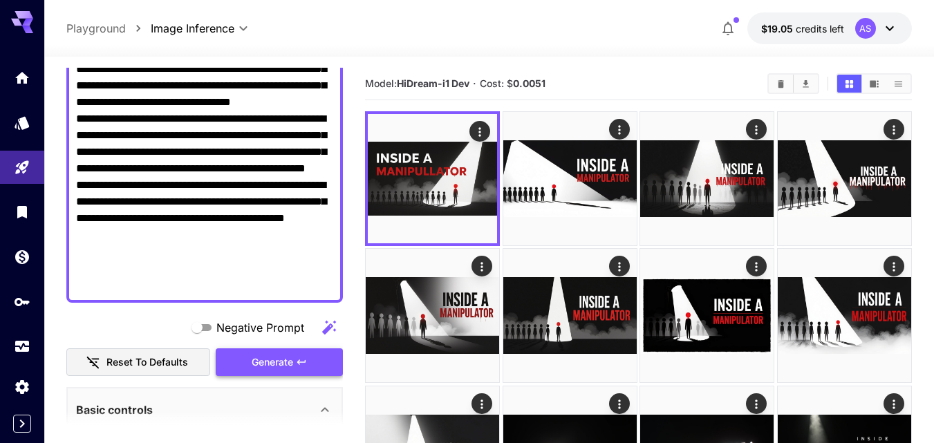
drag, startPoint x: 124, startPoint y: 402, endPoint x: 259, endPoint y: 355, distance: 143.2
click at [259, 355] on div "**********" at bounding box center [204, 386] width 277 height 968
click at [259, 355] on span "Generate" at bounding box center [272, 362] width 41 height 17
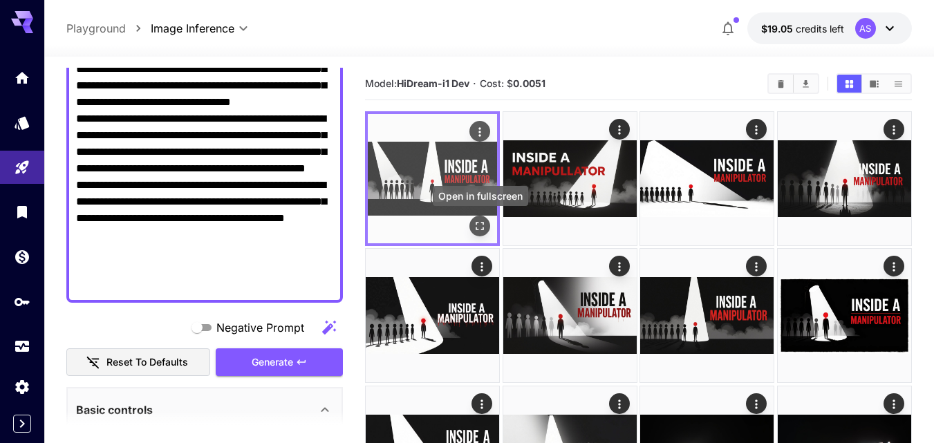
click at [473, 223] on icon "Open in fullscreen" at bounding box center [480, 226] width 14 height 14
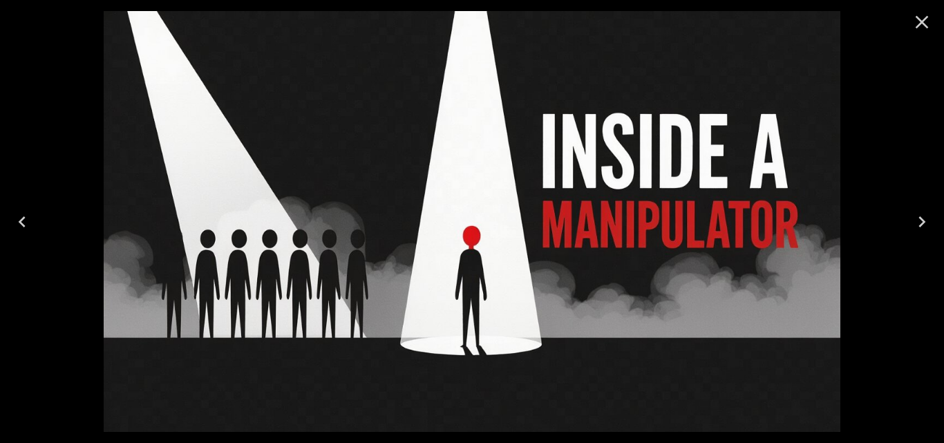
click at [917, 21] on icon "Close" at bounding box center [922, 22] width 22 height 22
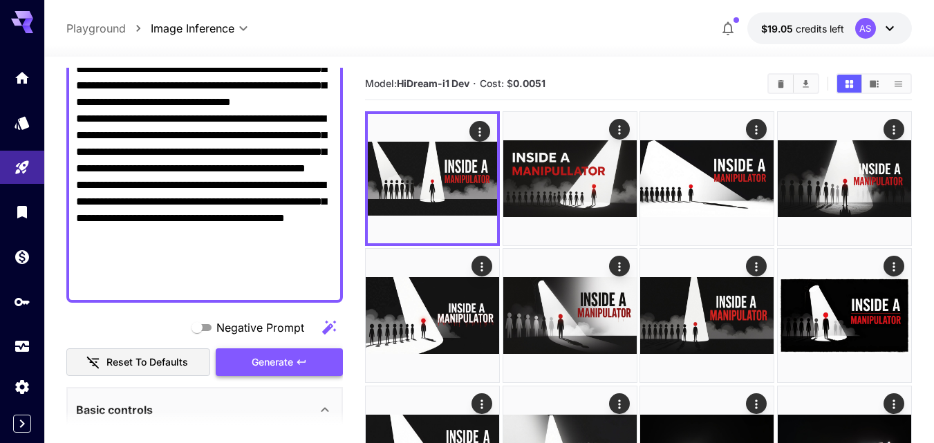
click at [285, 362] on span "Generate" at bounding box center [272, 362] width 41 height 17
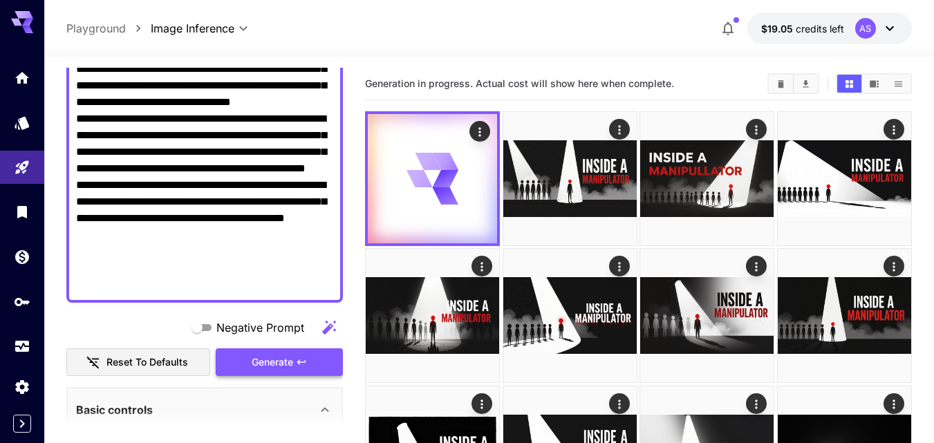
click at [285, 362] on span "Generate" at bounding box center [272, 362] width 41 height 17
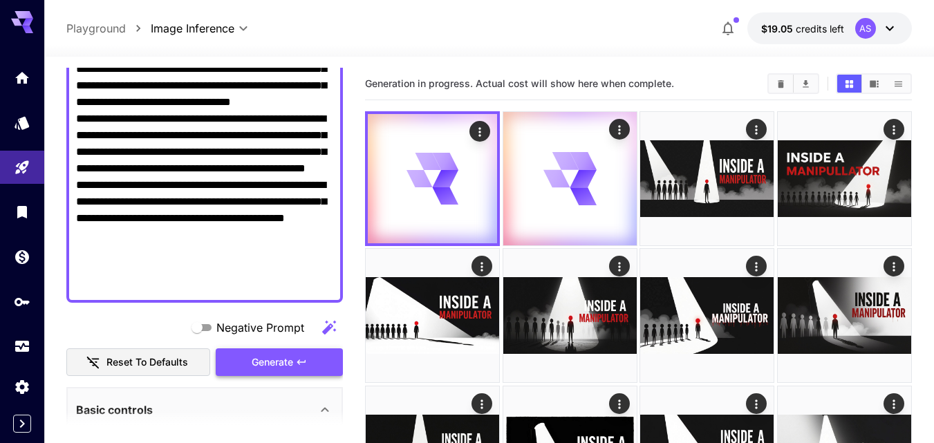
click at [285, 362] on span "Generate" at bounding box center [272, 362] width 41 height 17
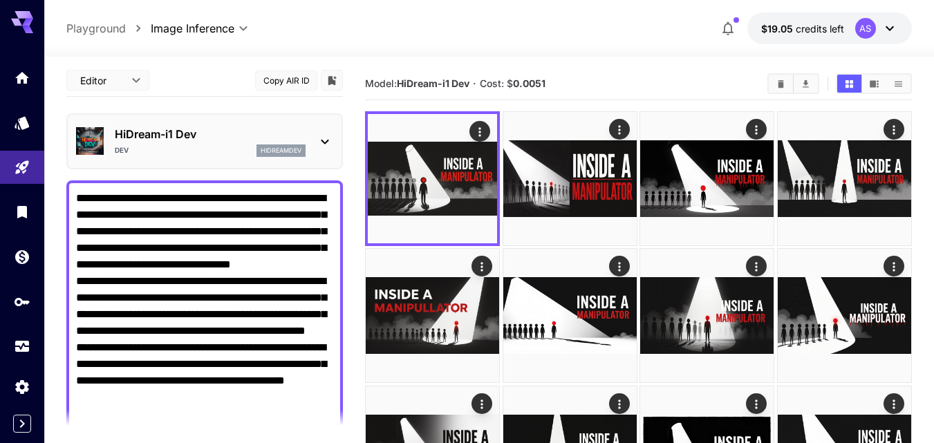
scroll to position [0, 0]
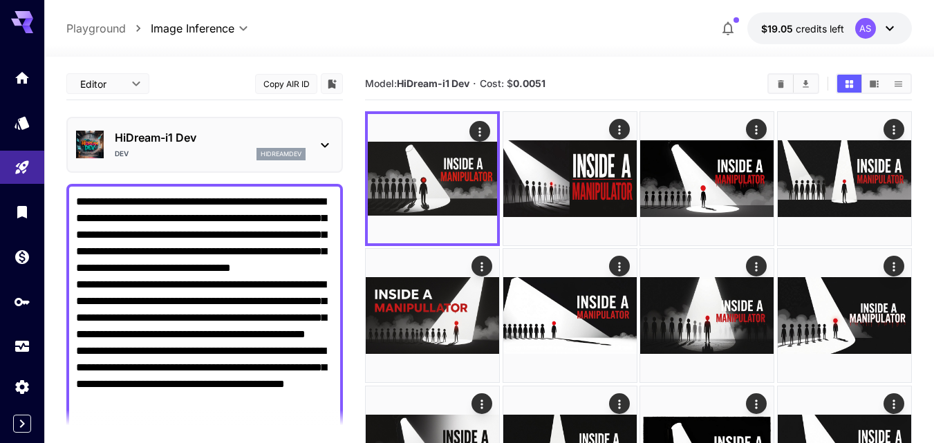
drag, startPoint x: 232, startPoint y: 283, endPoint x: 46, endPoint y: 209, distance: 199.2
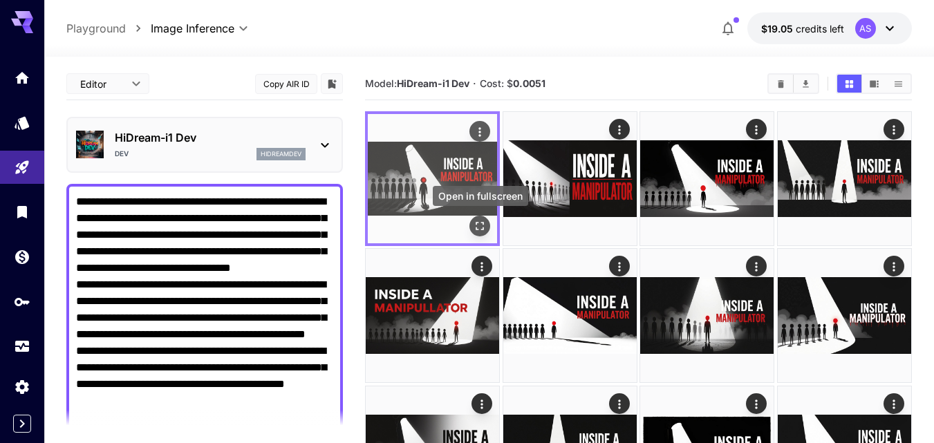
click at [475, 221] on icon "Open in fullscreen" at bounding box center [480, 226] width 14 height 14
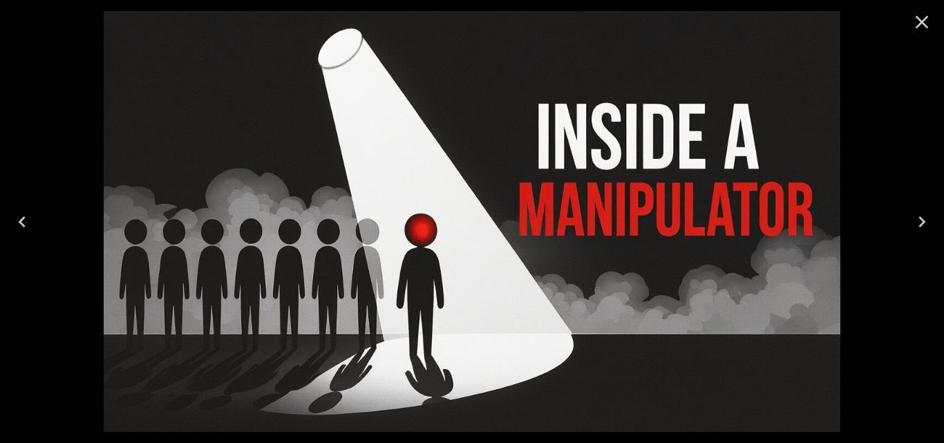
click at [916, 21] on icon "Close" at bounding box center [922, 22] width 22 height 22
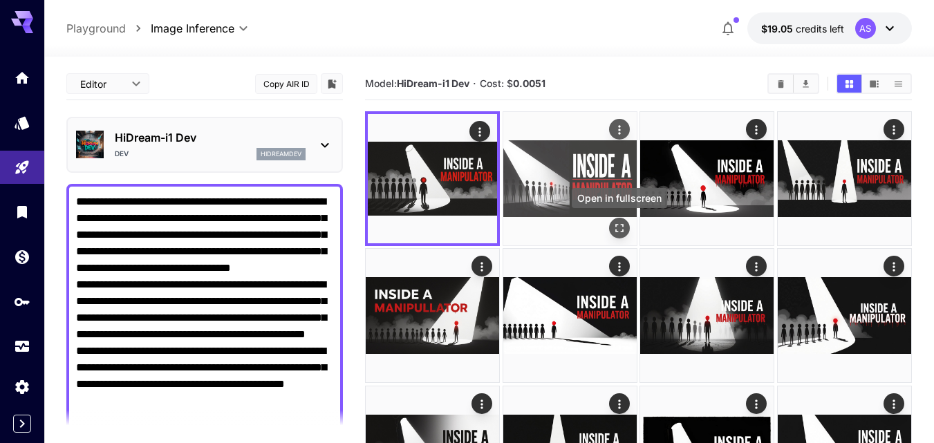
click at [621, 227] on icon "Open in fullscreen" at bounding box center [619, 228] width 14 height 14
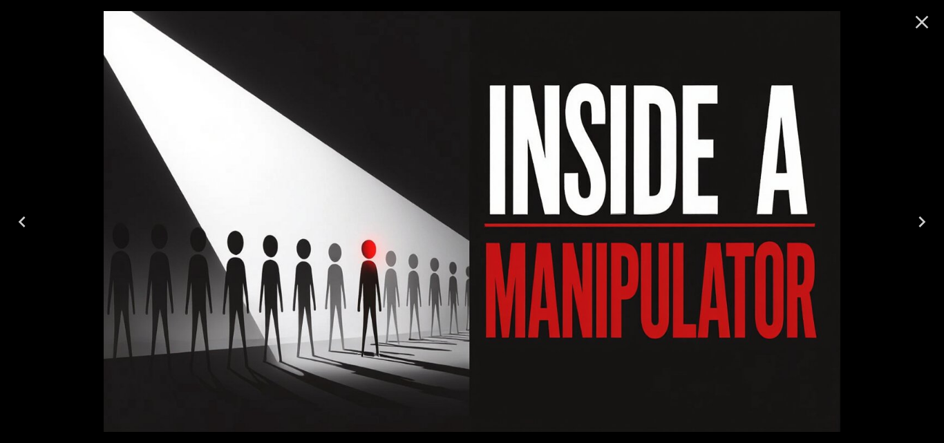
click at [919, 28] on icon "Close" at bounding box center [922, 22] width 22 height 22
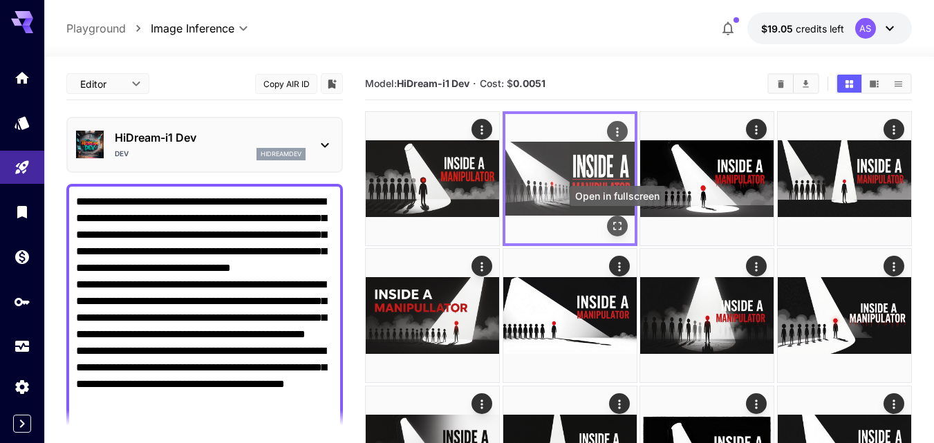
click at [622, 225] on icon "Open in fullscreen" at bounding box center [617, 226] width 14 height 14
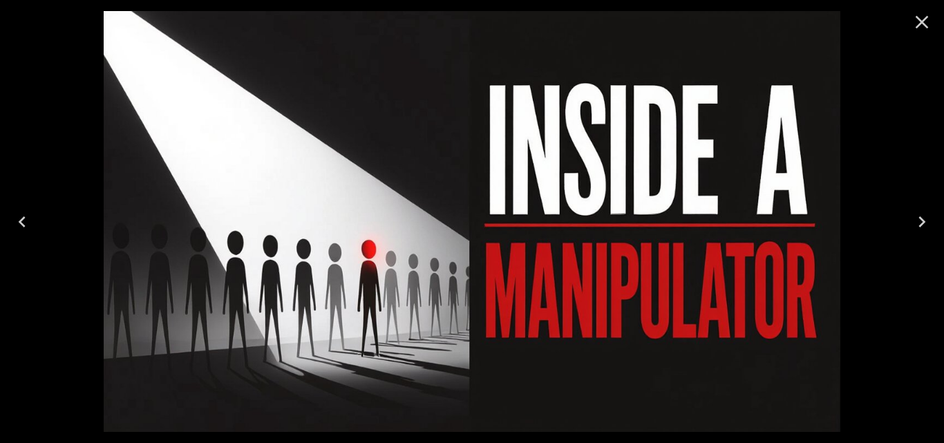
click at [921, 22] on icon "Close" at bounding box center [922, 22] width 22 height 22
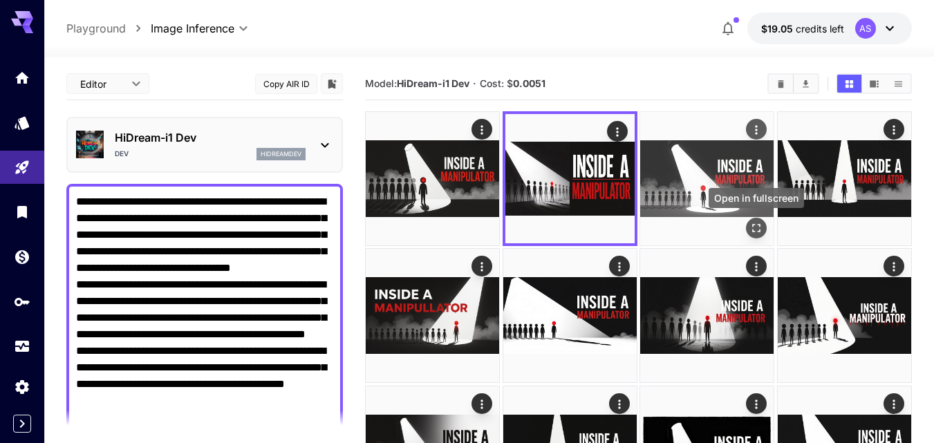
click at [759, 227] on icon "Open in fullscreen" at bounding box center [756, 228] width 14 height 14
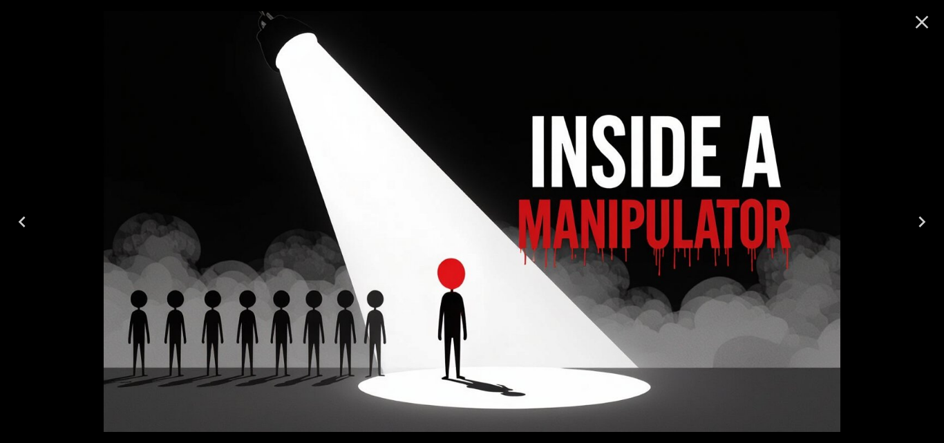
click at [921, 211] on icon "Next" at bounding box center [922, 222] width 22 height 22
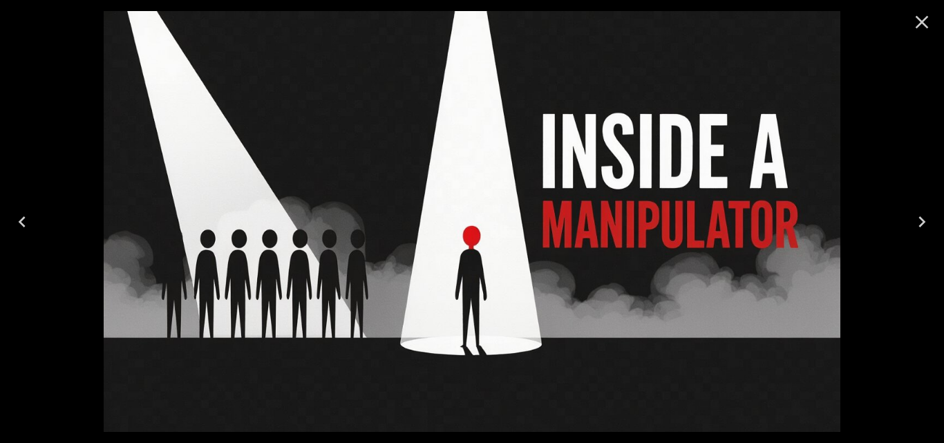
click at [933, 17] on button "Close" at bounding box center [922, 22] width 33 height 33
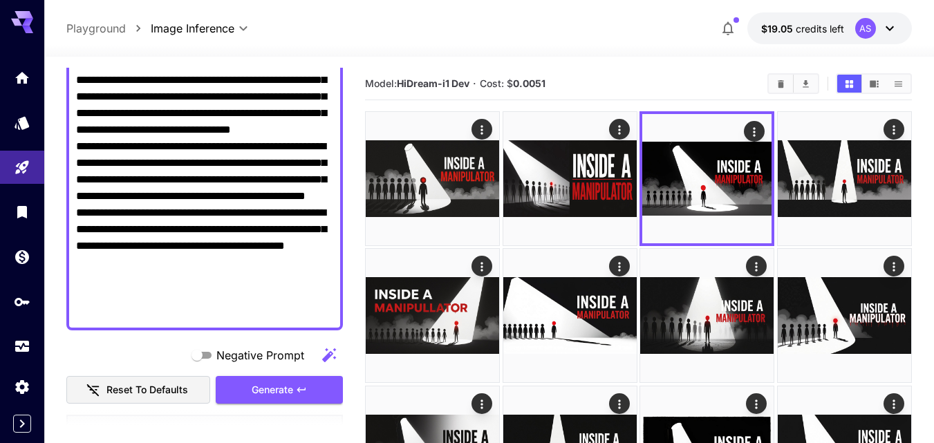
scroll to position [166, 0]
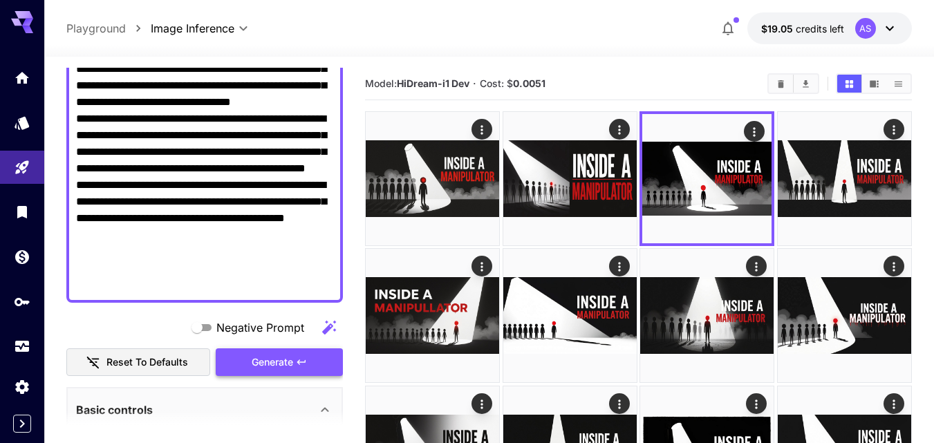
click at [280, 357] on span "Generate" at bounding box center [272, 362] width 41 height 17
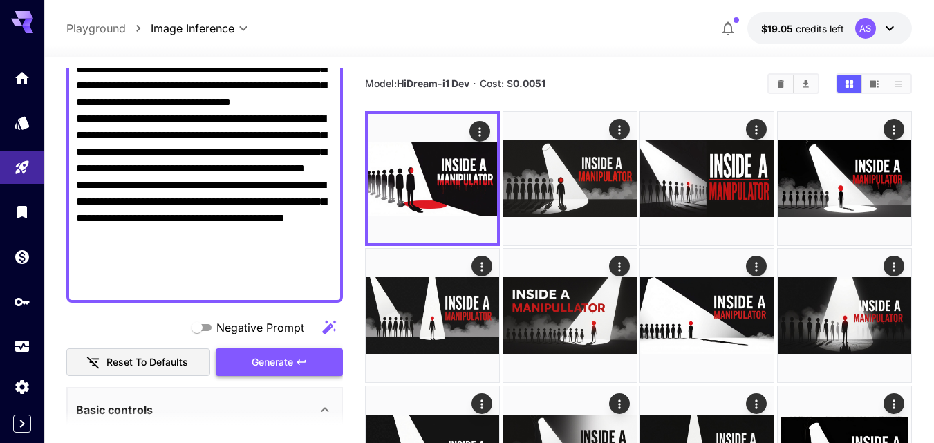
click at [280, 357] on span "Generate" at bounding box center [272, 362] width 41 height 17
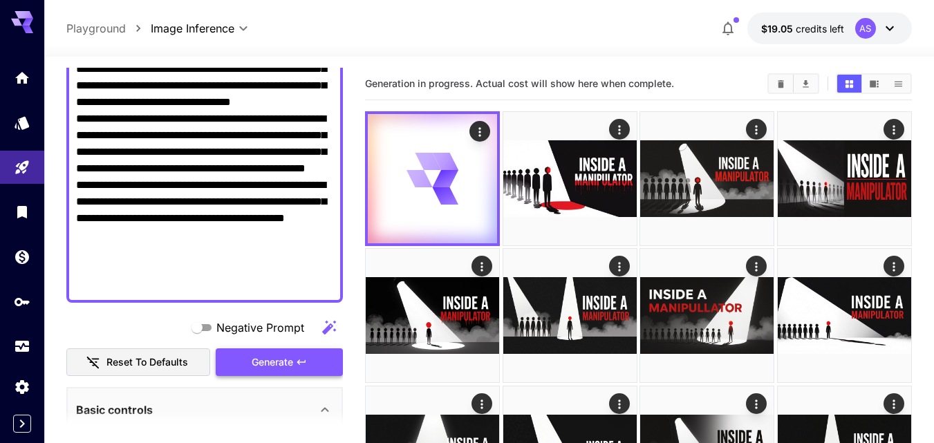
click at [280, 357] on span "Generate" at bounding box center [272, 362] width 41 height 17
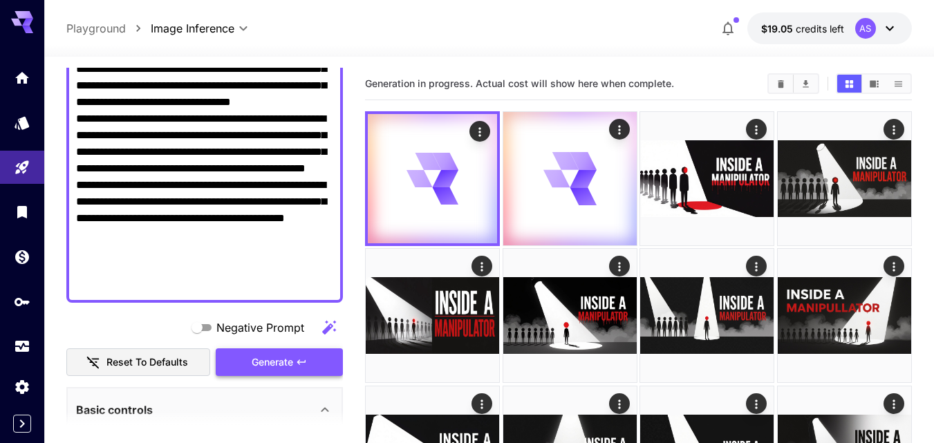
click at [280, 357] on span "Generate" at bounding box center [272, 362] width 41 height 17
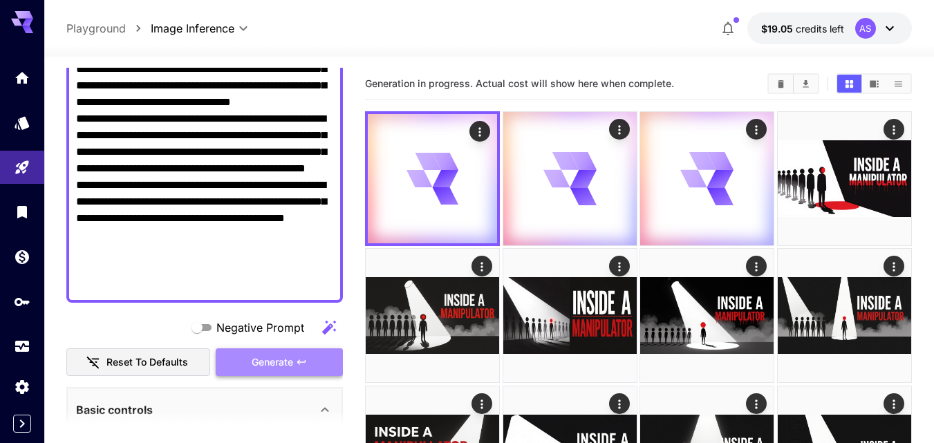
click at [280, 357] on span "Generate" at bounding box center [272, 362] width 41 height 17
drag, startPoint x: 280, startPoint y: 357, endPoint x: 259, endPoint y: 310, distance: 52.0
click at [259, 310] on div "**********" at bounding box center [204, 386] width 277 height 968
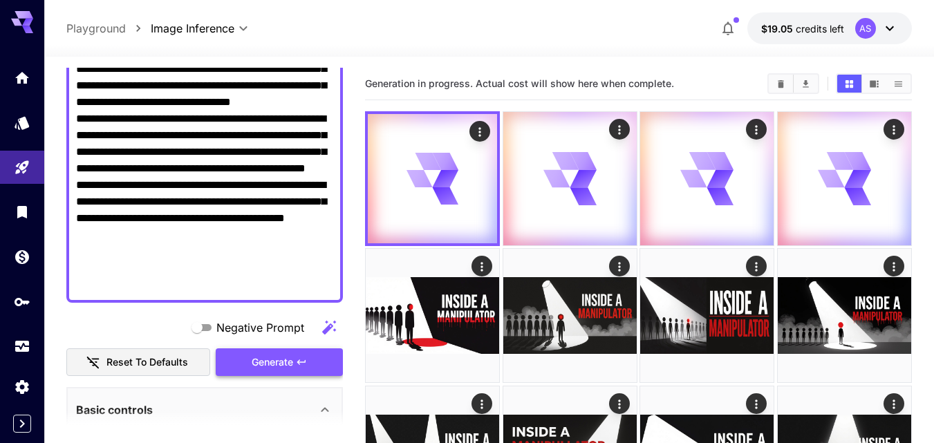
click at [257, 361] on span "Generate" at bounding box center [272, 362] width 41 height 17
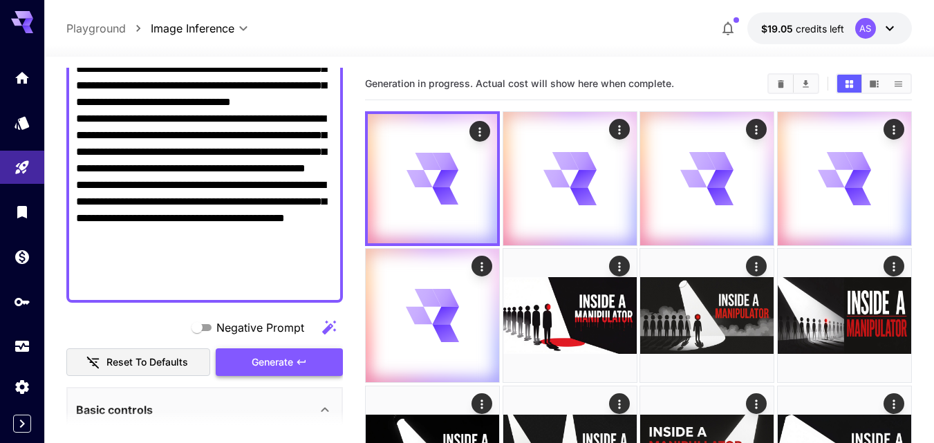
click at [257, 361] on span "Generate" at bounding box center [272, 362] width 41 height 17
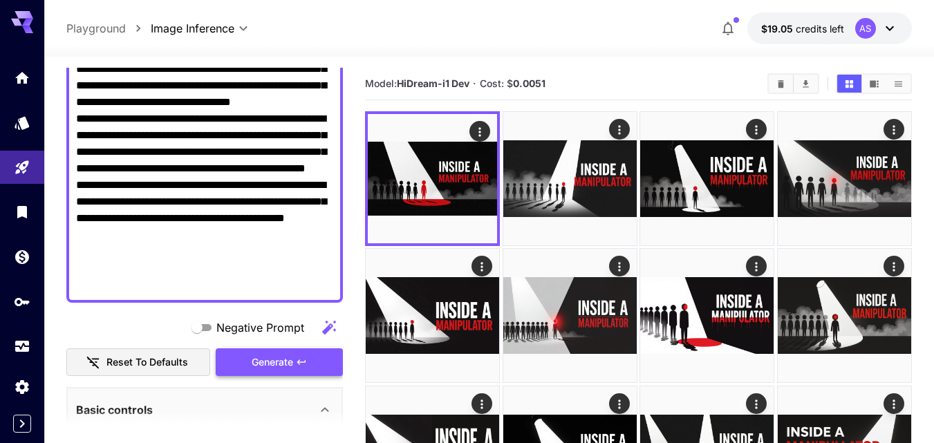
click at [257, 361] on span "Generate" at bounding box center [272, 362] width 41 height 17
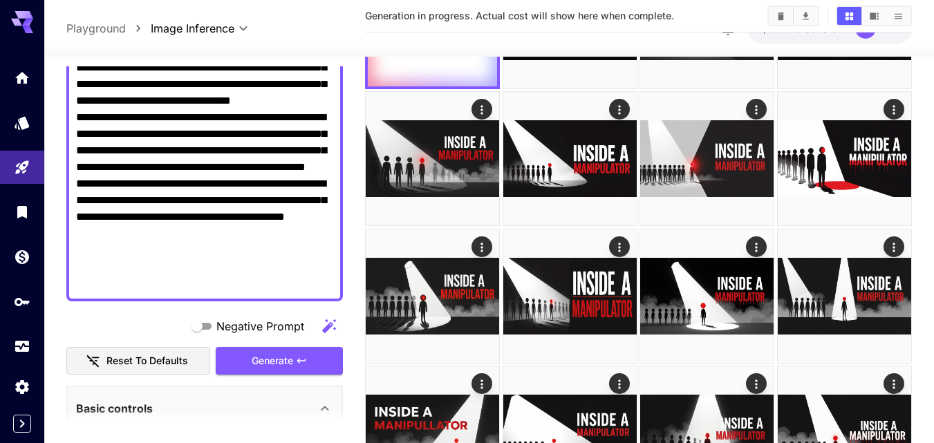
scroll to position [143, 0]
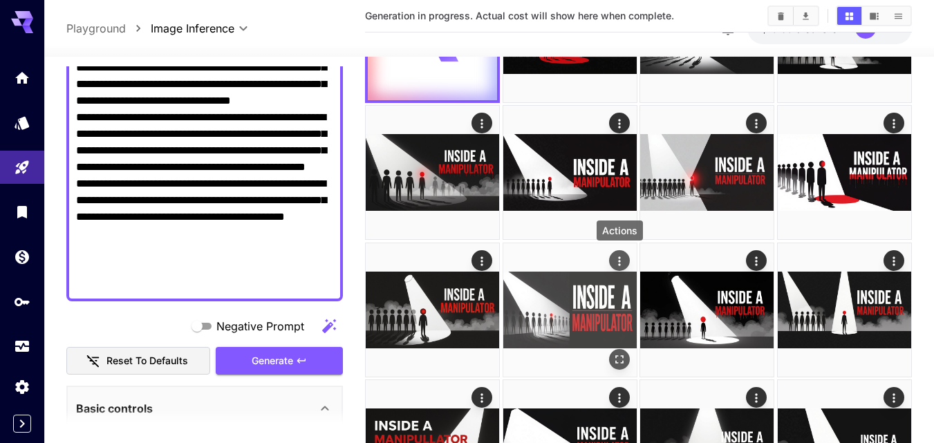
click at [610, 259] on button "Actions" at bounding box center [619, 260] width 21 height 21
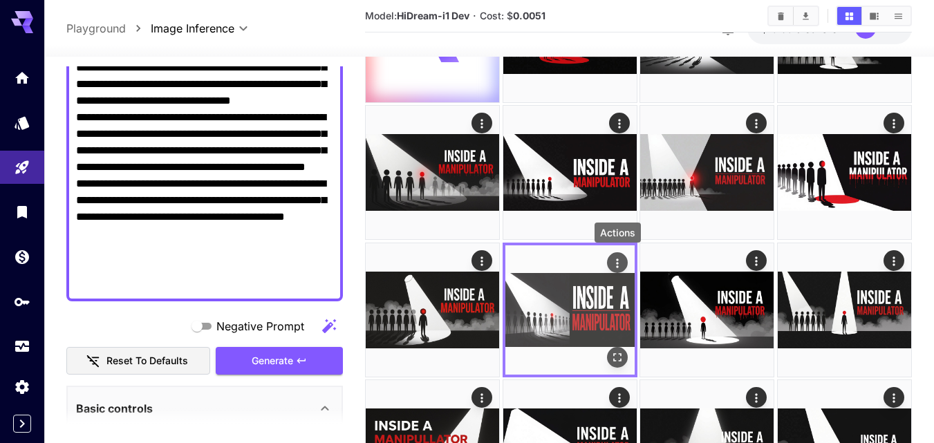
click at [619, 261] on icon "Actions" at bounding box center [617, 263] width 14 height 14
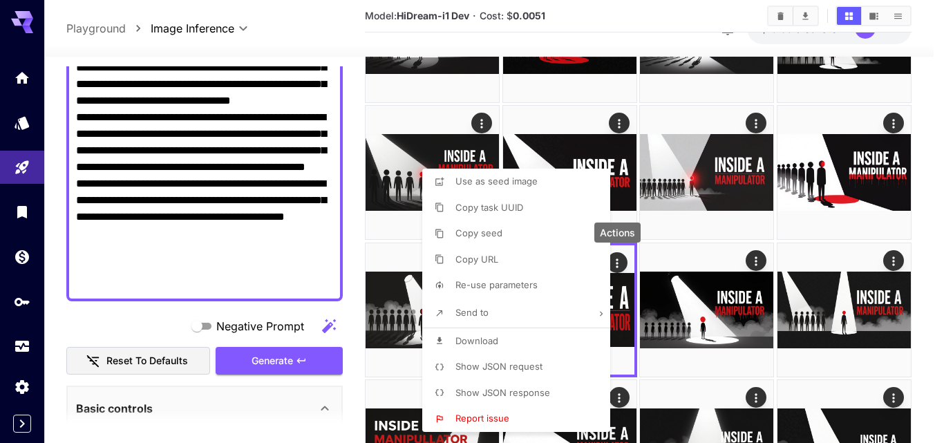
click at [509, 344] on li "Download" at bounding box center [520, 341] width 196 height 26
click at [929, 144] on div at bounding box center [472, 221] width 944 height 443
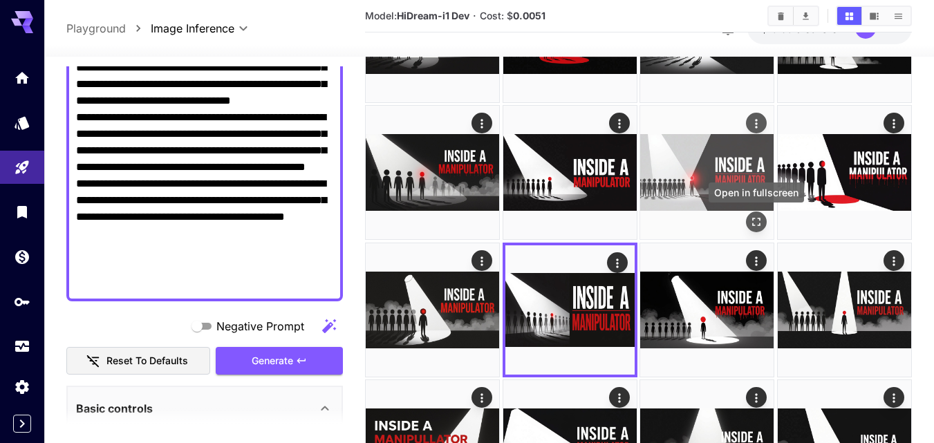
click at [765, 216] on button "Open in fullscreen" at bounding box center [756, 222] width 21 height 21
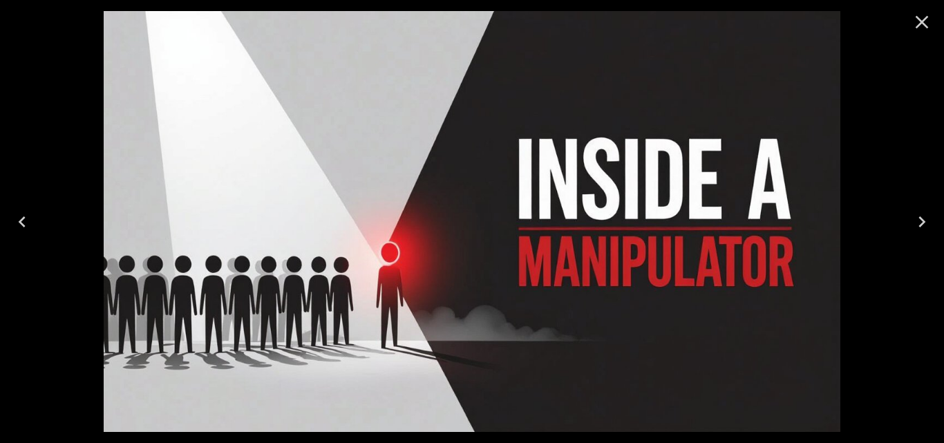
click at [924, 12] on icon "Close" at bounding box center [922, 22] width 22 height 22
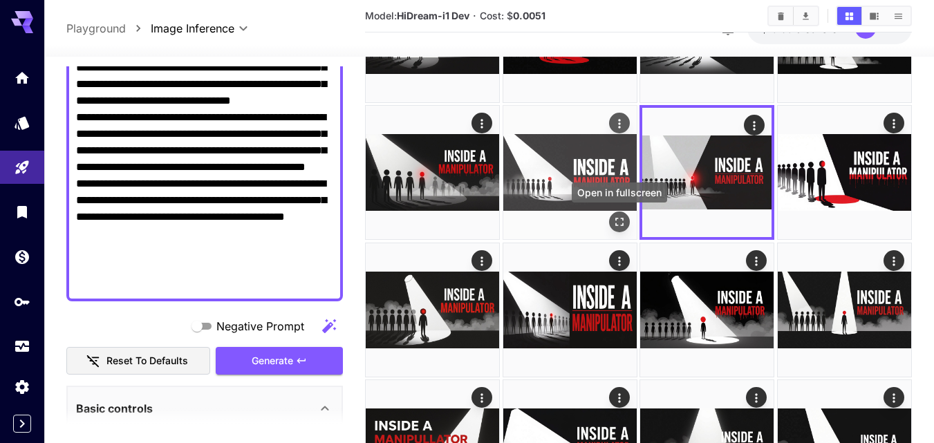
click at [620, 216] on icon "Open in fullscreen" at bounding box center [619, 223] width 14 height 14
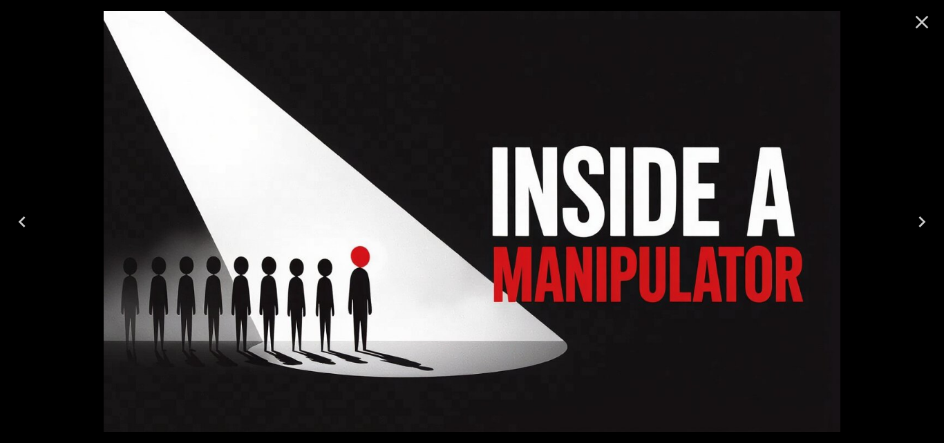
click at [919, 21] on icon "Close" at bounding box center [922, 22] width 22 height 22
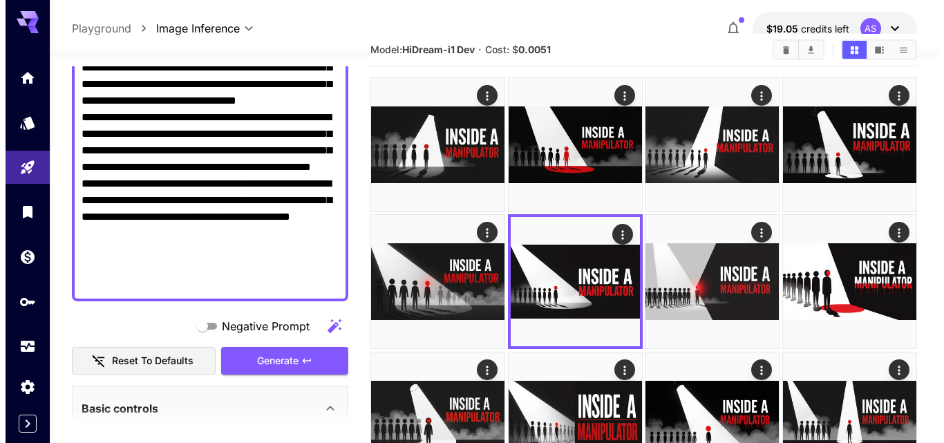
scroll to position [41, 0]
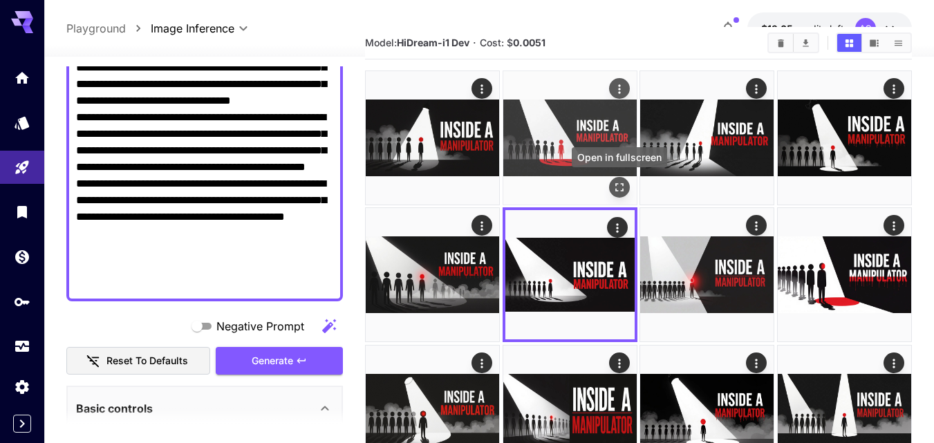
click at [613, 178] on div "Open in fullscreen" at bounding box center [619, 187] width 21 height 21
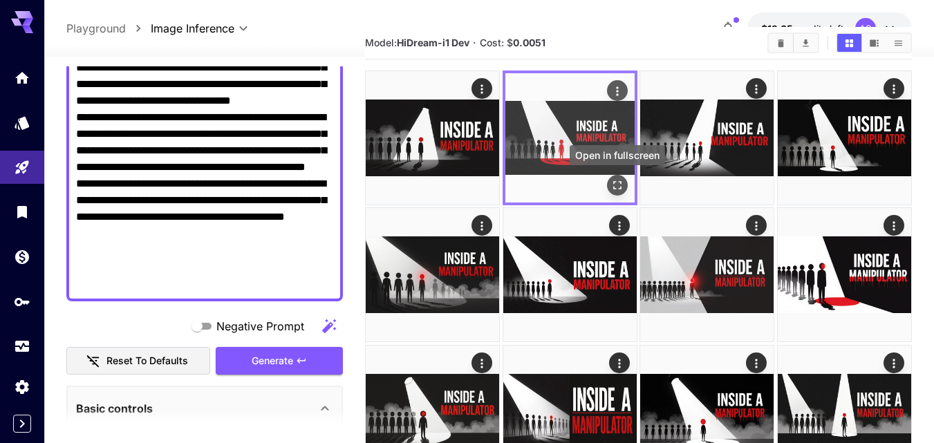
click at [620, 180] on icon "Open in fullscreen" at bounding box center [617, 185] width 14 height 14
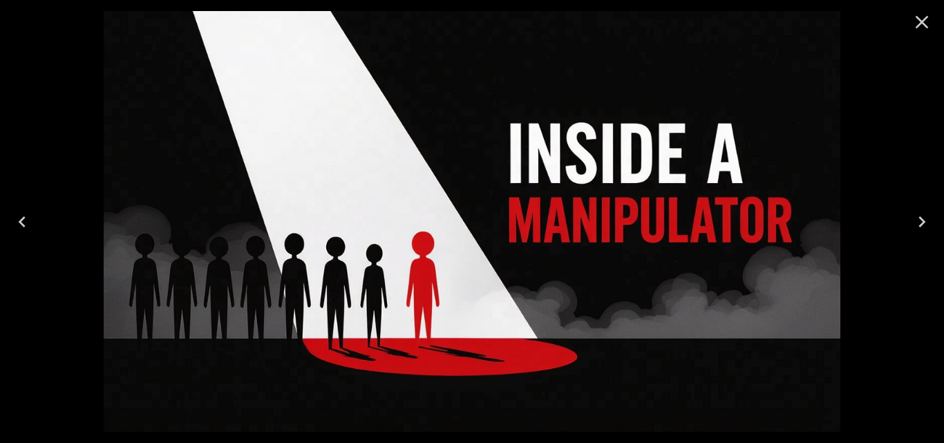
click at [921, 26] on icon "Close" at bounding box center [922, 22] width 22 height 22
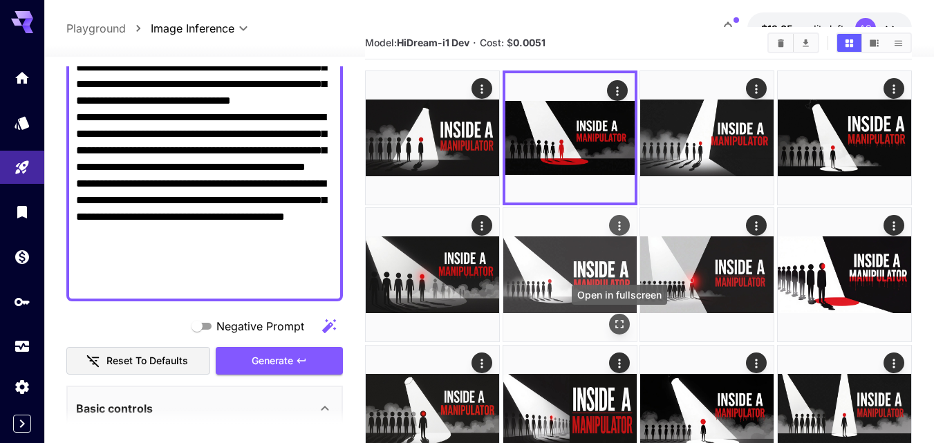
click at [624, 315] on button "Open in fullscreen" at bounding box center [619, 325] width 21 height 21
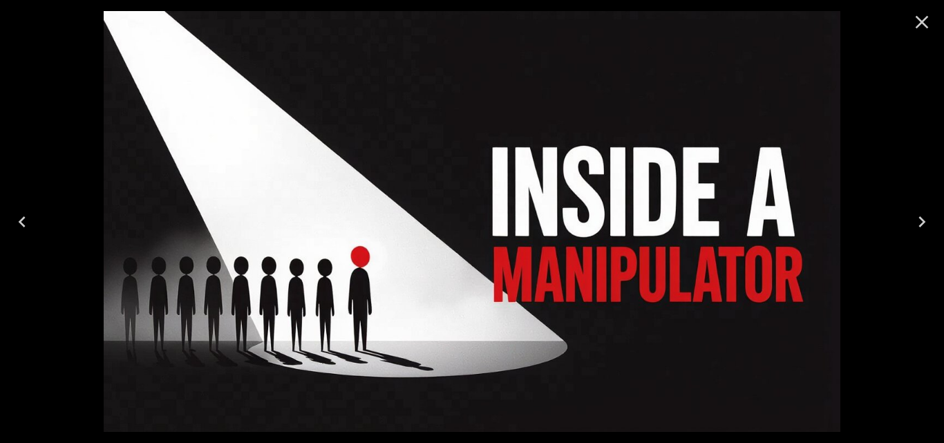
click at [917, 13] on icon "Close" at bounding box center [922, 22] width 22 height 22
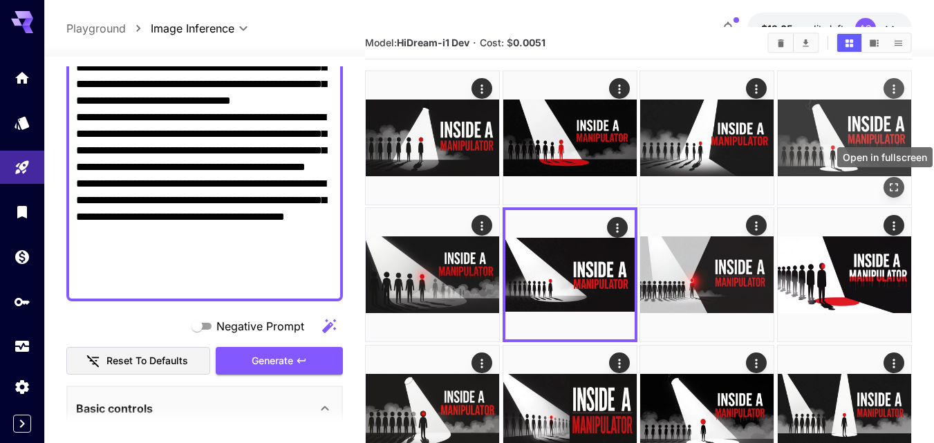
click at [892, 183] on icon "Open in fullscreen" at bounding box center [894, 187] width 14 height 14
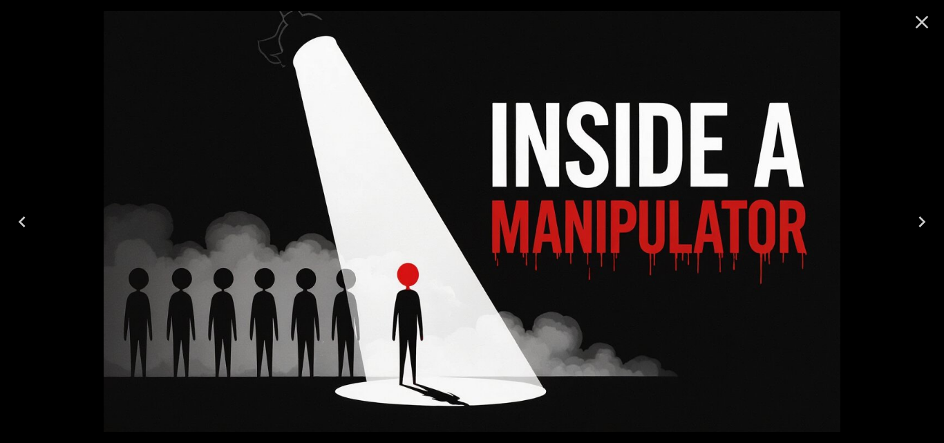
click at [932, 21] on icon "Close" at bounding box center [922, 22] width 22 height 22
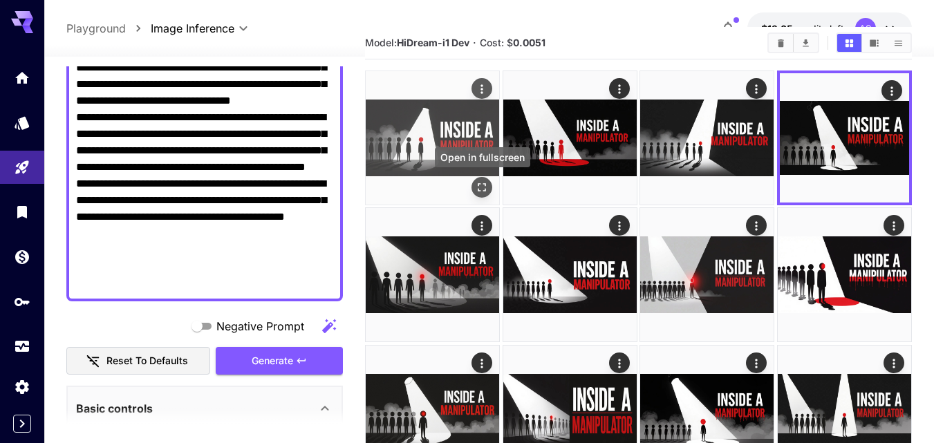
click at [471, 194] on div "Open in fullscreen" at bounding box center [481, 187] width 21 height 21
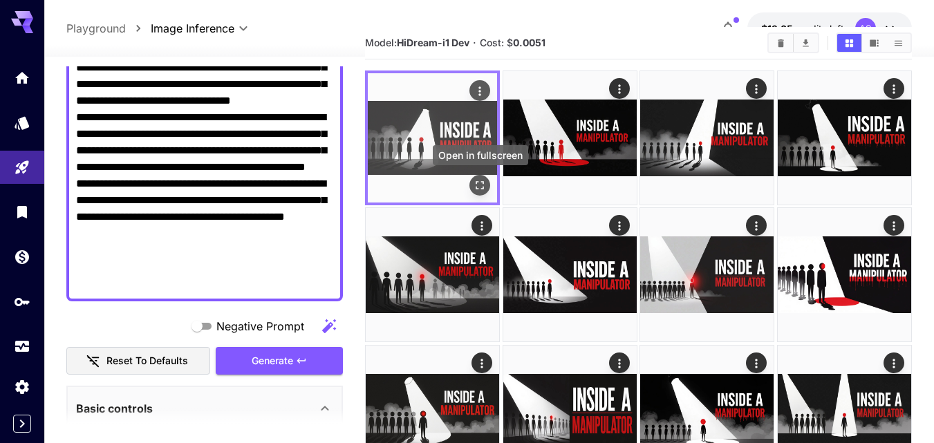
click at [476, 196] on div "Open in fullscreen" at bounding box center [479, 185] width 21 height 21
click at [476, 189] on icon "Open in fullscreen" at bounding box center [480, 185] width 8 height 8
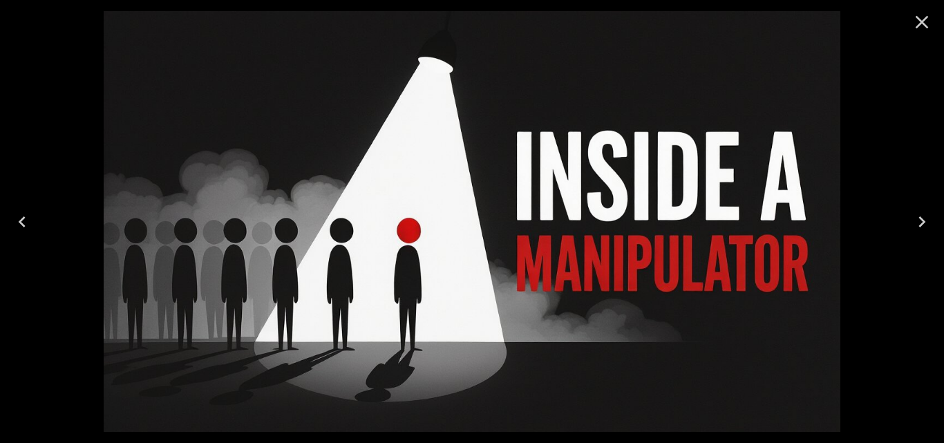
click at [928, 15] on icon "Close" at bounding box center [922, 22] width 22 height 22
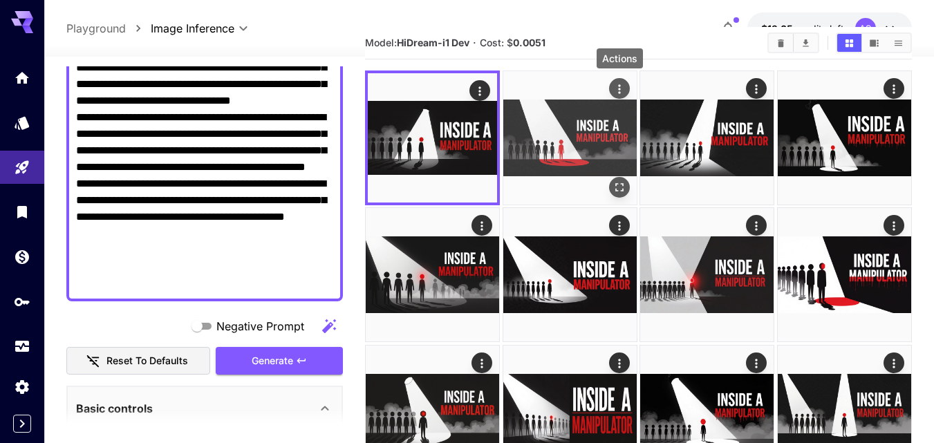
click at [613, 84] on icon "Actions" at bounding box center [619, 89] width 14 height 14
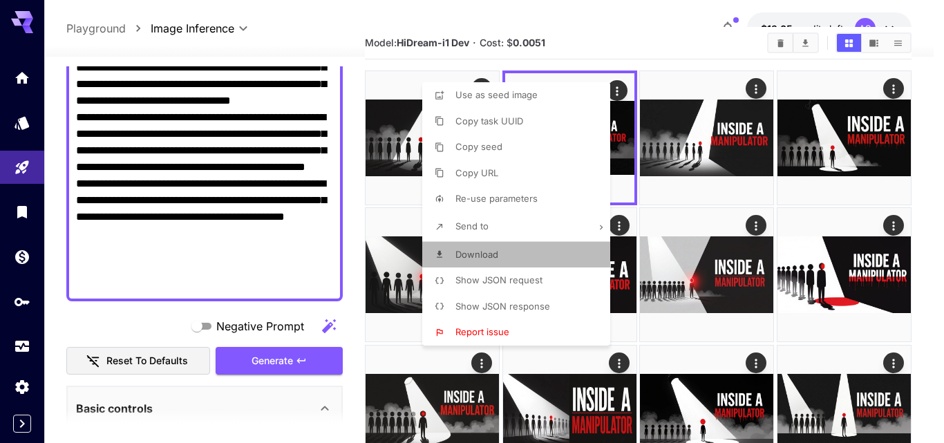
click at [500, 253] on li "Download" at bounding box center [520, 255] width 196 height 26
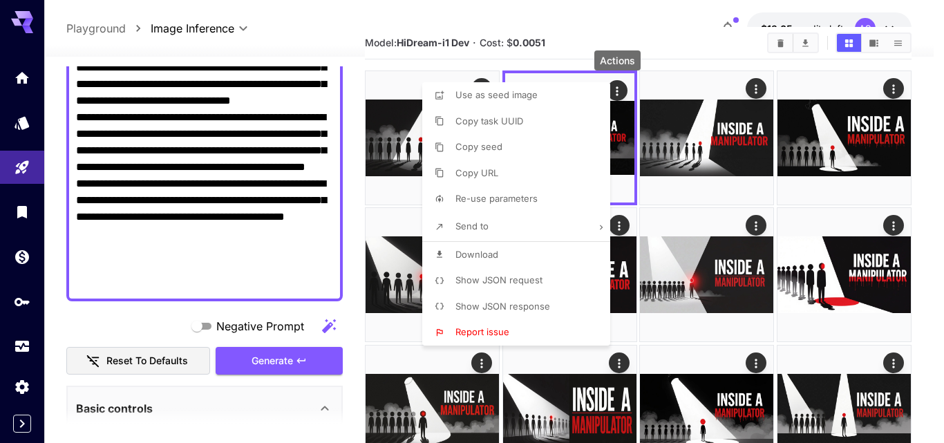
click at [637, 31] on div at bounding box center [472, 221] width 944 height 443
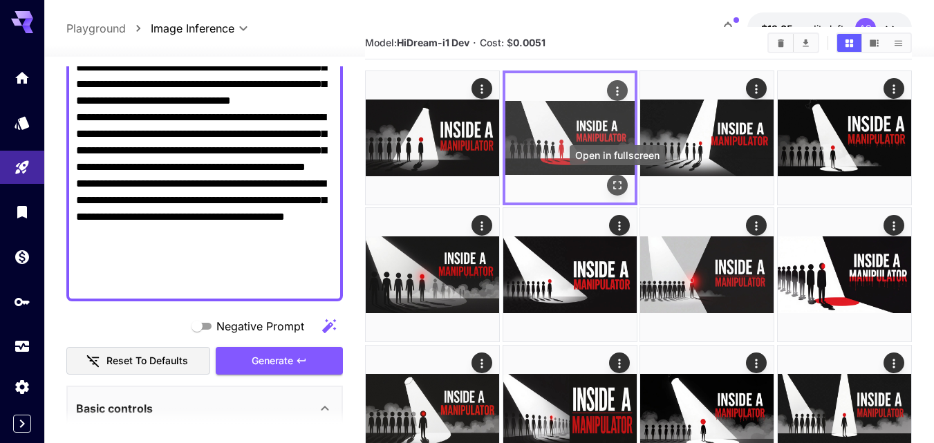
click at [613, 178] on icon "Open in fullscreen" at bounding box center [617, 185] width 14 height 14
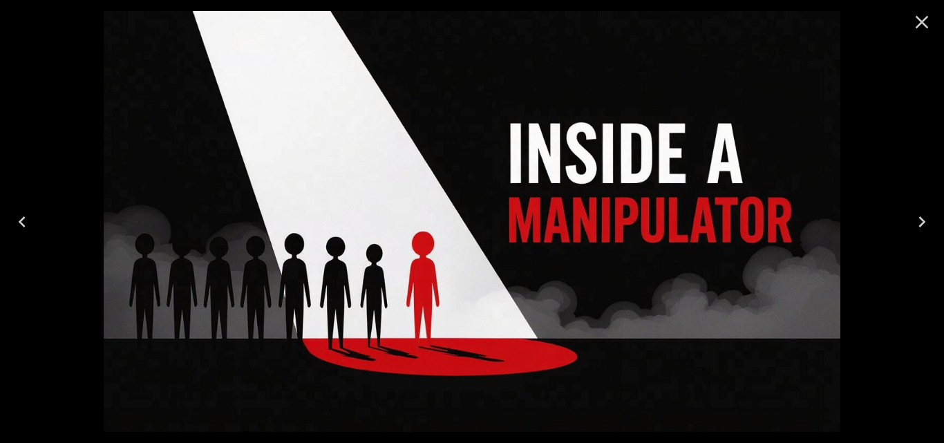
click at [933, 20] on button "Close" at bounding box center [922, 22] width 33 height 33
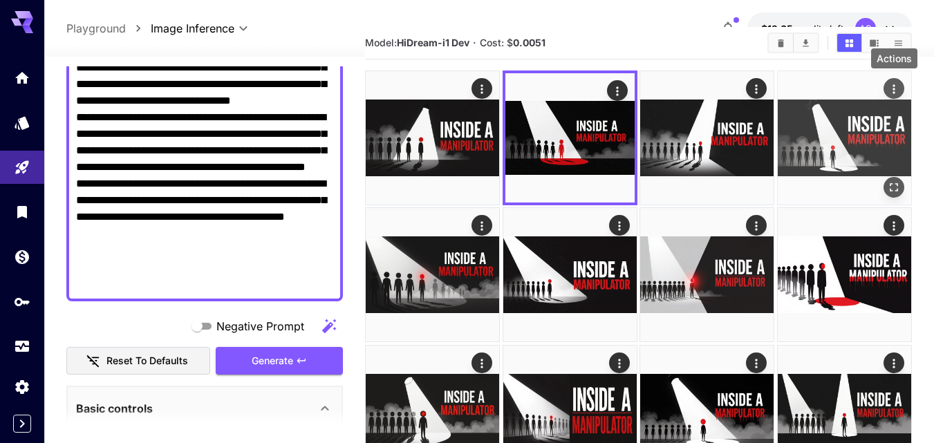
click at [889, 91] on icon "Actions" at bounding box center [894, 89] width 14 height 14
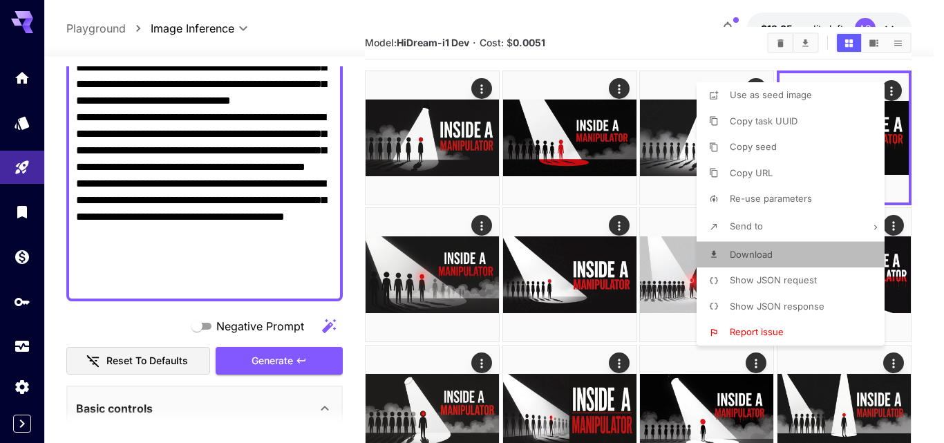
click at [747, 247] on li "Download" at bounding box center [795, 255] width 196 height 26
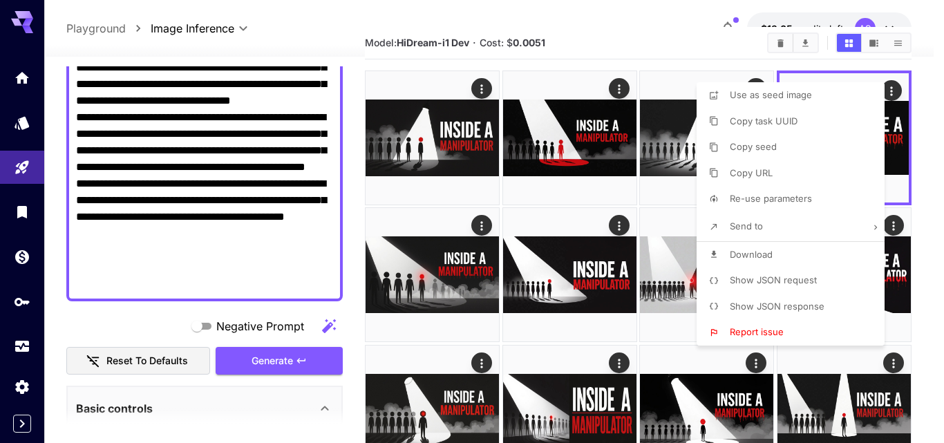
click at [615, 228] on div at bounding box center [472, 221] width 944 height 443
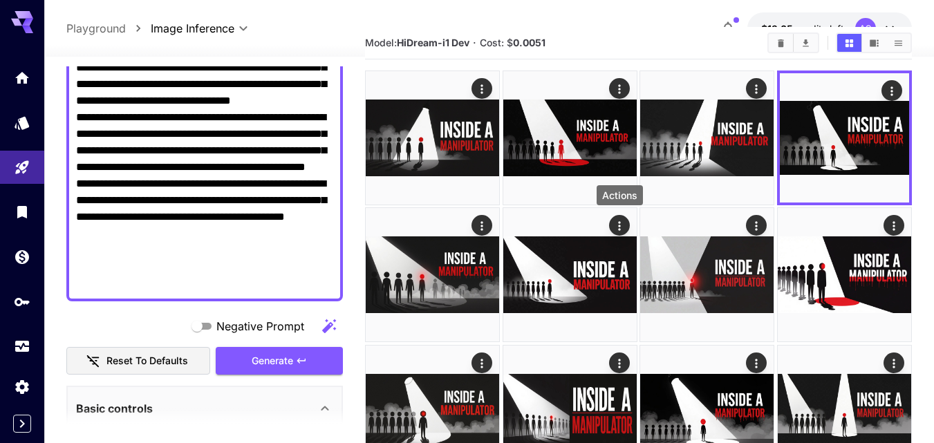
click at [615, 228] on icon "Actions" at bounding box center [619, 226] width 14 height 14
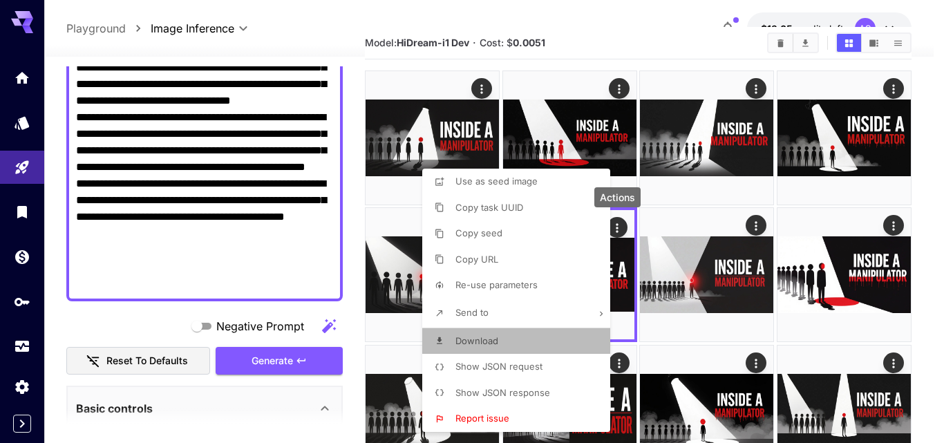
click at [509, 344] on li "Download" at bounding box center [520, 341] width 196 height 26
